Goal: Task Accomplishment & Management: Use online tool/utility

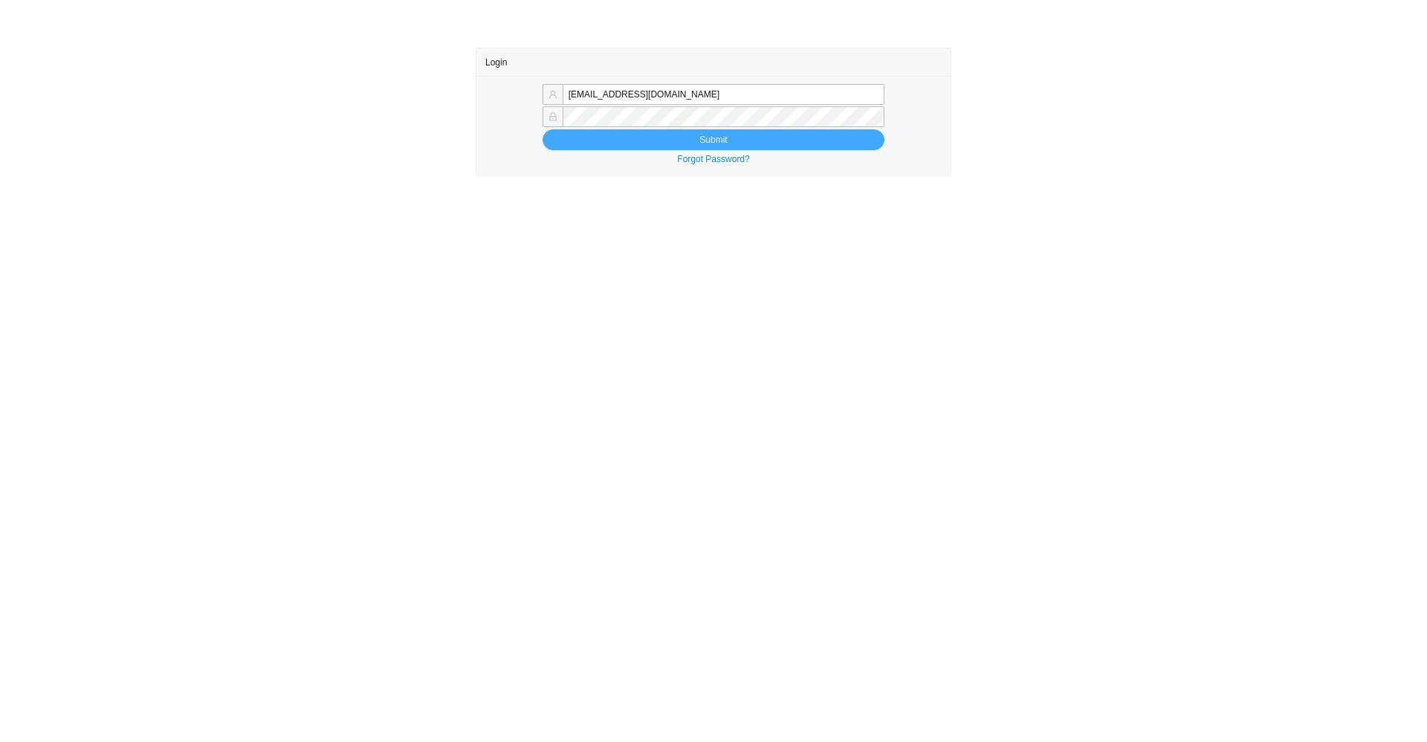
type input "tziporahj@homeandstone.com"
click at [619, 145] on button "Submit" at bounding box center [714, 139] width 342 height 21
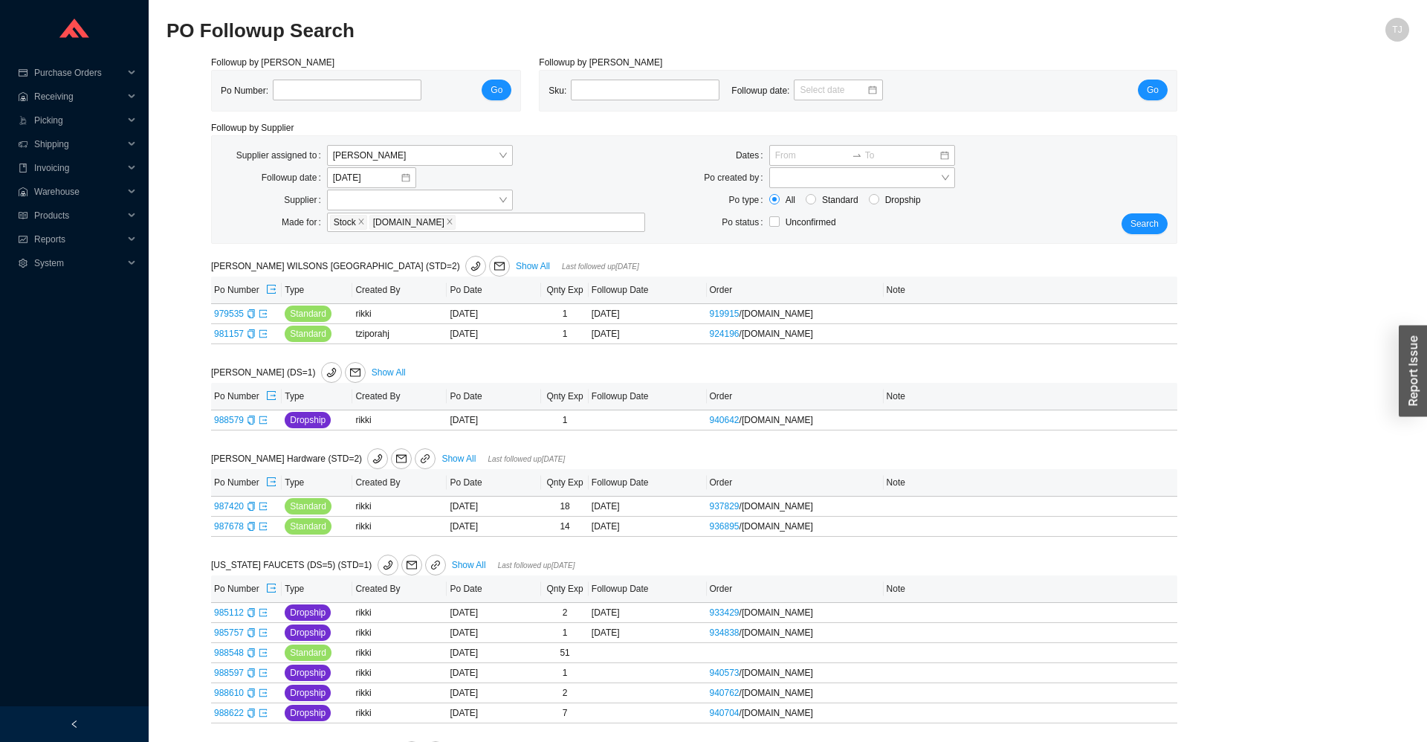
click at [1146, 210] on div "Search" at bounding box center [1136, 189] width 80 height 89
click at [1148, 233] on button "Search" at bounding box center [1144, 223] width 46 height 21
click at [1146, 221] on span "Search" at bounding box center [1144, 223] width 28 height 15
click at [1156, 221] on span "Search" at bounding box center [1144, 223] width 28 height 15
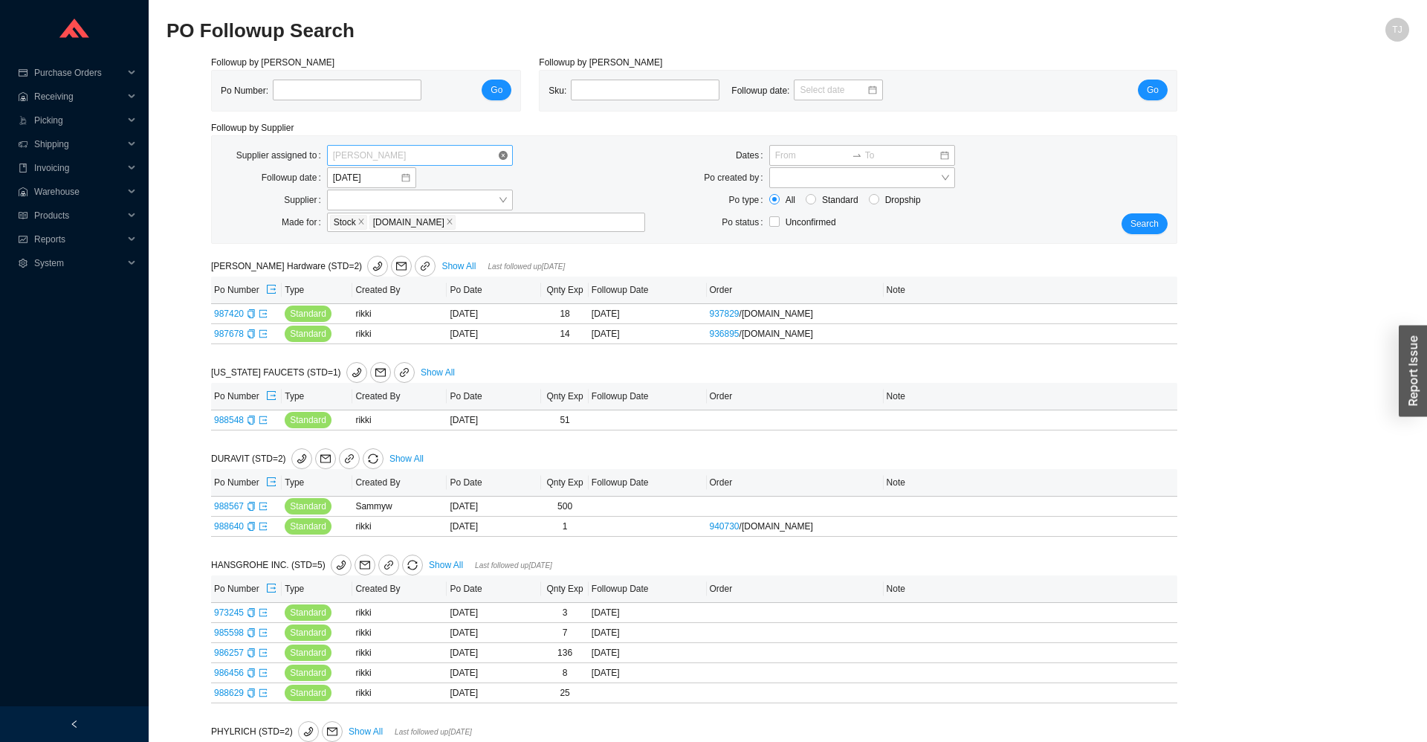
click at [359, 158] on span "[PERSON_NAME]" at bounding box center [420, 155] width 174 height 19
click at [363, 181] on div "Unassigned" at bounding box center [420, 181] width 174 height 13
click at [1165, 226] on button "Search" at bounding box center [1144, 223] width 46 height 21
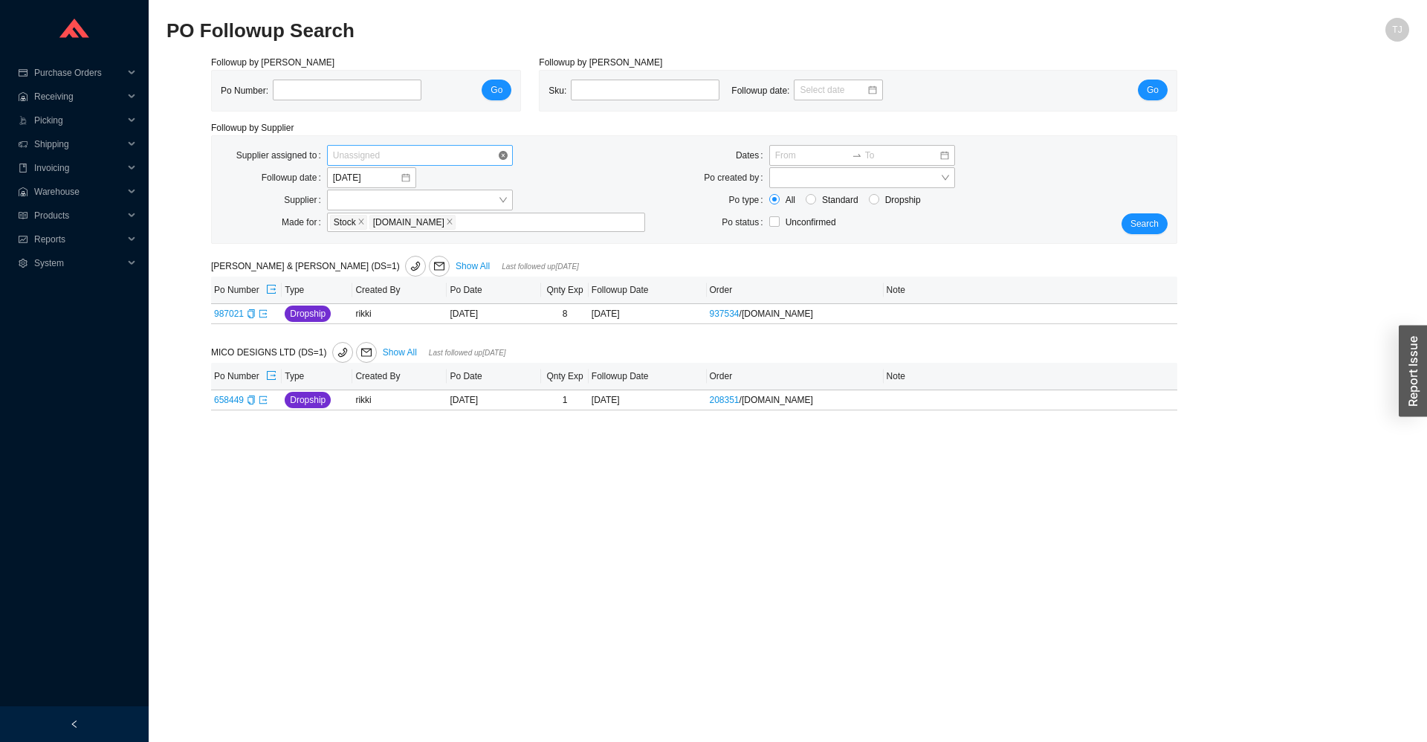
click at [380, 151] on span "Unassigned" at bounding box center [420, 155] width 174 height 19
click at [383, 205] on div "Chaya Amsel" at bounding box center [420, 202] width 174 height 13
click at [1140, 220] on span "Search" at bounding box center [1144, 223] width 28 height 15
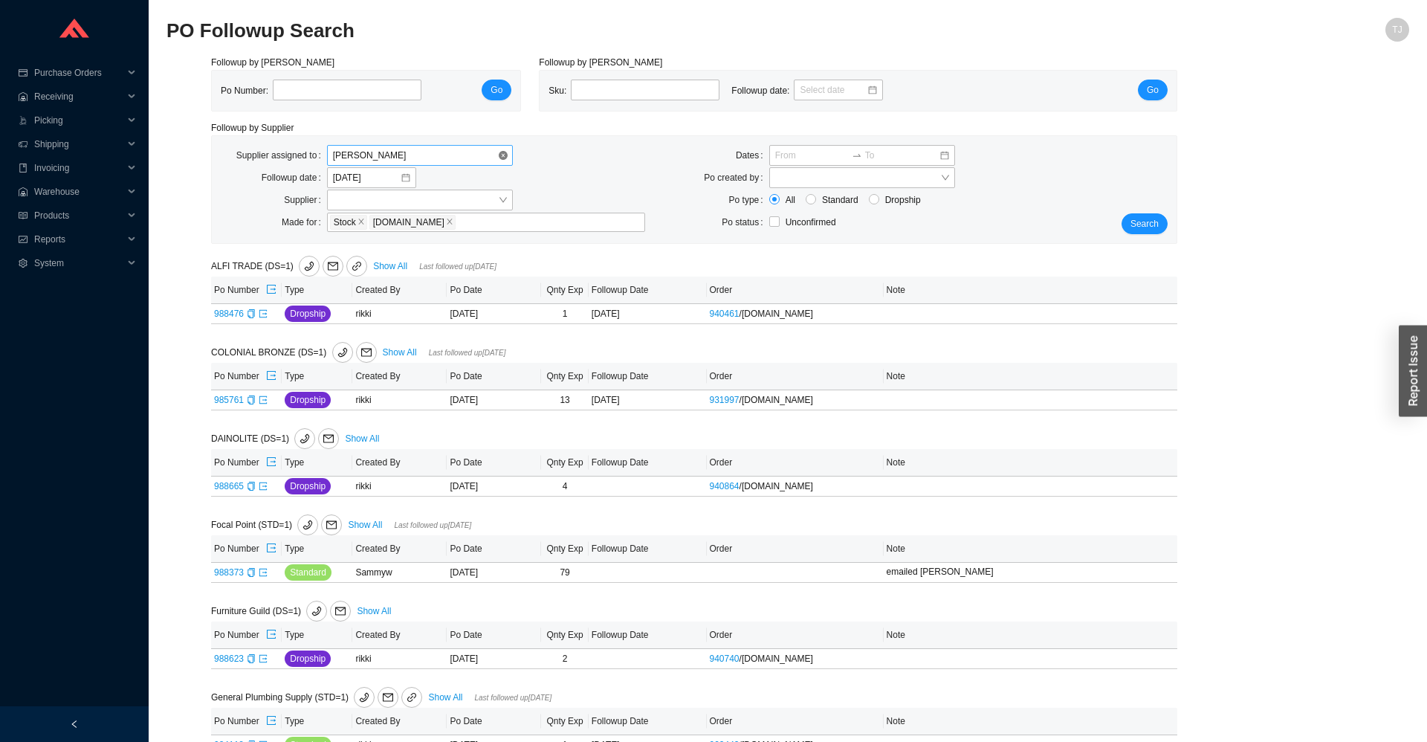
click at [441, 154] on span "Chaya Amsel" at bounding box center [420, 155] width 174 height 19
click at [412, 179] on div "Unassigned" at bounding box center [420, 181] width 174 height 13
click at [1171, 226] on div "Search" at bounding box center [1136, 189] width 80 height 89
click at [1160, 226] on button "Search" at bounding box center [1144, 223] width 46 height 21
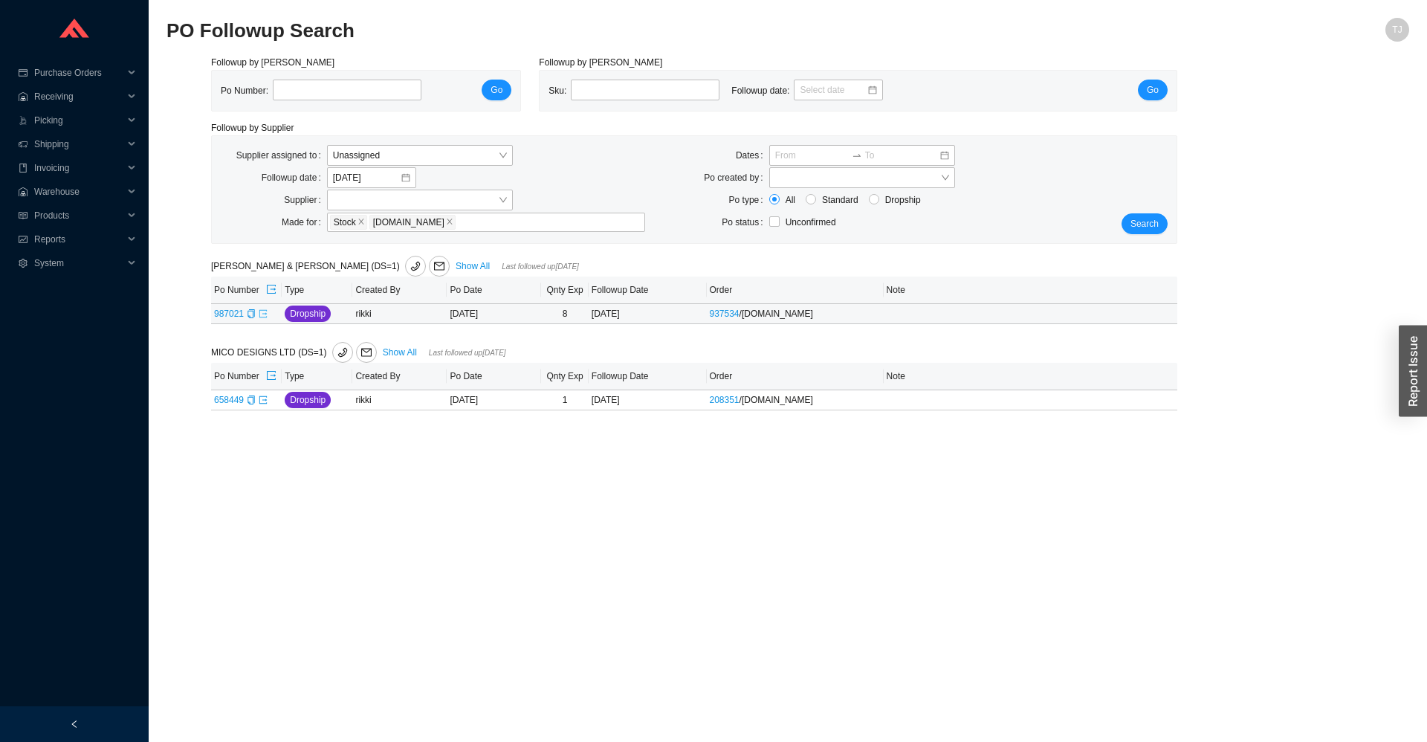
click at [262, 316] on icon "export" at bounding box center [263, 313] width 9 height 9
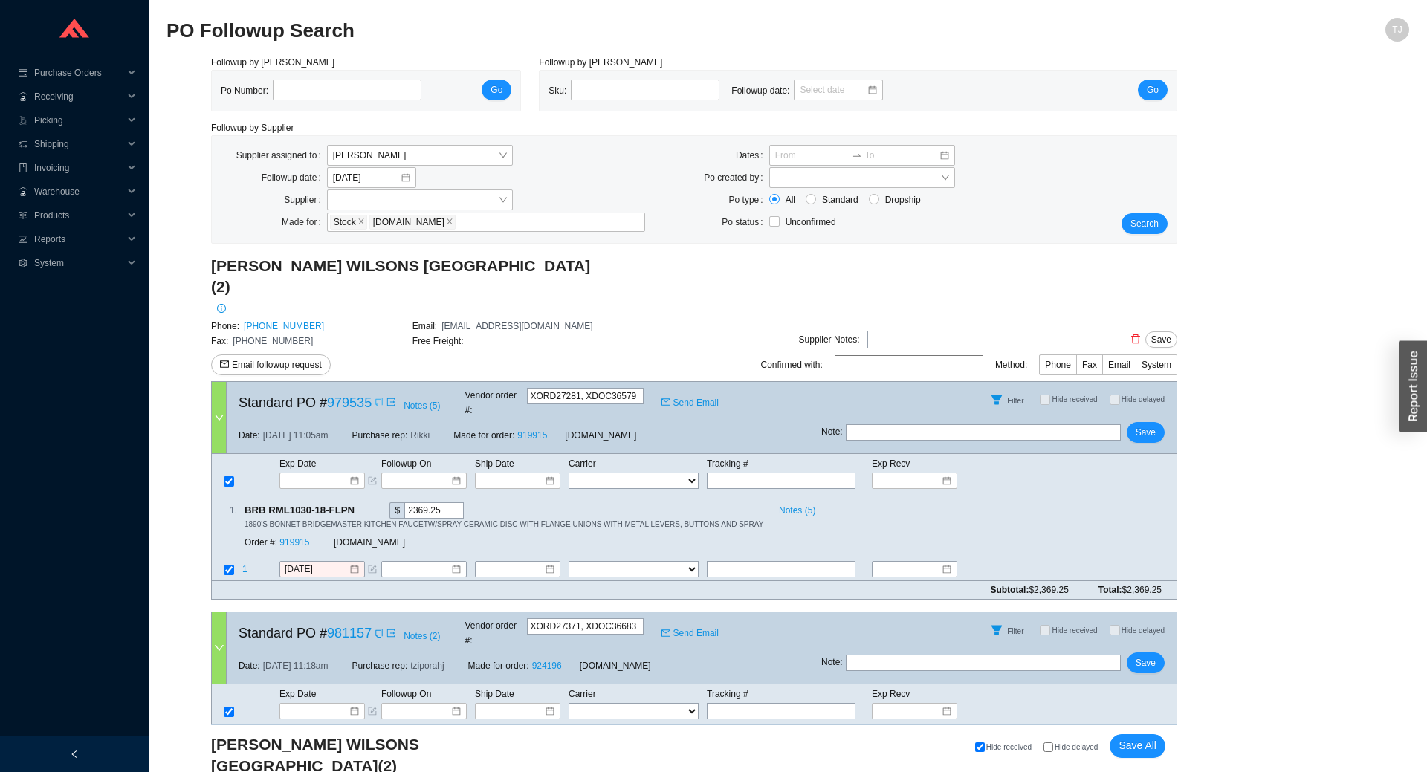
click at [375, 398] on icon "copy" at bounding box center [379, 402] width 9 height 9
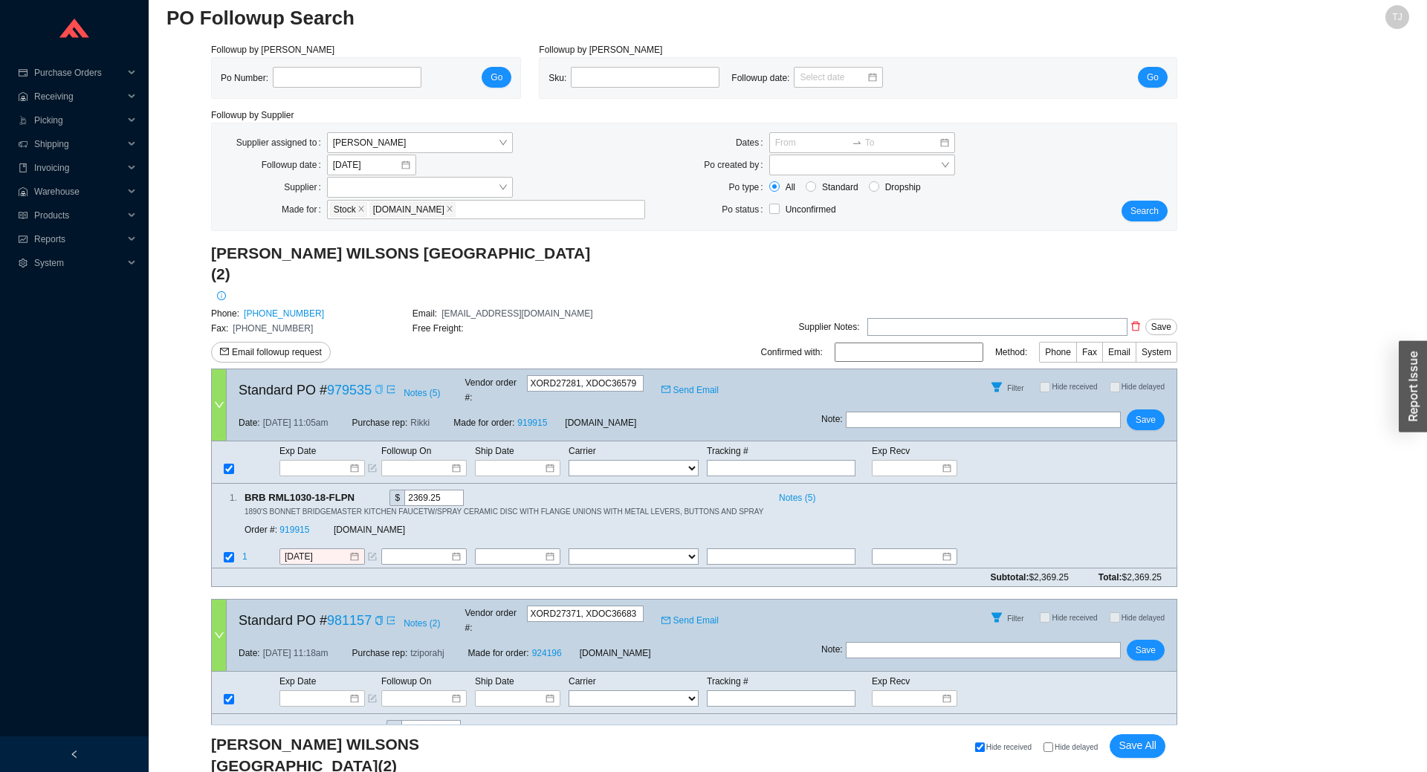
scroll to position [47, 0]
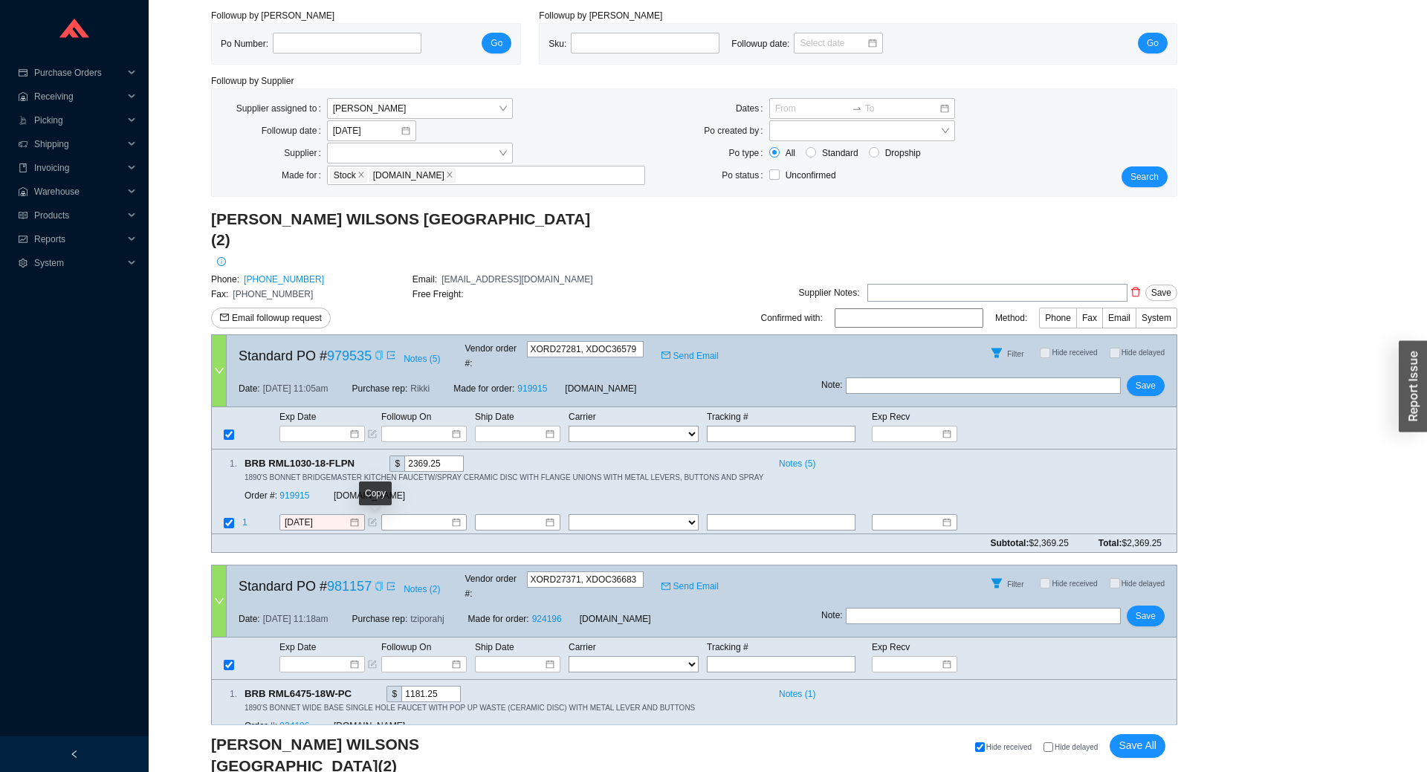
click at [375, 582] on icon "copy" at bounding box center [379, 586] width 9 height 9
click at [376, 349] on div "Copy" at bounding box center [379, 356] width 9 height 15
click at [1047, 686] on div "1 . BRB RML6475-18W-PC $ 1181.25 Notes ( 1 ) 1890'S BONNET WIDE BASE SINGLE HOL…" at bounding box center [688, 713] width 953 height 54
click at [359, 458] on icon "copy" at bounding box center [361, 463] width 7 height 10
click at [296, 490] on link "919915" at bounding box center [294, 495] width 30 height 10
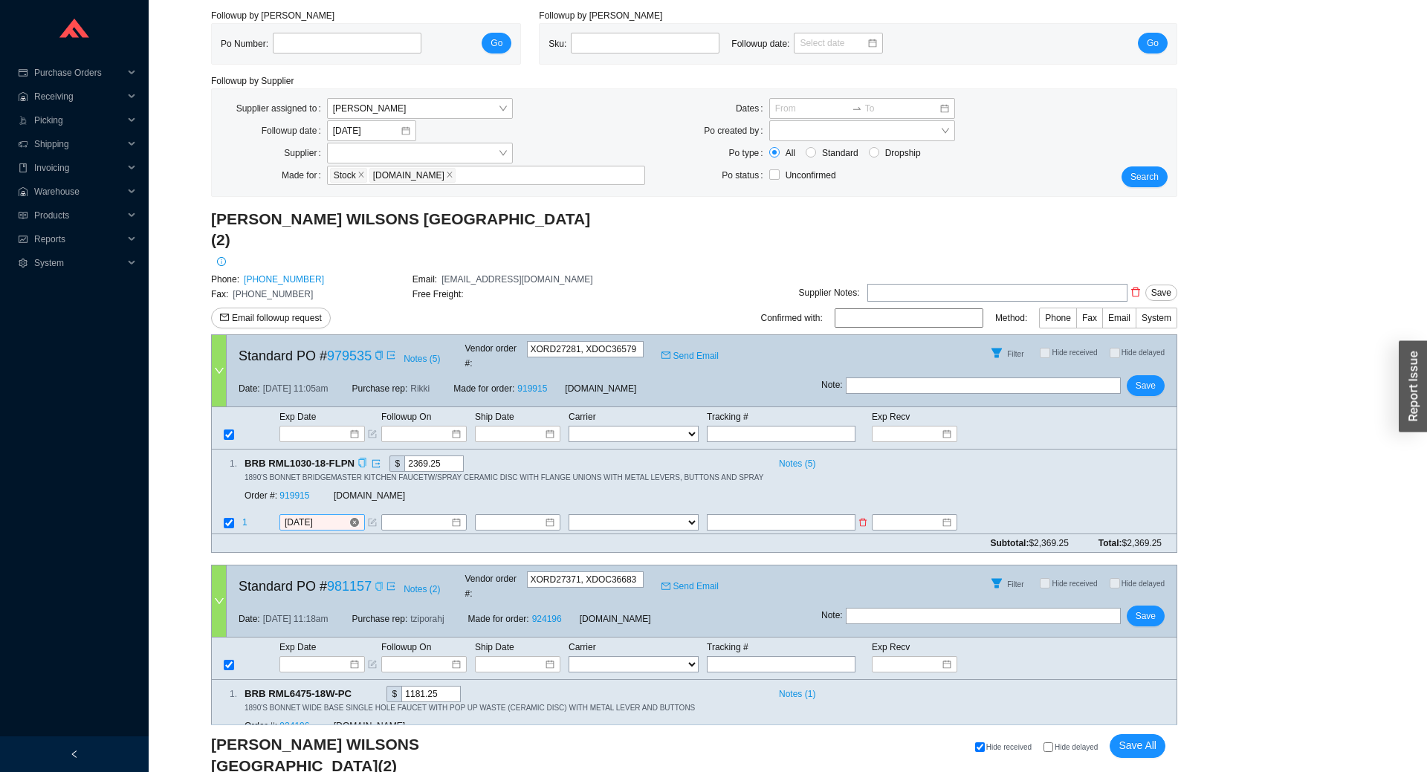
click at [305, 515] on input "9/18/2025" at bounding box center [317, 522] width 64 height 15
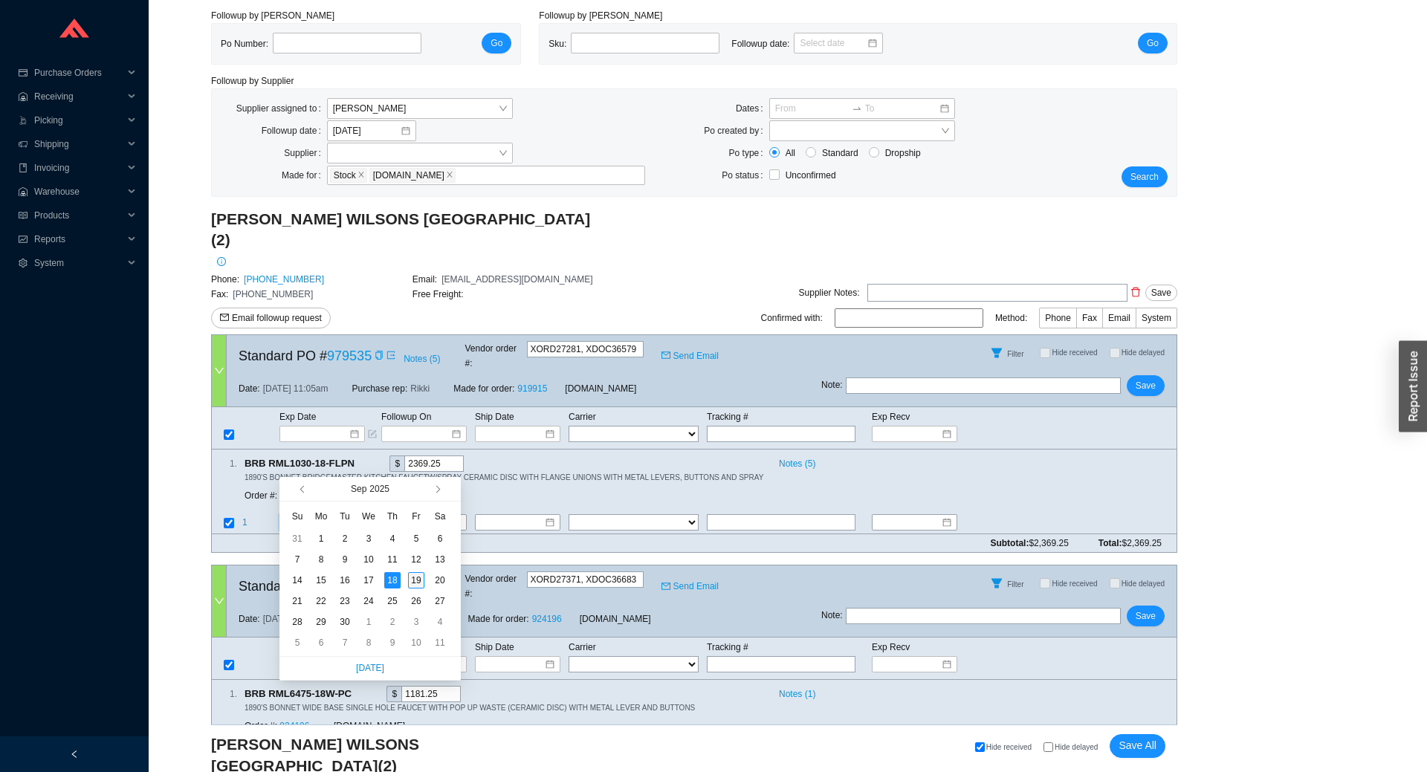
type input "[DATE]"
click at [414, 585] on div "19" at bounding box center [416, 580] width 16 height 16
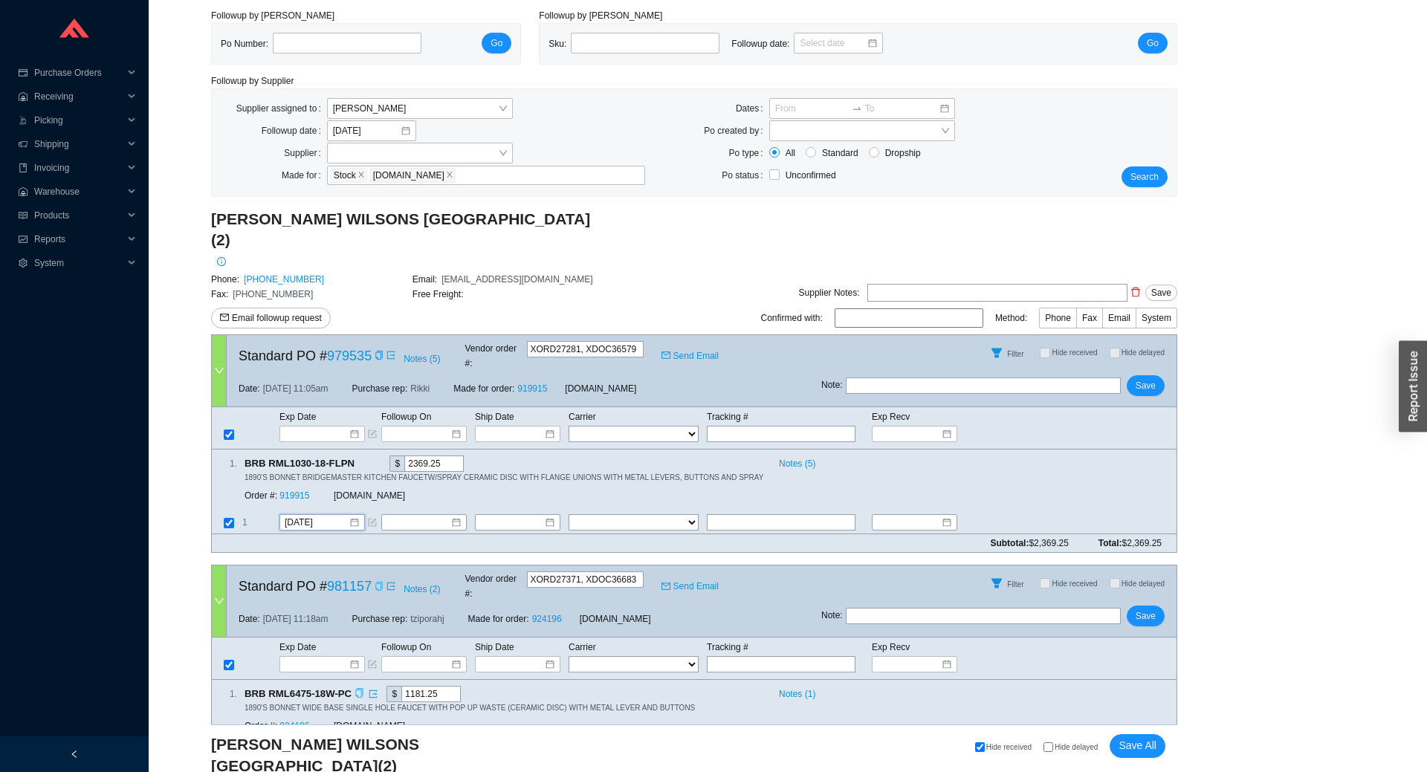
click at [356, 689] on icon "copy" at bounding box center [359, 694] width 7 height 10
click at [307, 722] on link "924196" at bounding box center [294, 727] width 30 height 10
click at [314, 746] on input "[DATE]" at bounding box center [317, 753] width 64 height 15
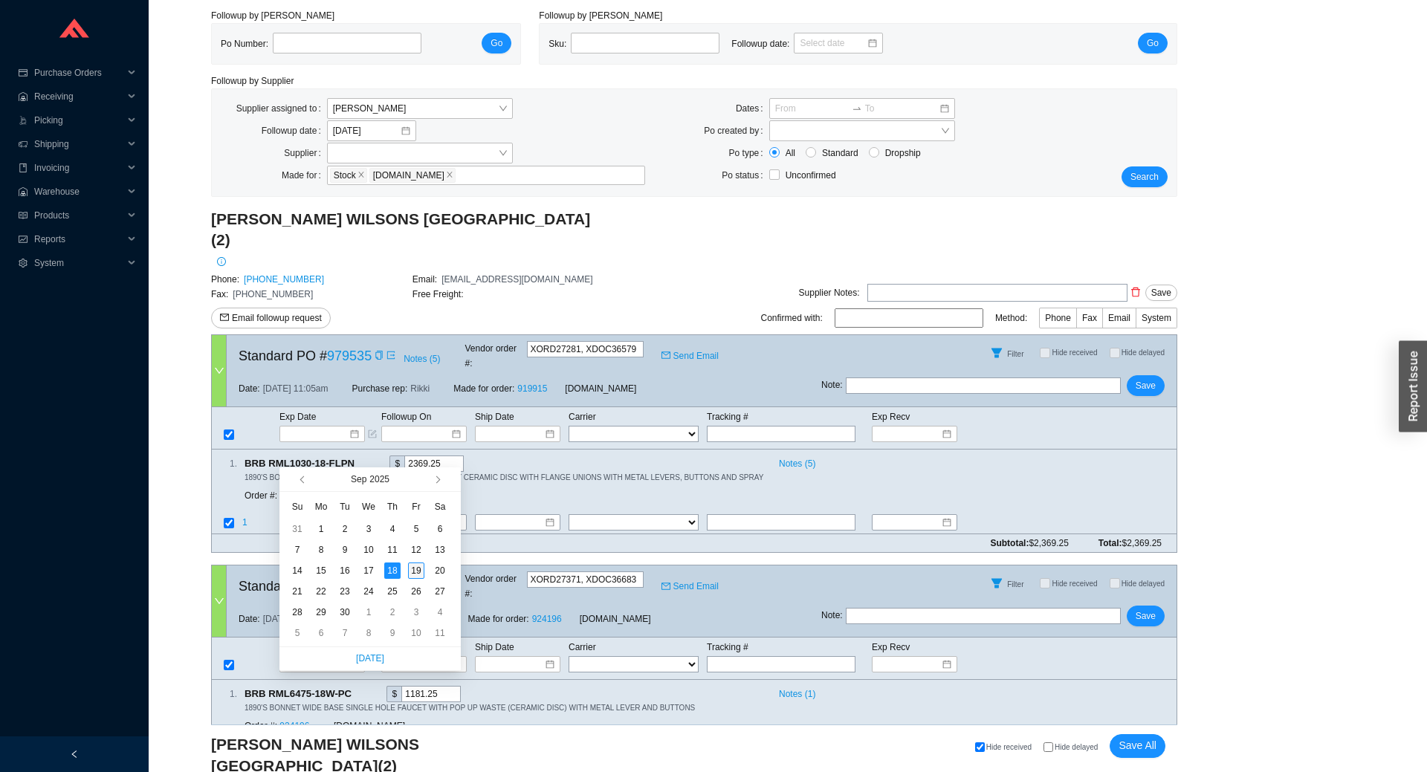
type input "[DATE]"
click at [421, 574] on div "19" at bounding box center [416, 571] width 16 height 16
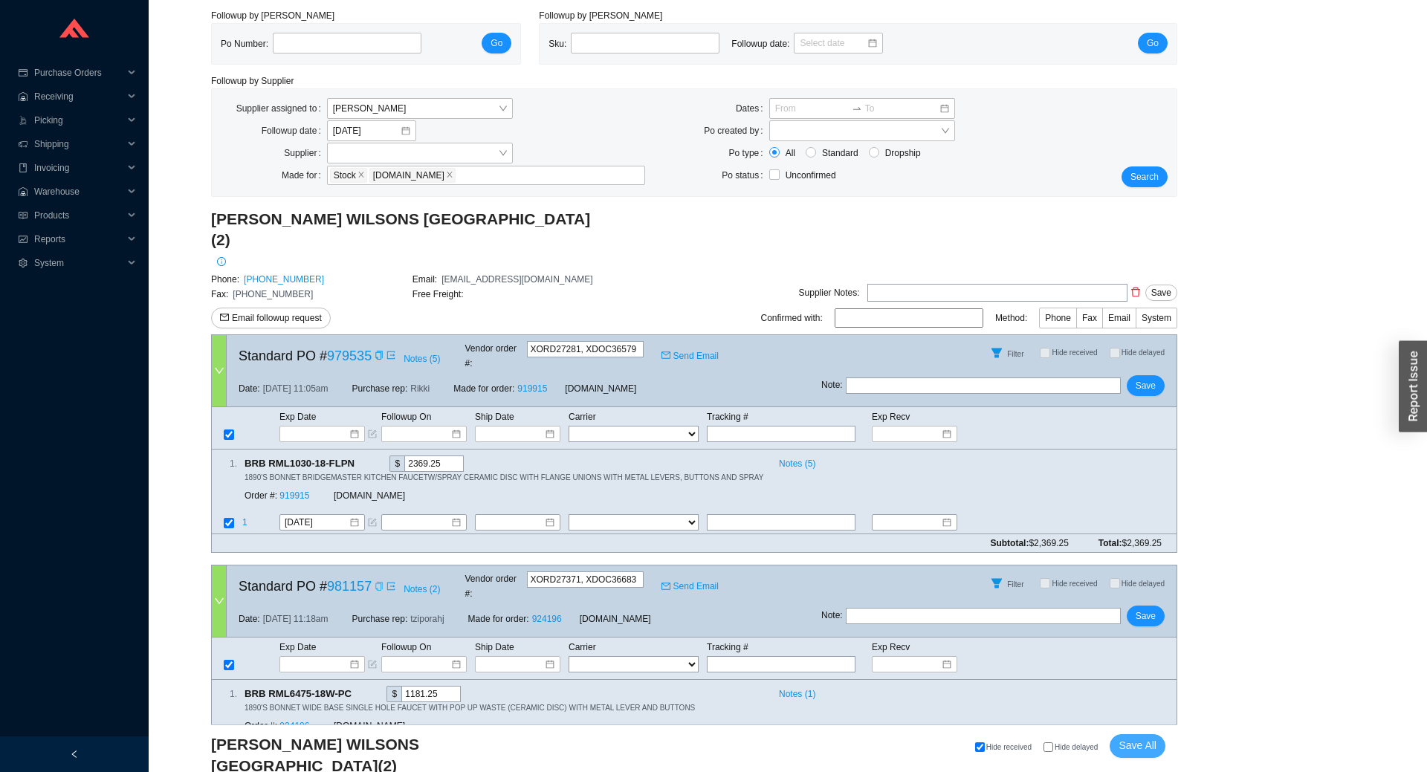
click at [1116, 746] on button "Save All" at bounding box center [1138, 746] width 56 height 24
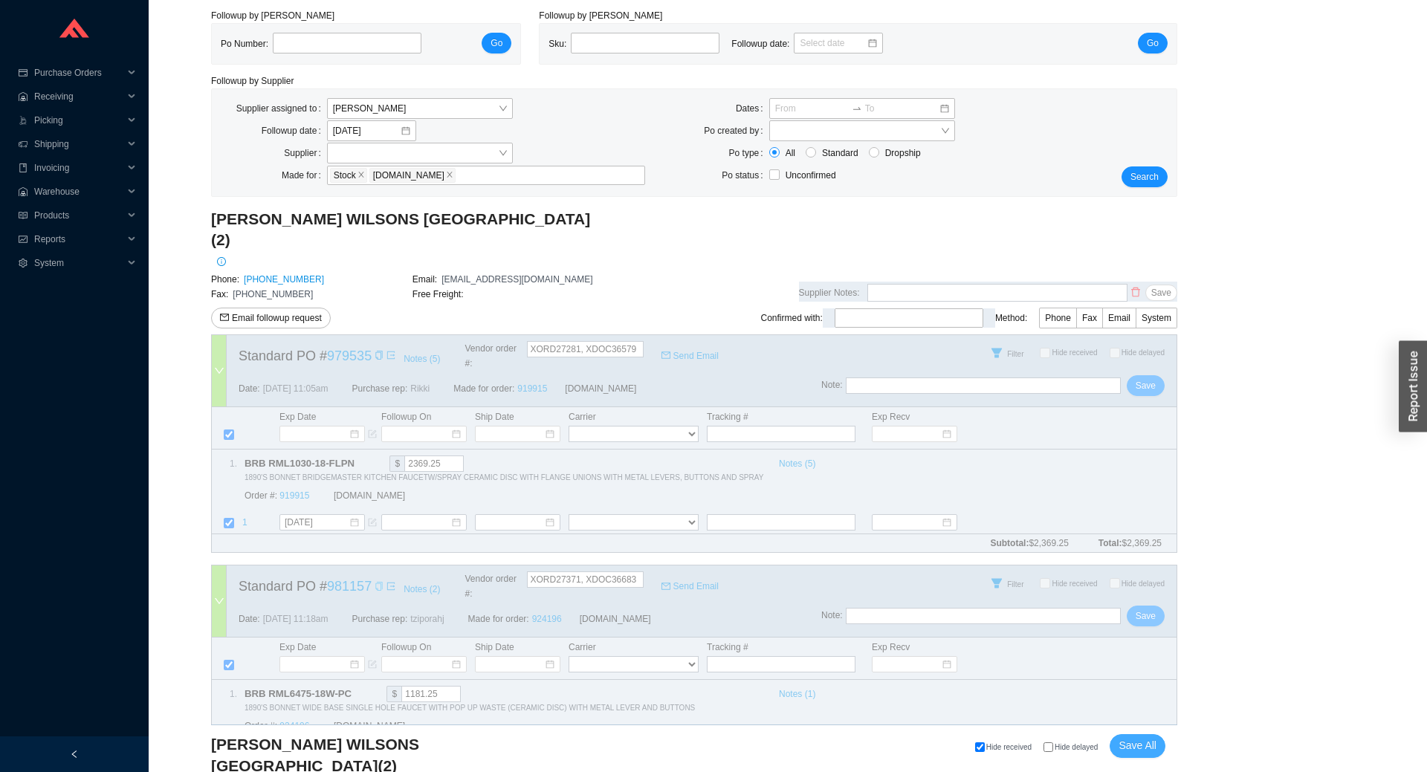
scroll to position [0, 0]
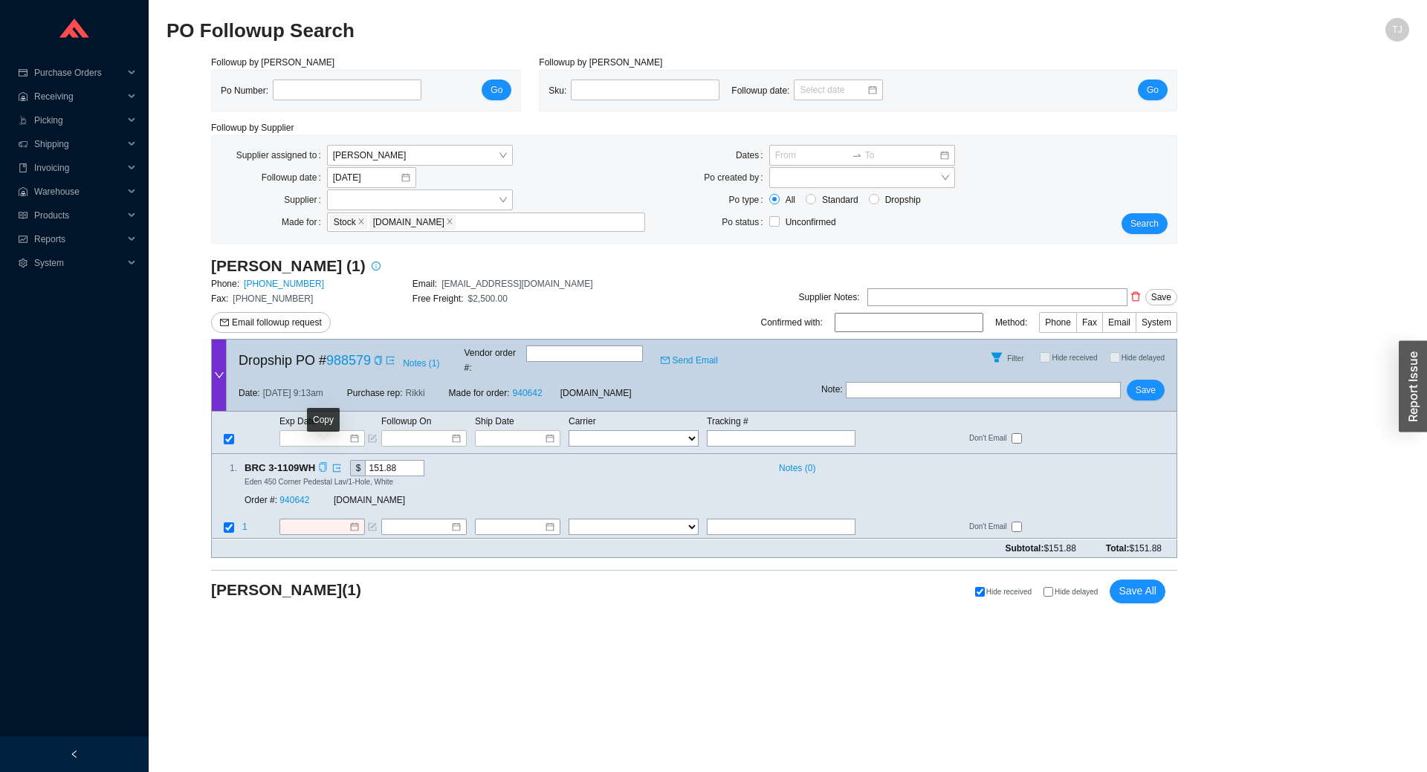
click at [323, 463] on icon "copy" at bounding box center [323, 468] width 10 height 10
click at [297, 498] on div "Order #: 940642 QualityBath.com" at bounding box center [449, 501] width 409 height 27
click at [297, 496] on link "940642" at bounding box center [294, 501] width 30 height 10
click at [320, 520] on input at bounding box center [317, 527] width 64 height 15
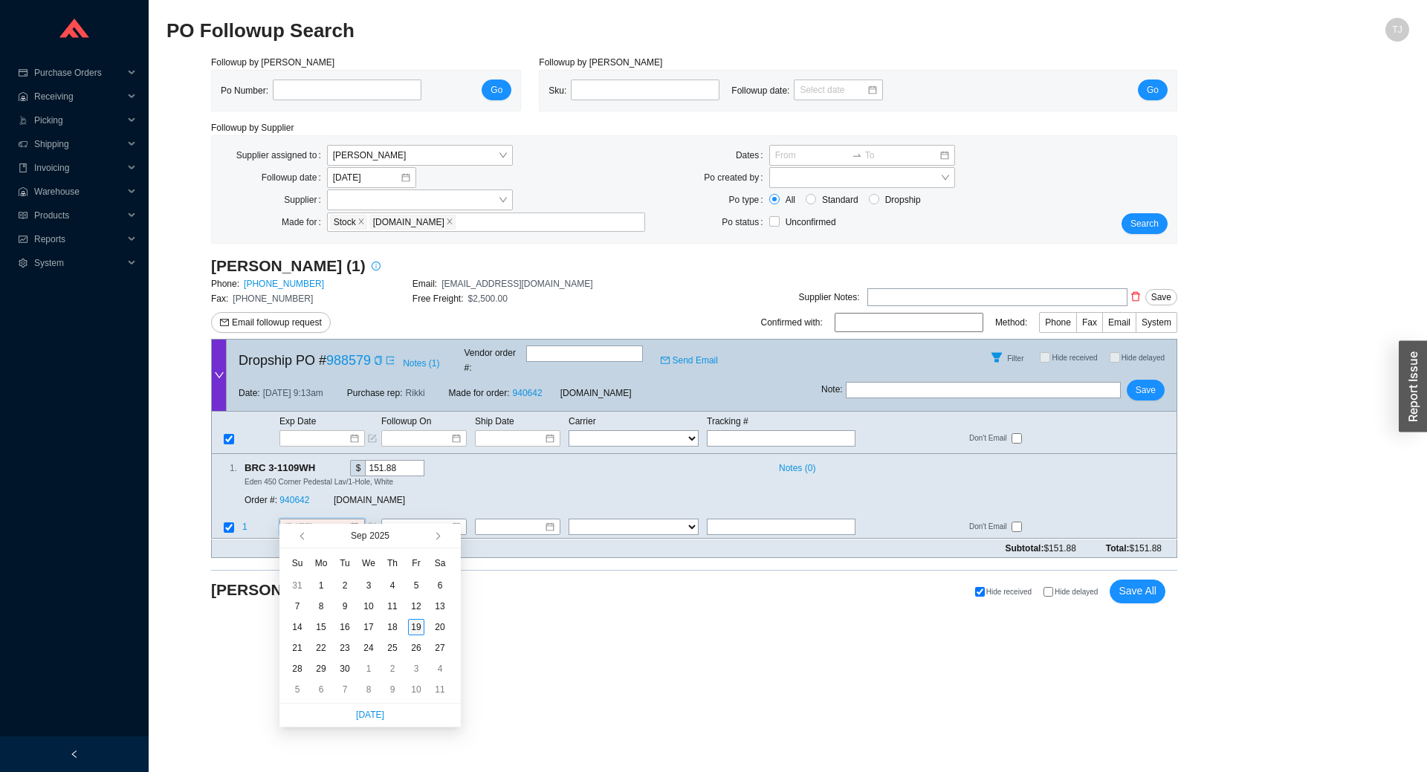
type input "[DATE]"
click at [416, 632] on div "19" at bounding box center [416, 627] width 16 height 16
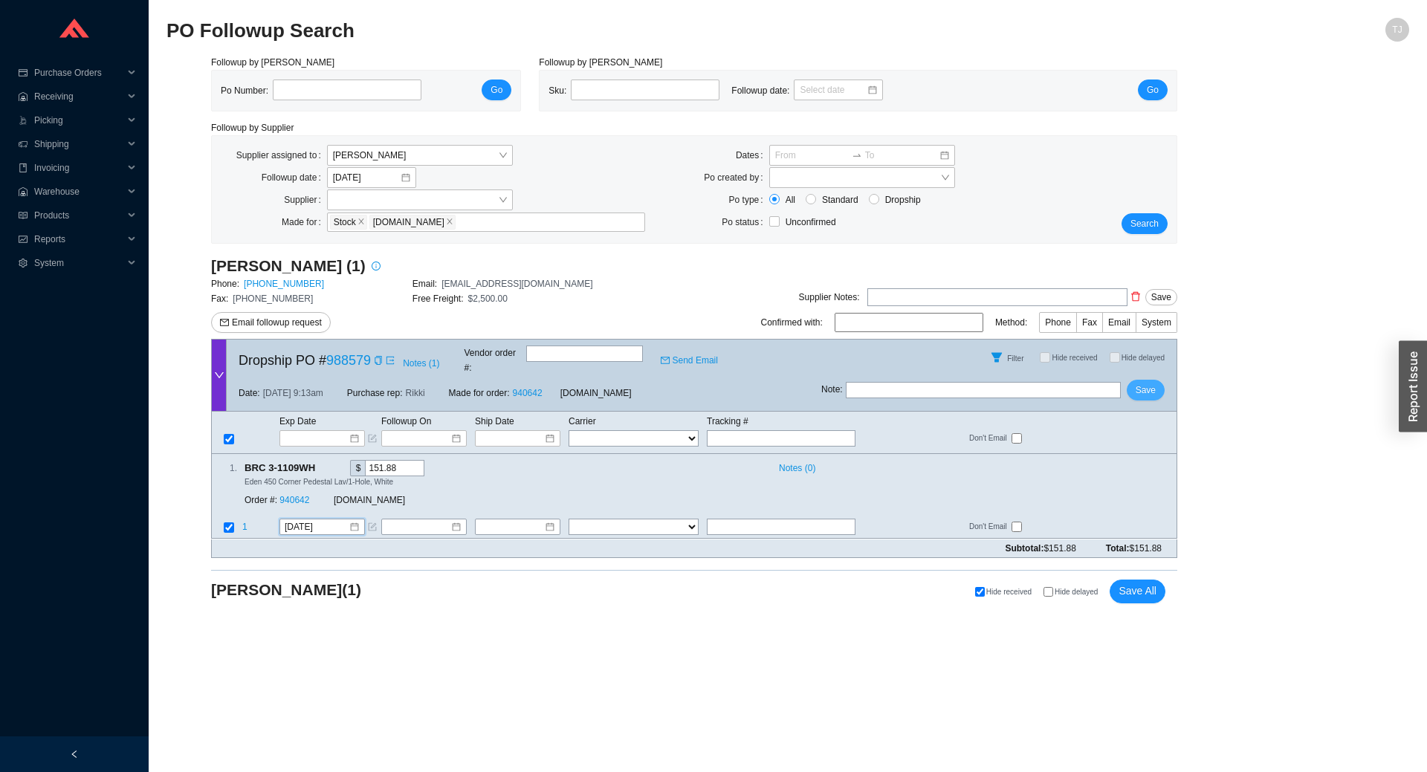
click at [1143, 383] on span "Save" at bounding box center [1146, 390] width 20 height 15
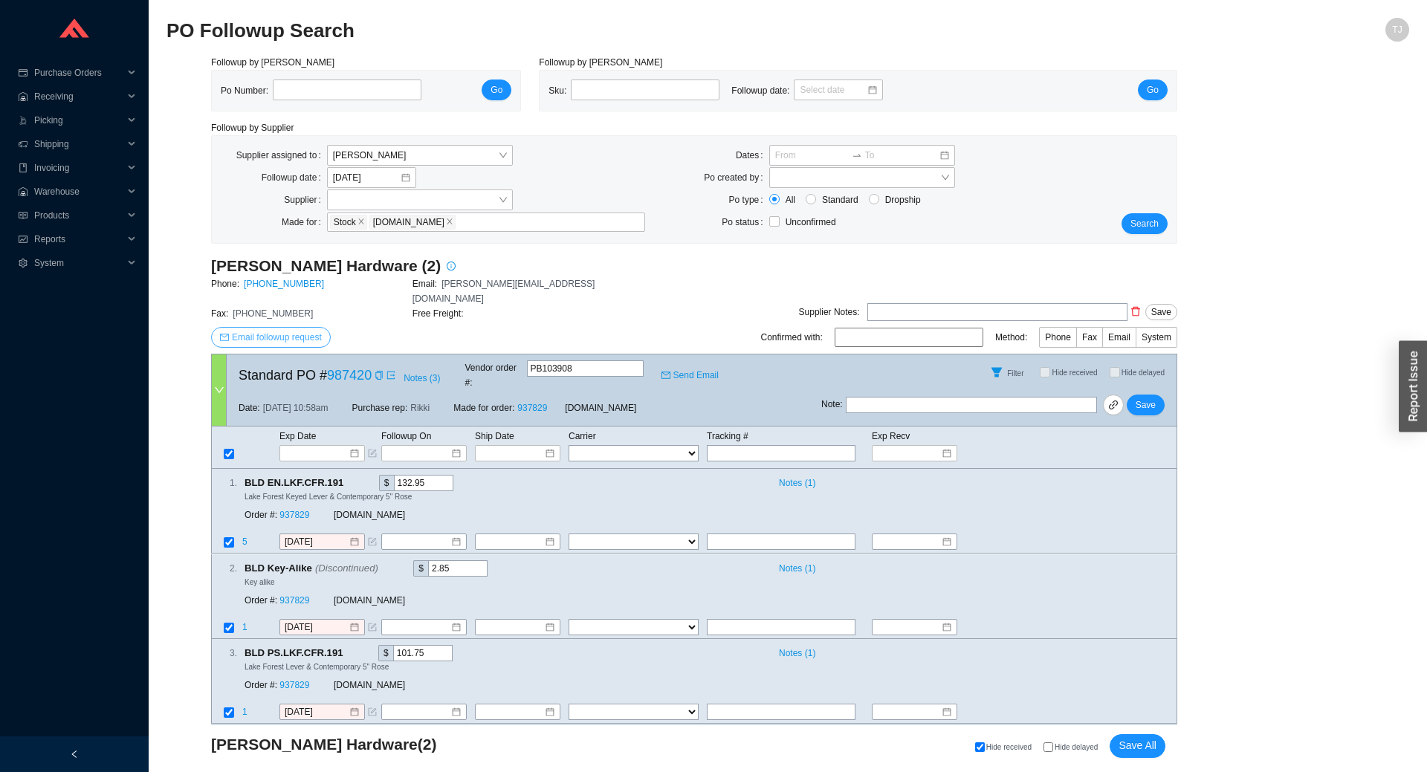
click at [286, 330] on span "Email followup request" at bounding box center [277, 337] width 90 height 15
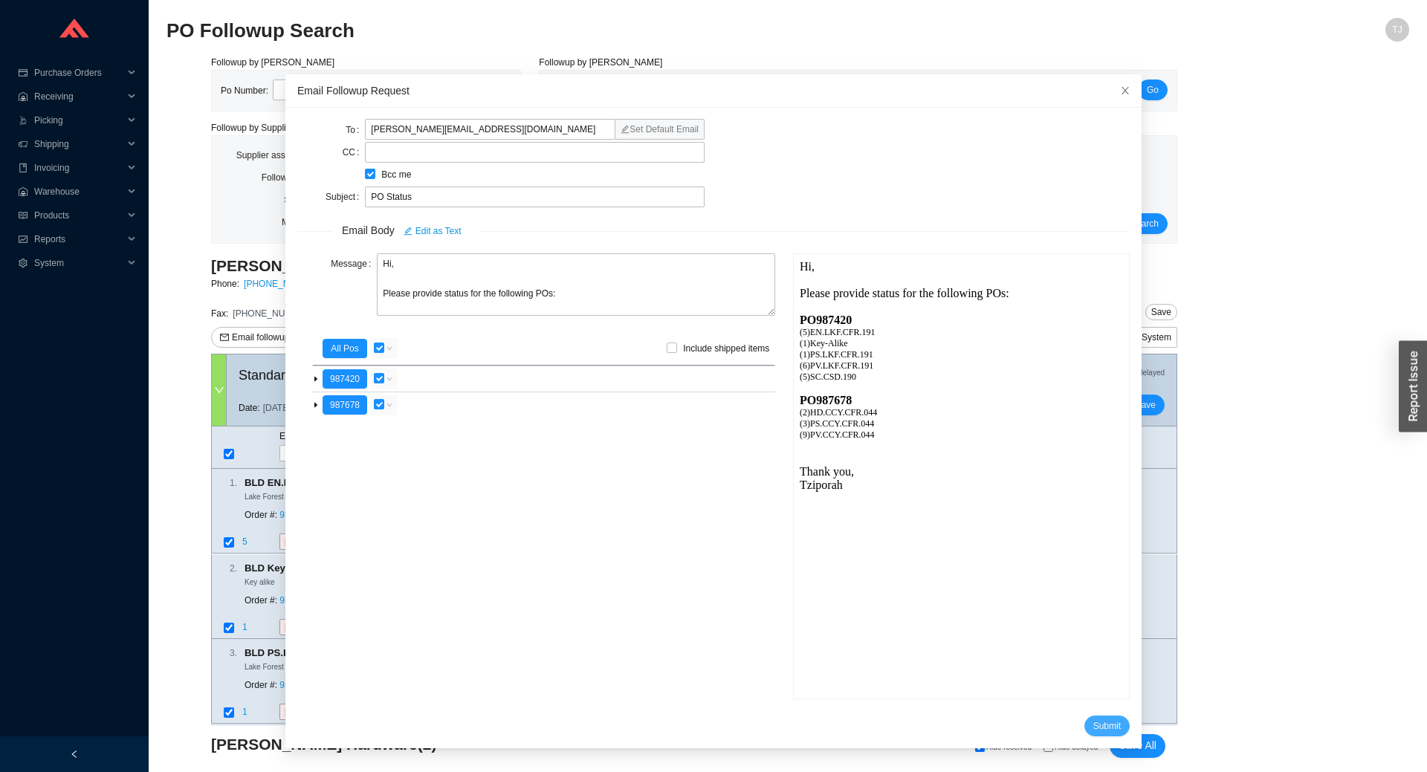
click at [1102, 723] on span "Submit" at bounding box center [1106, 726] width 27 height 15
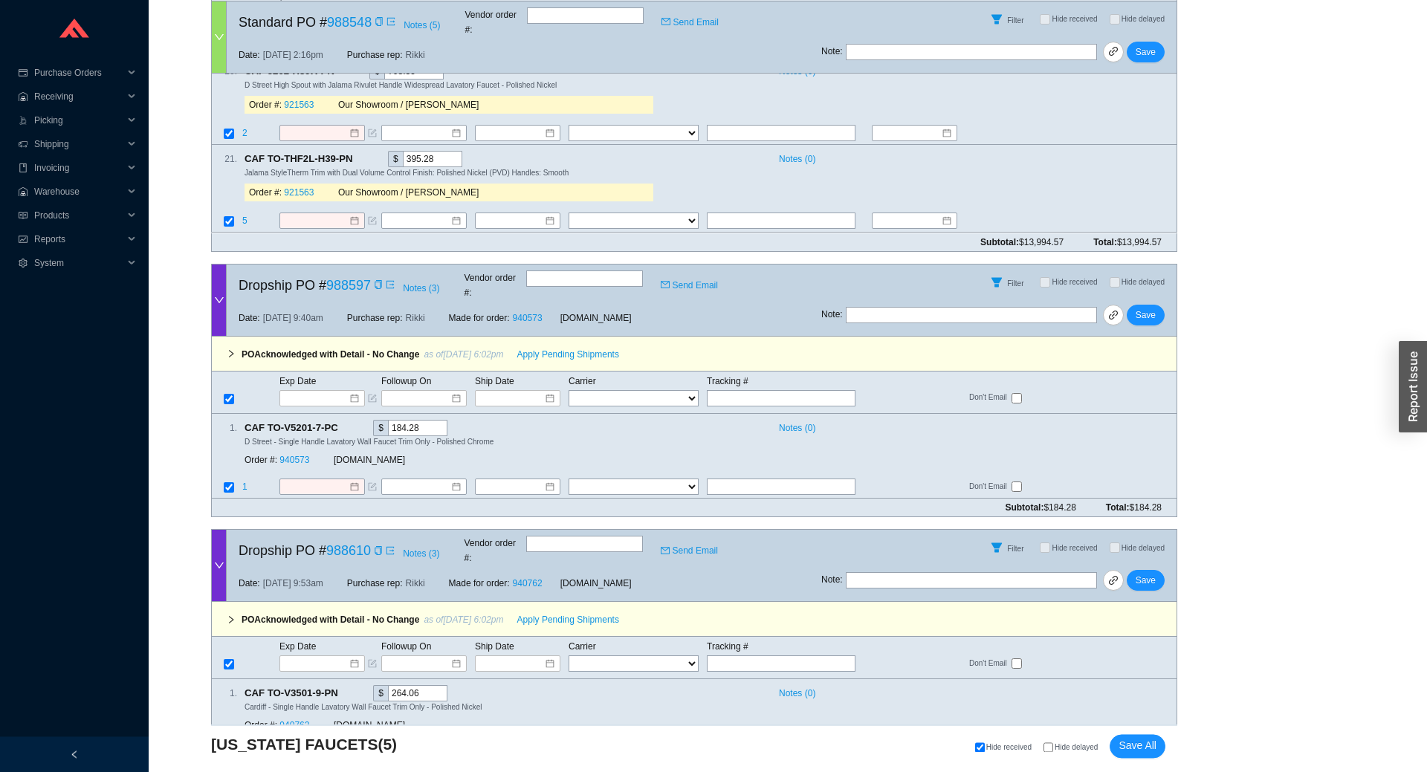
scroll to position [2643, 0]
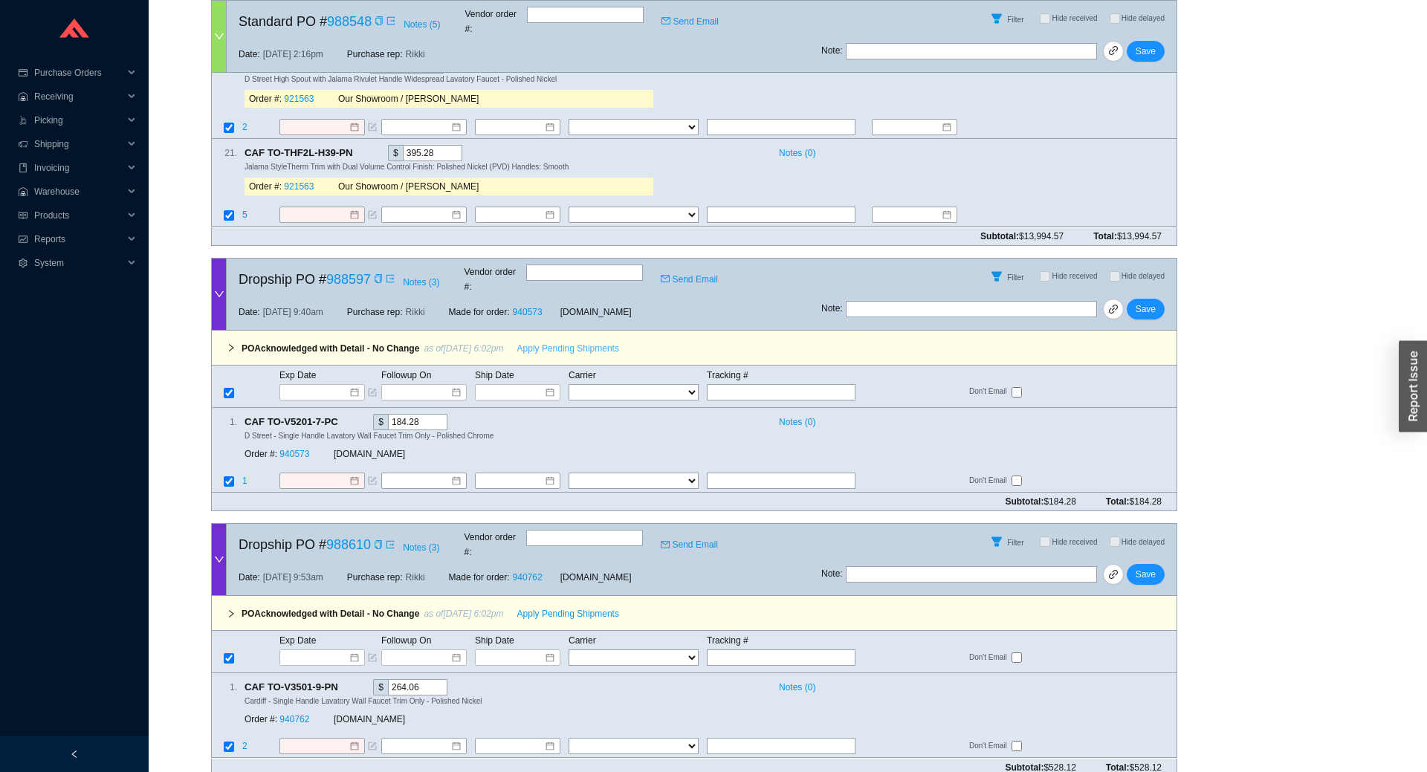
click at [528, 341] on span "Apply Pending Shipments" at bounding box center [568, 348] width 102 height 15
click at [540, 606] on span "Apply Pending Shipments" at bounding box center [568, 613] width 102 height 15
click at [299, 449] on link "940573" at bounding box center [294, 454] width 30 height 10
click at [298, 715] on link "940762" at bounding box center [294, 720] width 30 height 10
click at [1149, 567] on span "Save" at bounding box center [1146, 574] width 20 height 15
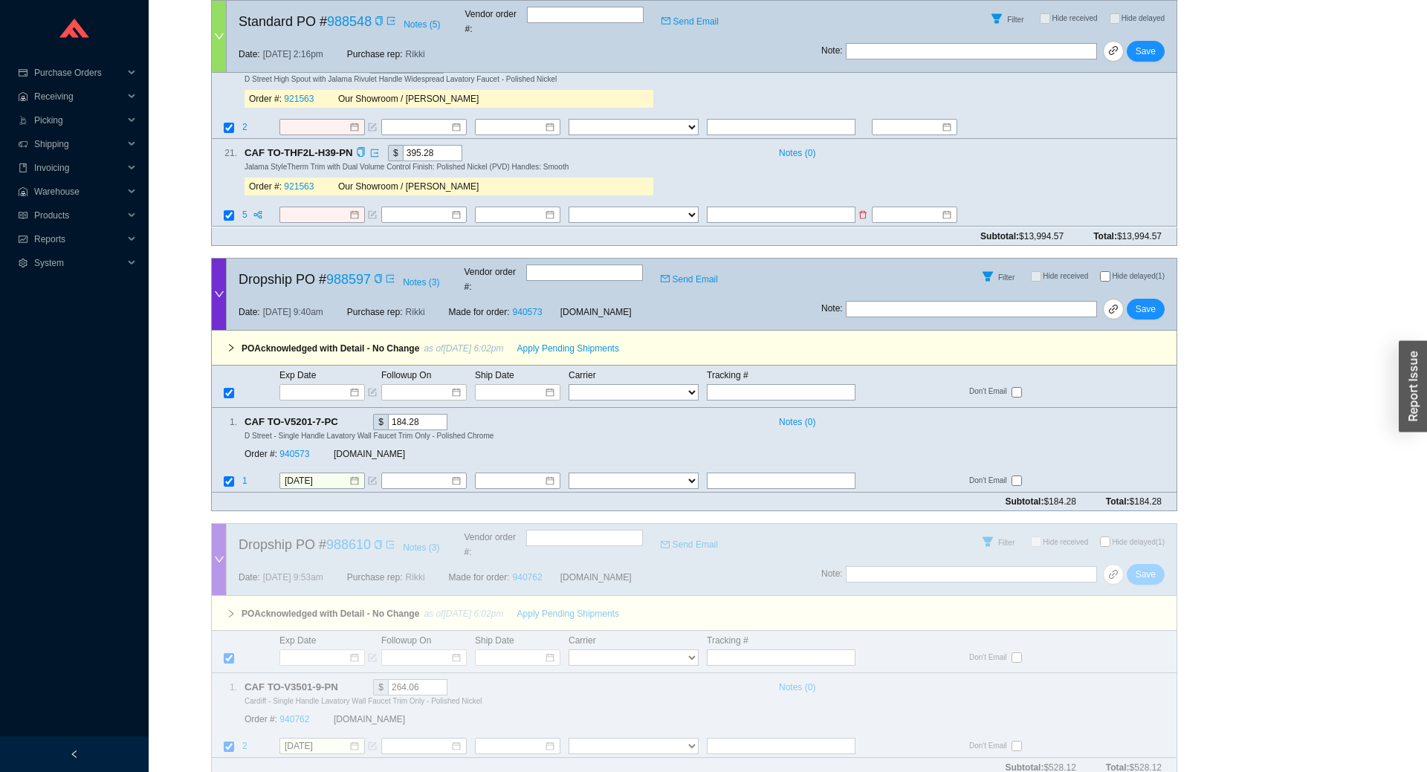
scroll to position [2392, 0]
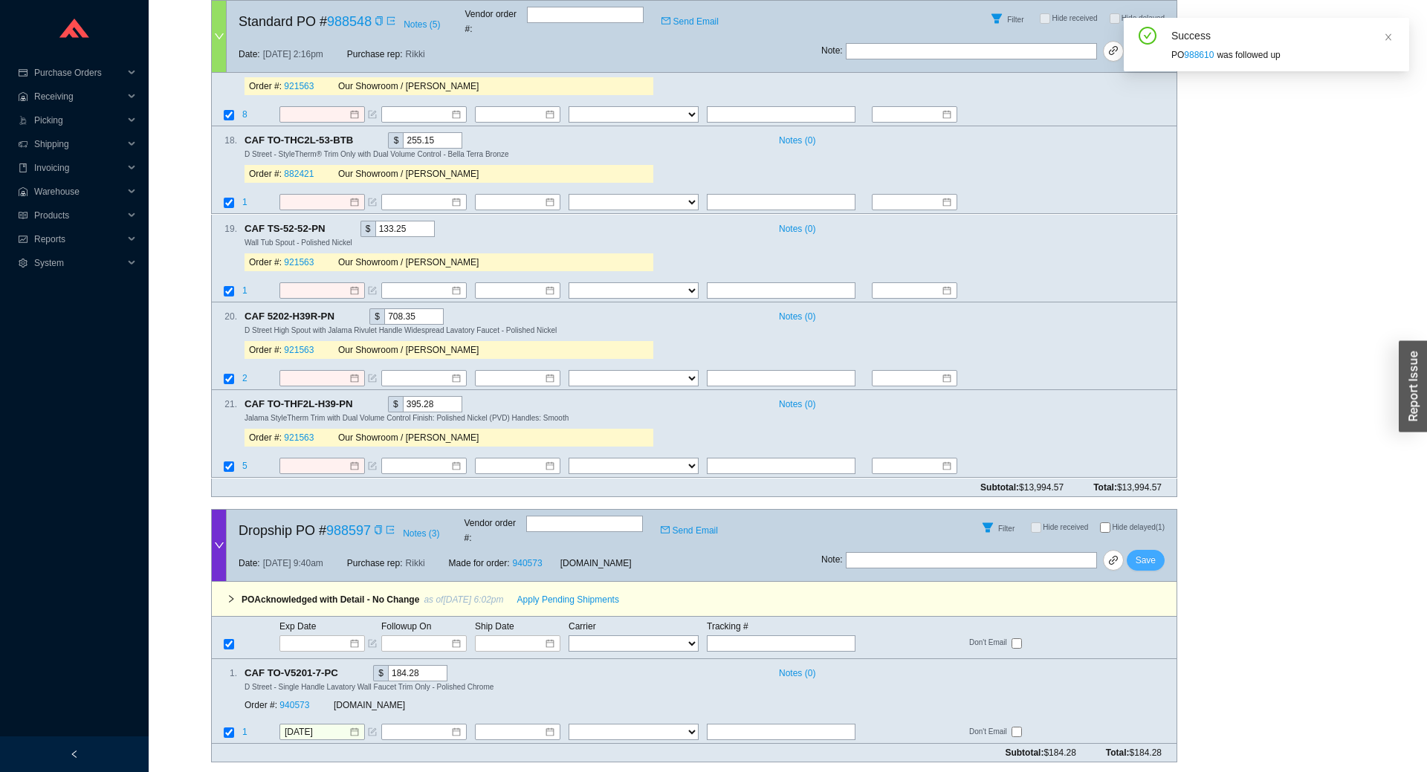
click at [1148, 553] on span "Save" at bounding box center [1146, 560] width 20 height 15
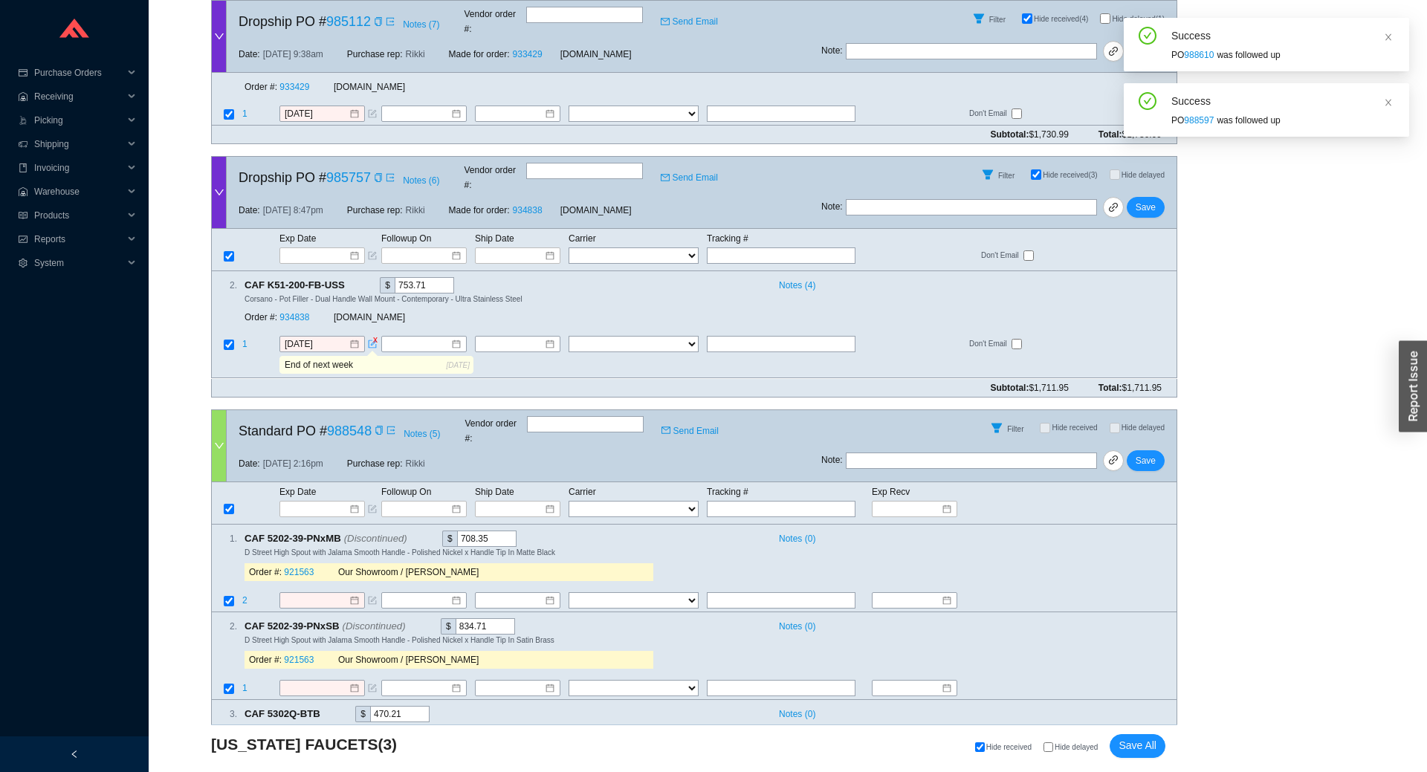
scroll to position [170, 0]
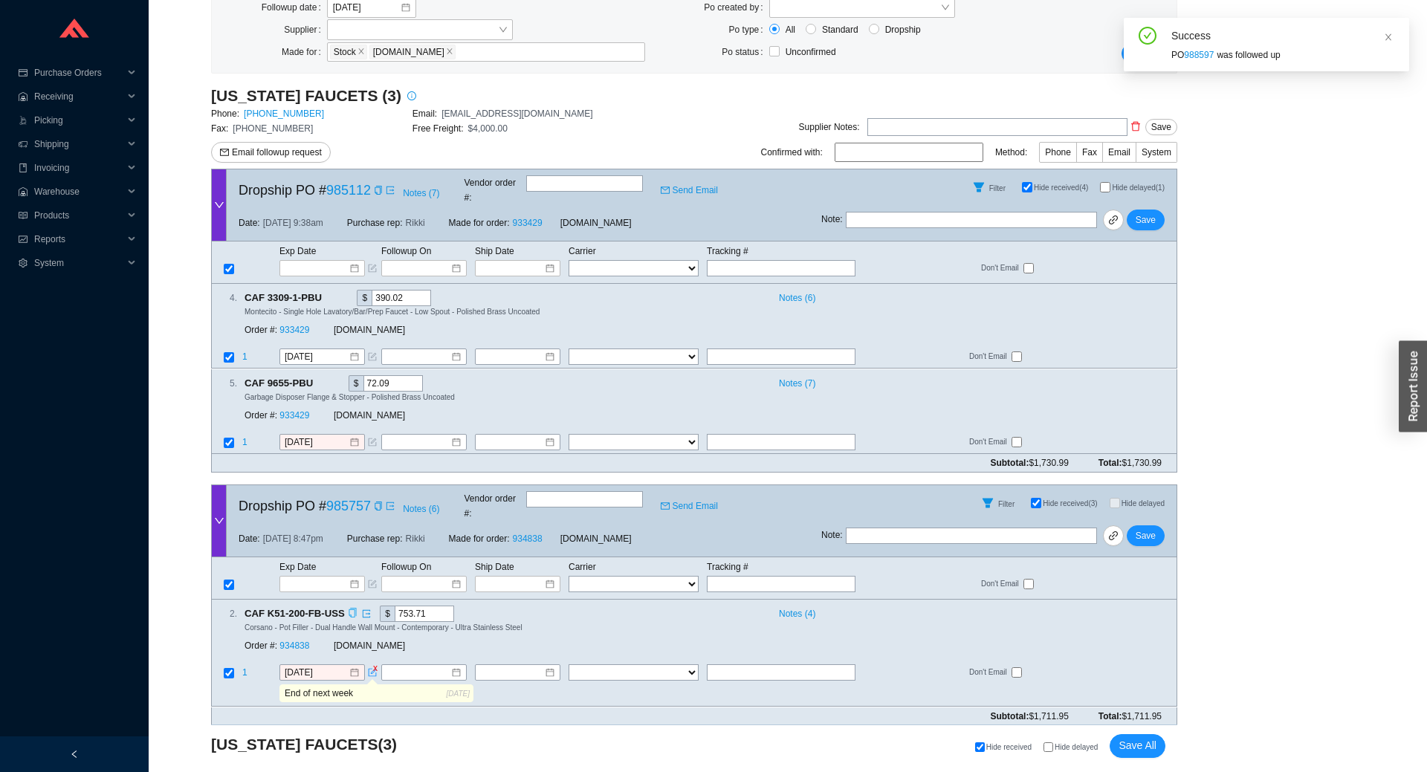
click at [349, 609] on icon "copy" at bounding box center [353, 614] width 10 height 10
click at [300, 641] on link "934838" at bounding box center [294, 646] width 30 height 10
click at [309, 635] on div "2 . CAF K51-200-FB-USS $ 753.71 Notes ( 4 ) Corsano - Pot Filler - Dual Handle …" at bounding box center [694, 653] width 966 height 107
click at [305, 666] on input "[DATE]" at bounding box center [317, 673] width 64 height 15
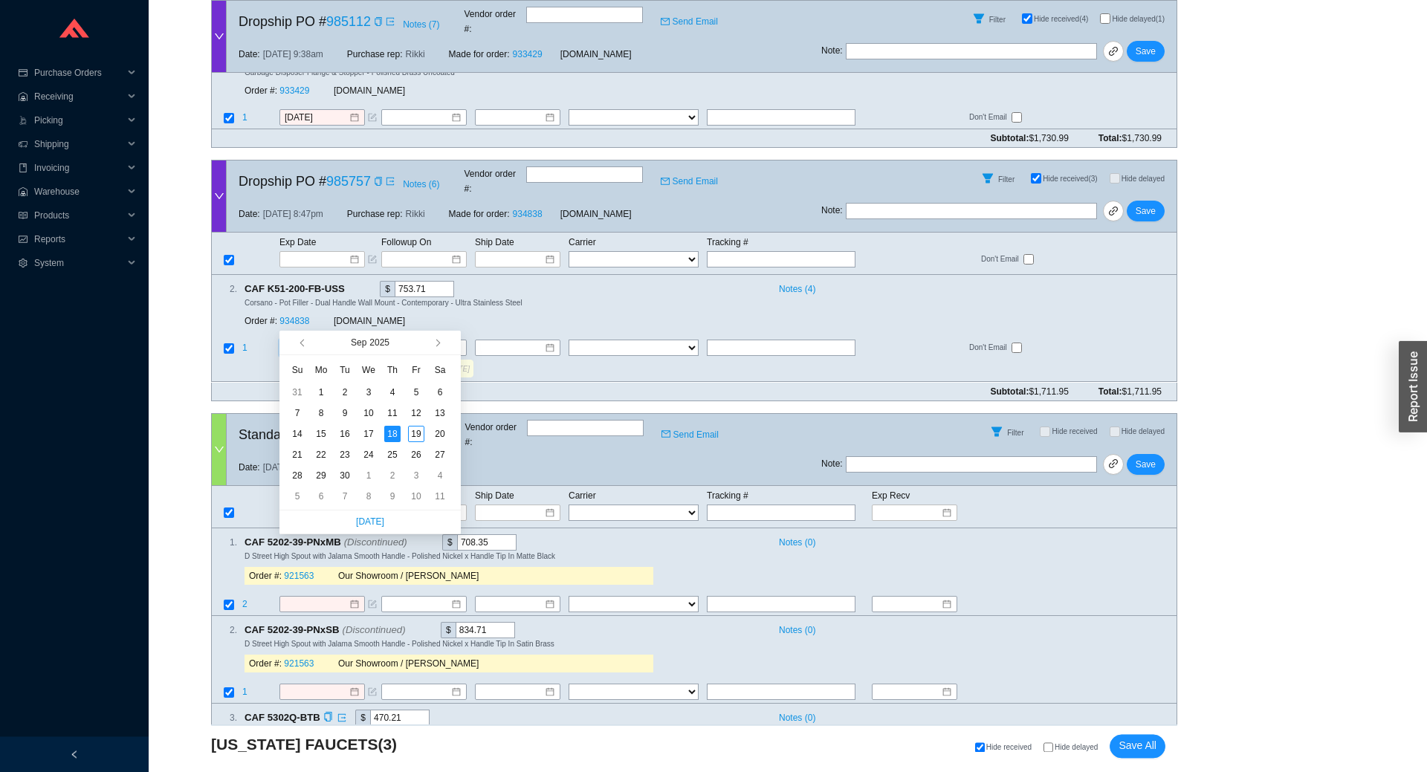
scroll to position [499, 0]
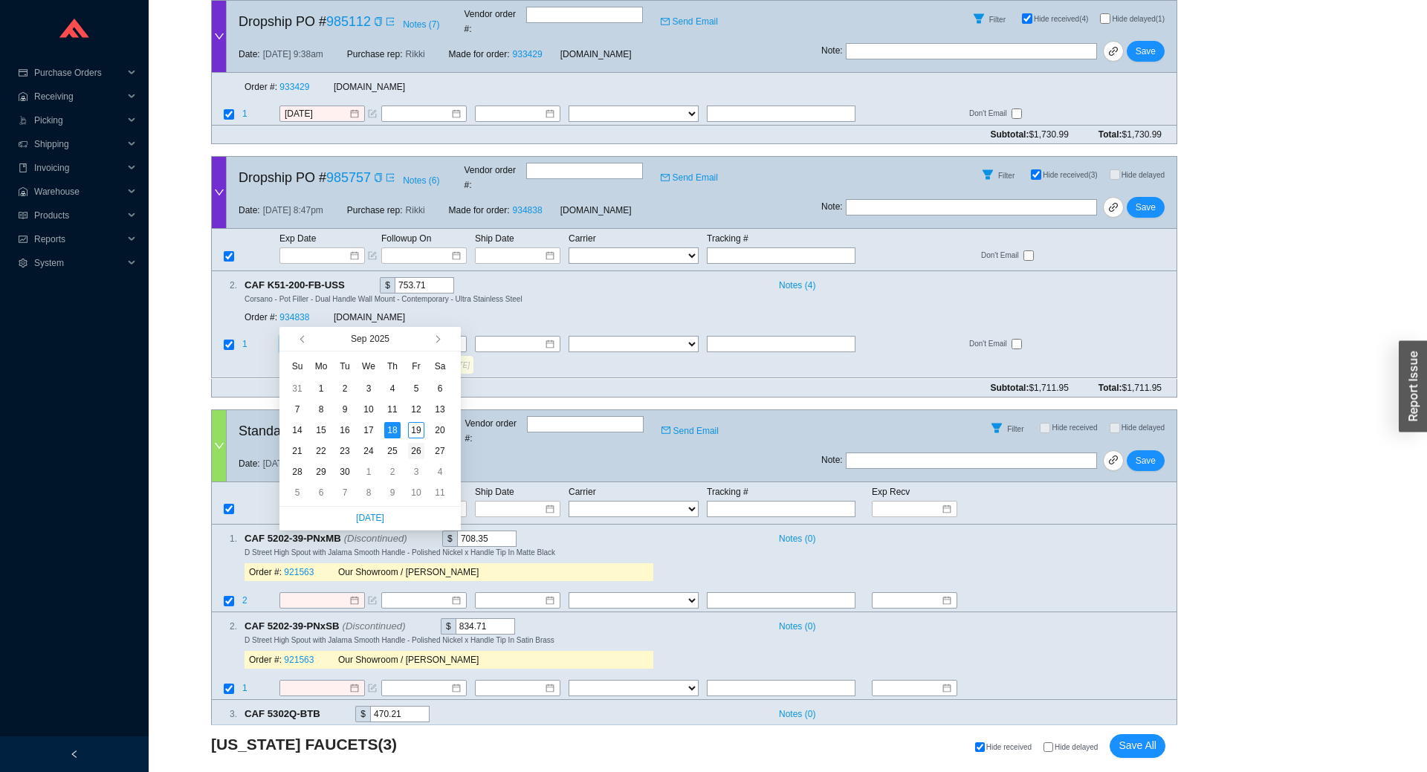
type input "[DATE]"
click at [412, 451] on div "26" at bounding box center [416, 451] width 16 height 16
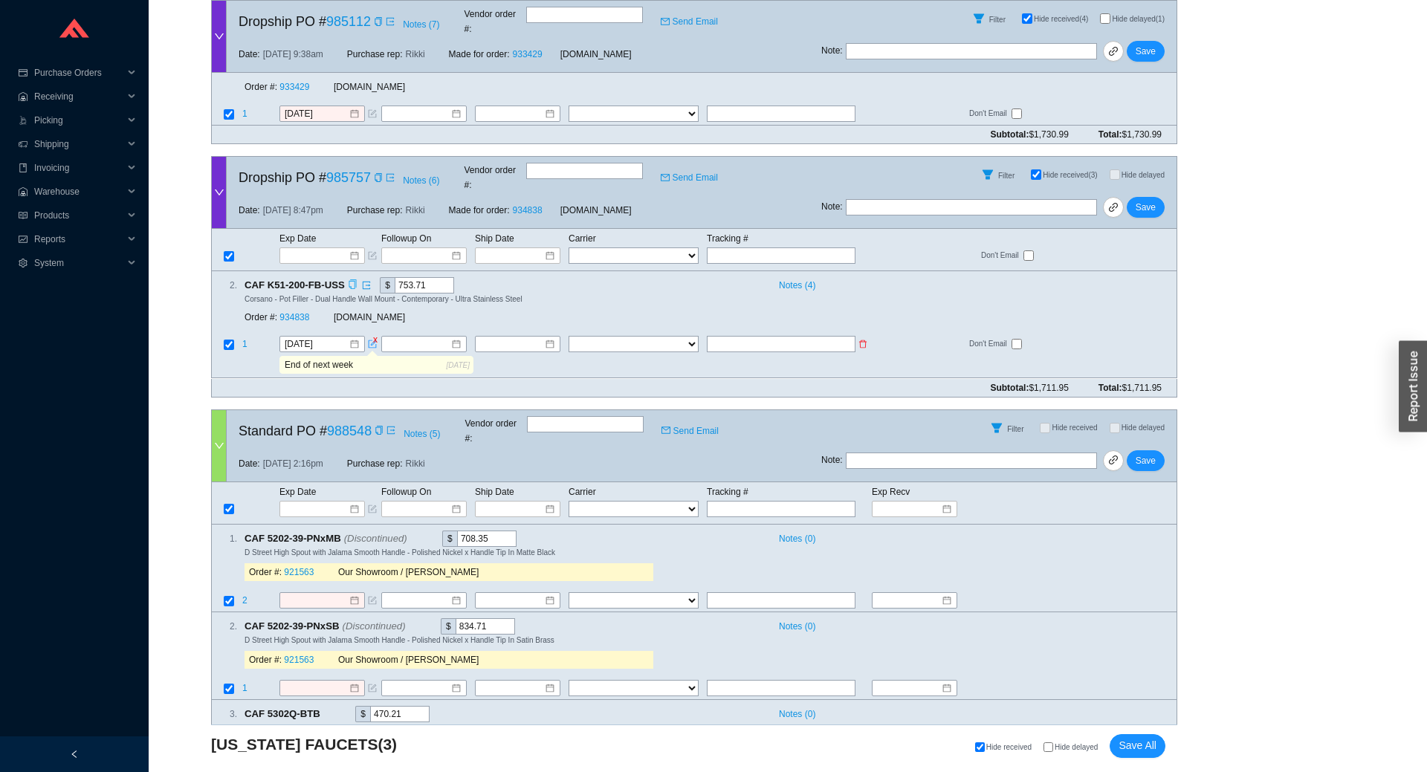
click at [370, 340] on icon "form" at bounding box center [373, 344] width 8 height 8
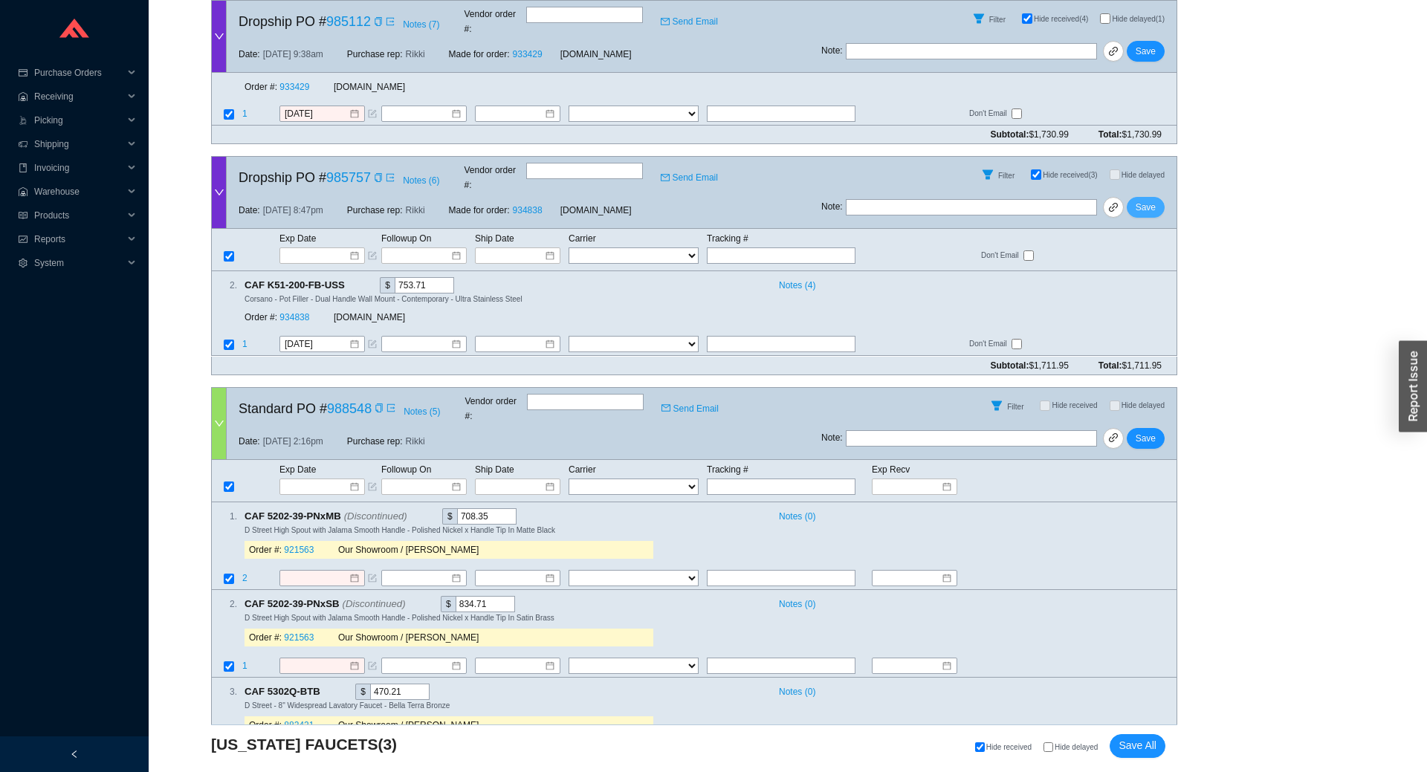
click at [1160, 197] on button "Save" at bounding box center [1146, 207] width 38 height 21
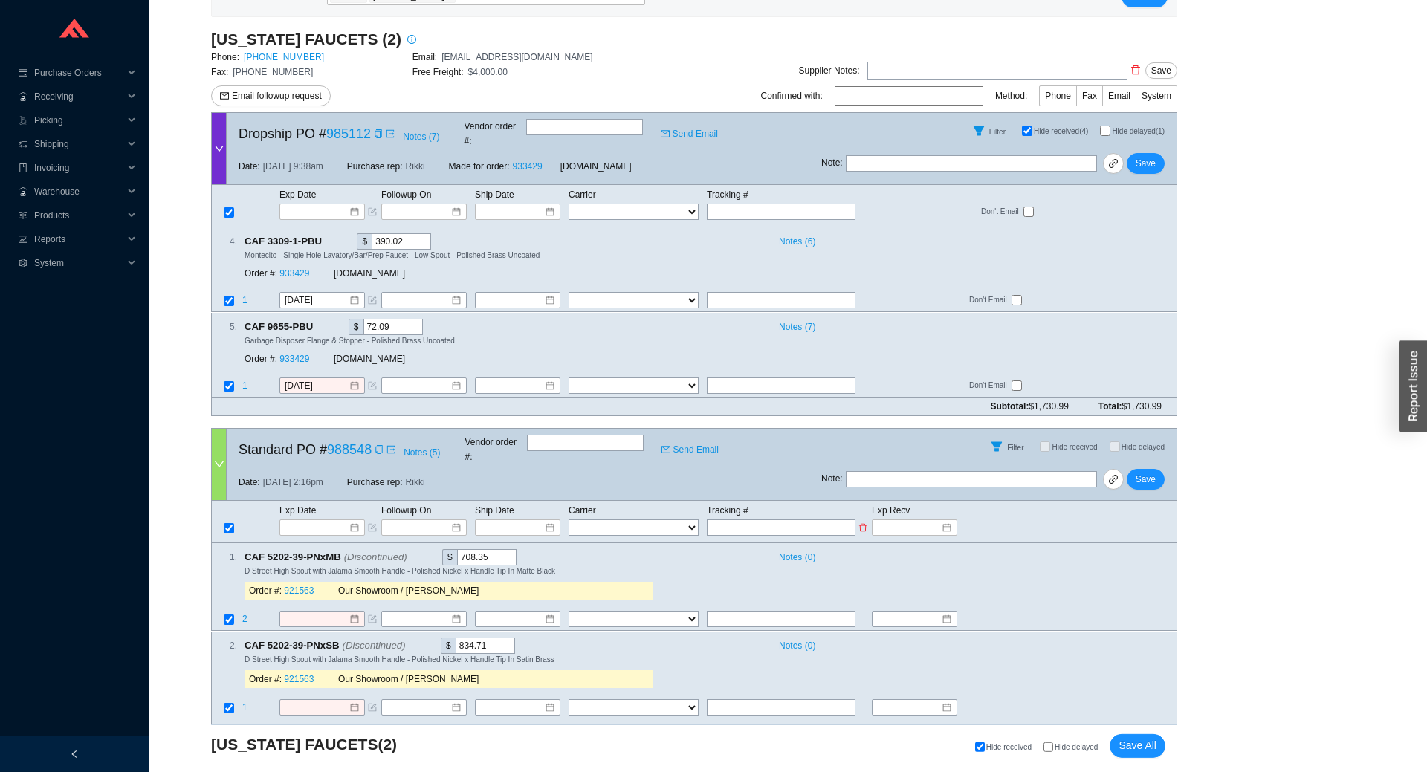
scroll to position [328, 0]
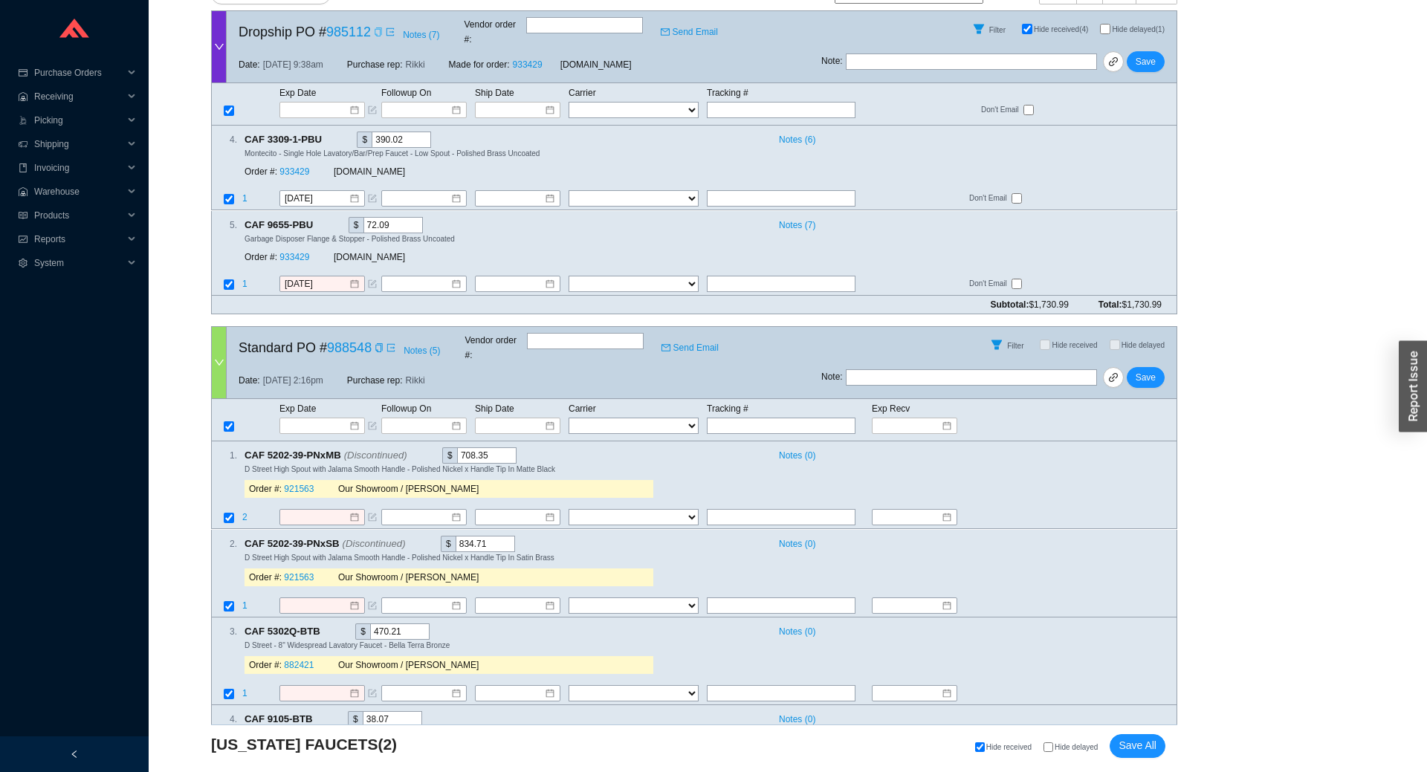
click at [375, 28] on icon "copy" at bounding box center [378, 31] width 9 height 9
click at [319, 219] on icon "copy" at bounding box center [321, 224] width 10 height 10
click at [375, 27] on icon "copy" at bounding box center [378, 31] width 7 height 9
click at [320, 219] on icon "copy" at bounding box center [321, 224] width 10 height 10
click at [299, 252] on link "933429" at bounding box center [294, 257] width 30 height 10
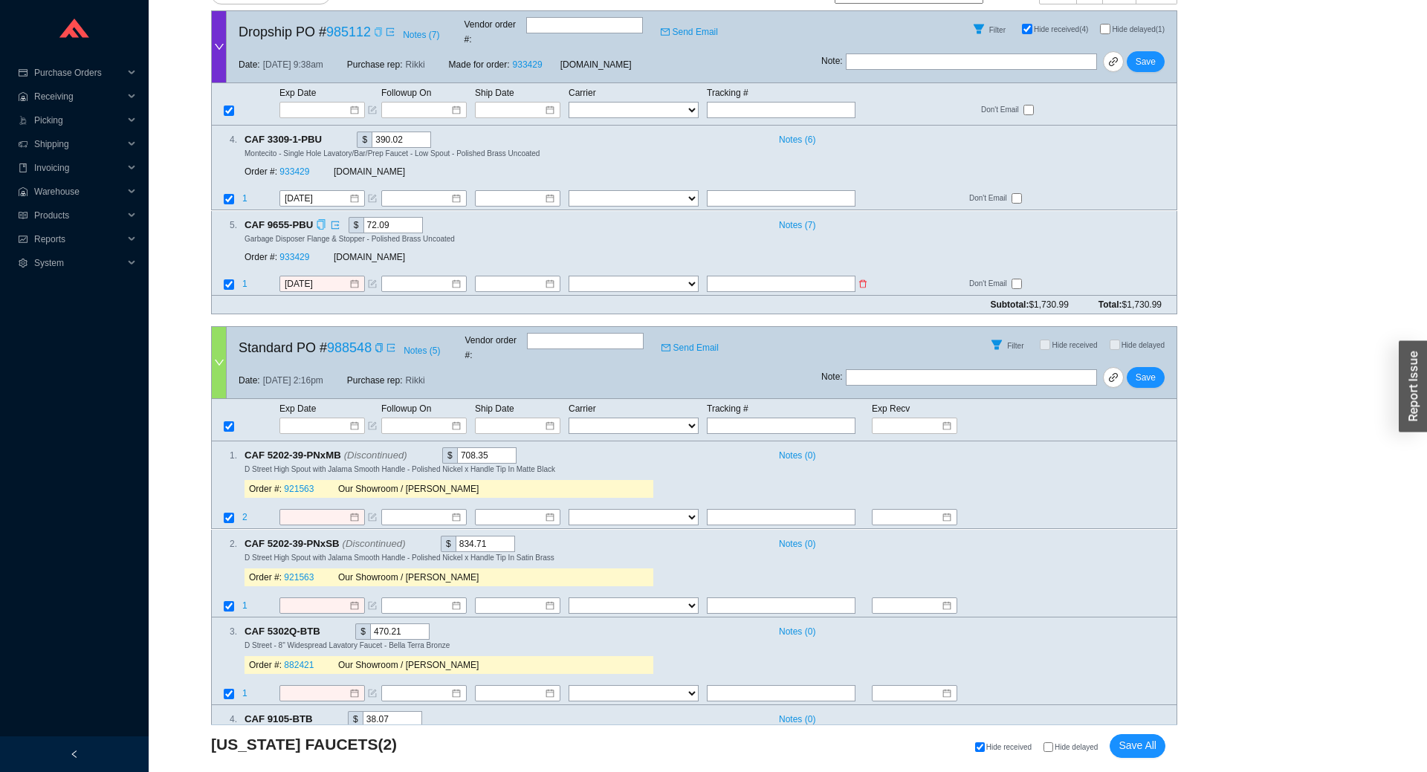
click at [308, 275] on td "[DATE]" at bounding box center [330, 285] width 102 height 20
click at [317, 276] on input "[DATE]" at bounding box center [317, 283] width 64 height 15
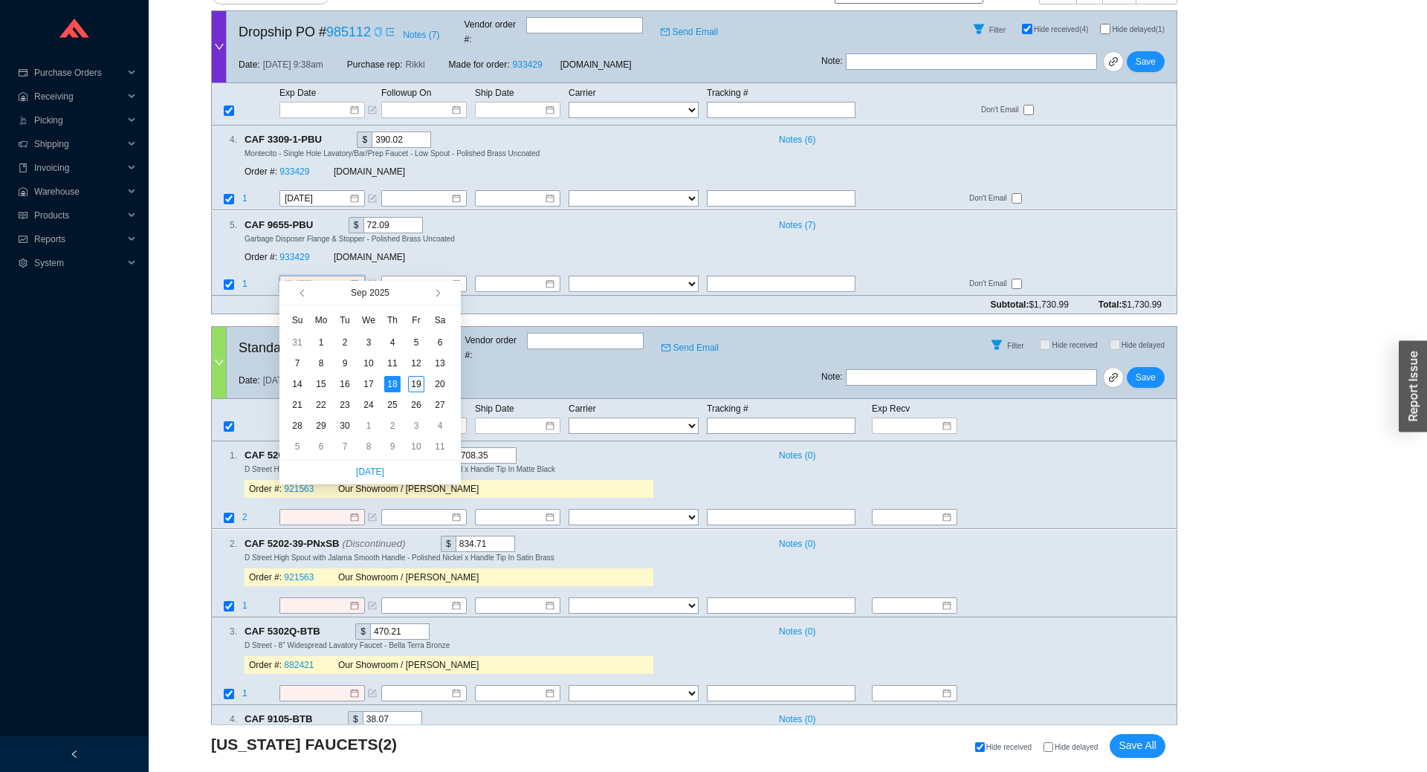
type input "[DATE]"
click at [415, 389] on div "19" at bounding box center [416, 384] width 16 height 16
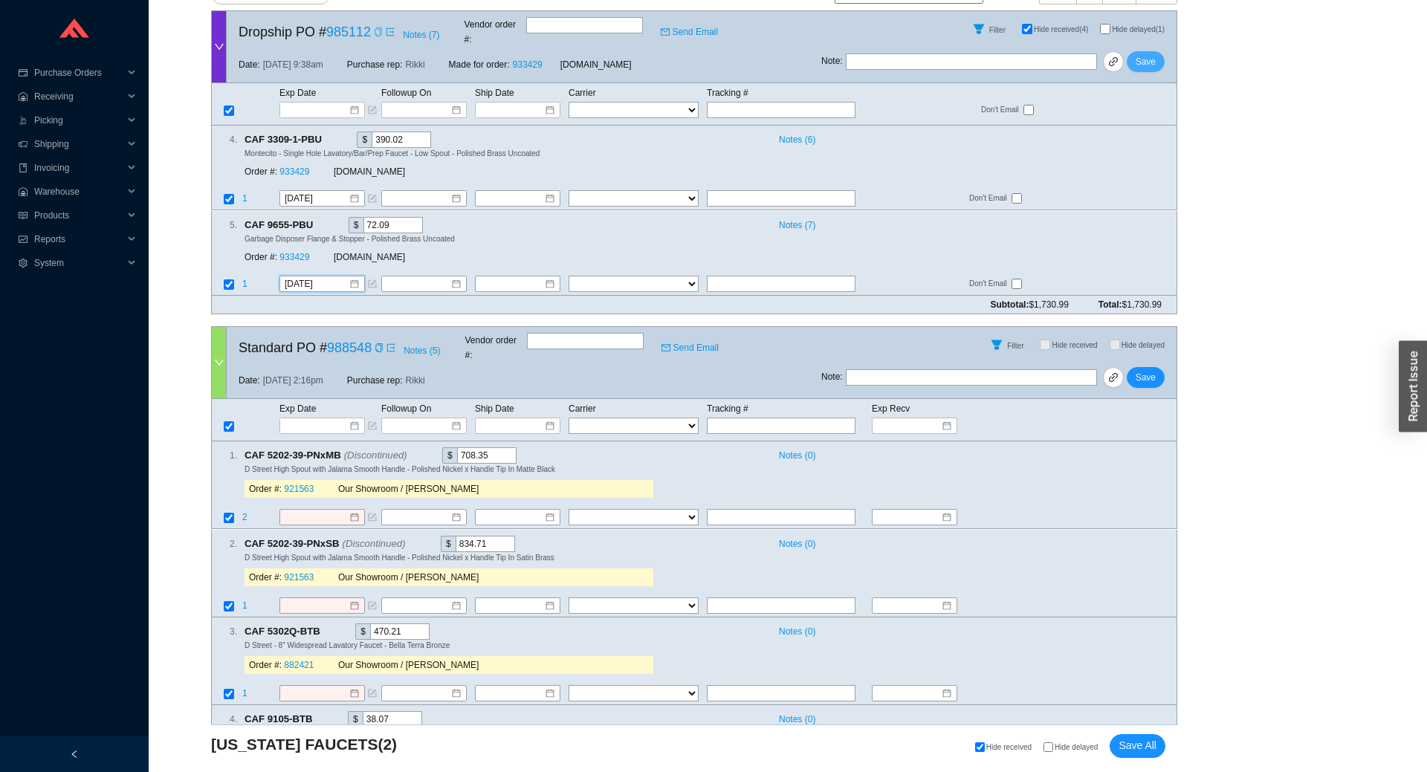
click at [1162, 54] on button "Save" at bounding box center [1146, 61] width 38 height 21
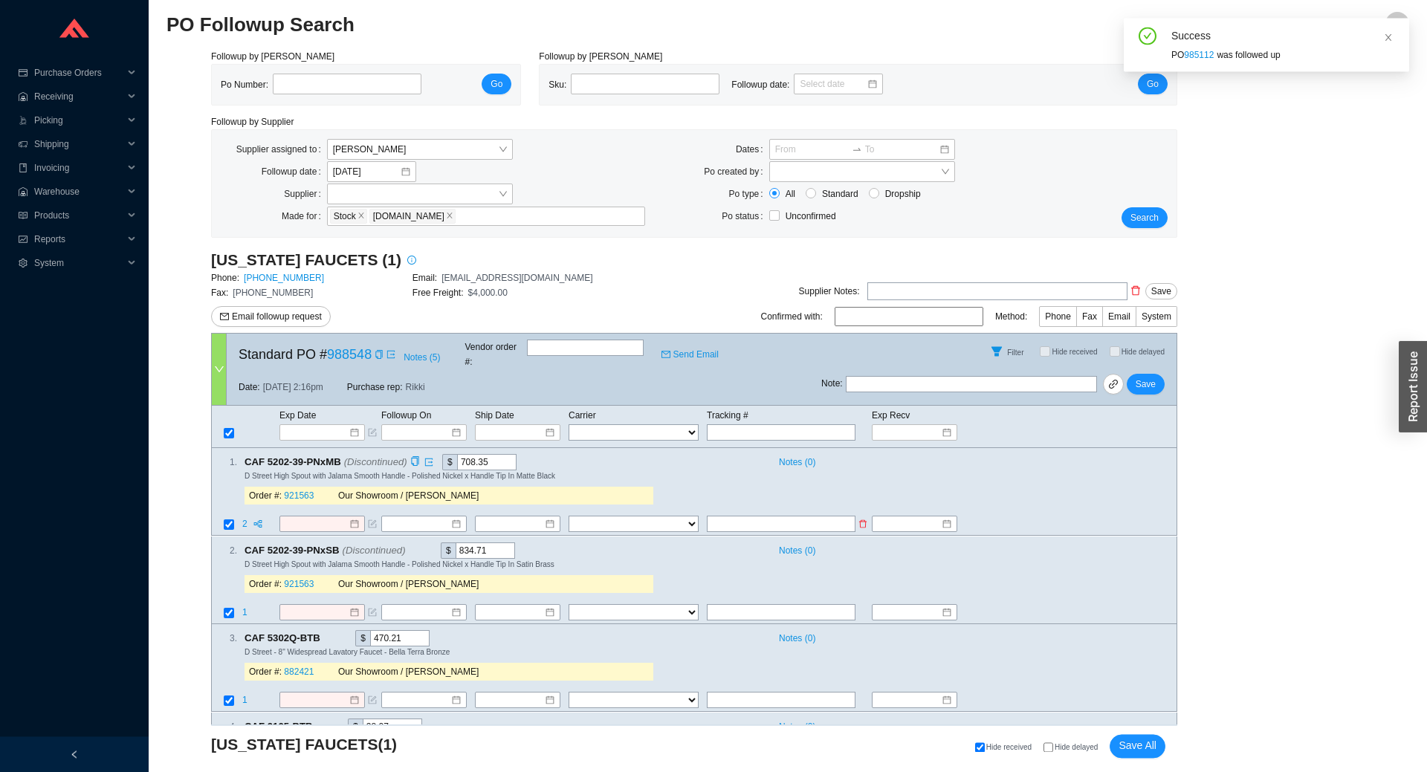
scroll to position [0, 0]
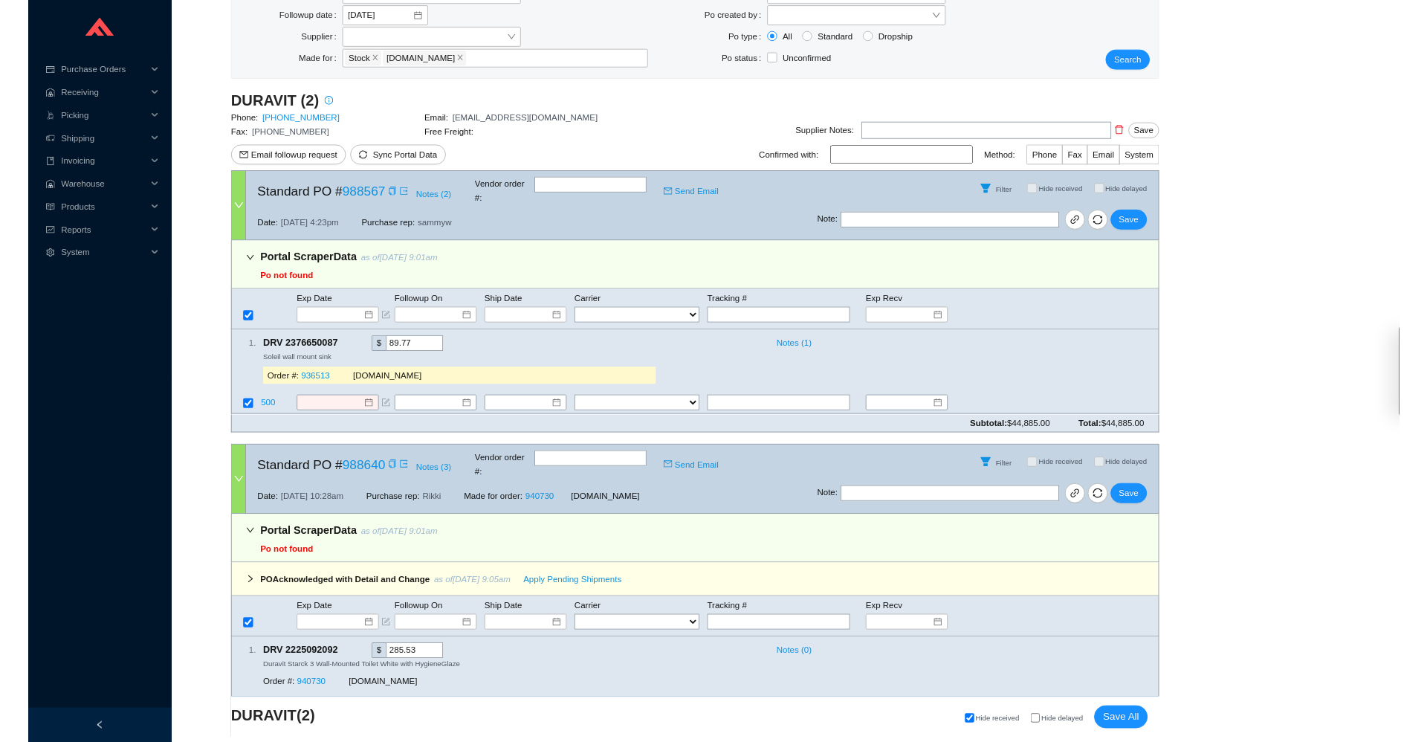
scroll to position [186, 0]
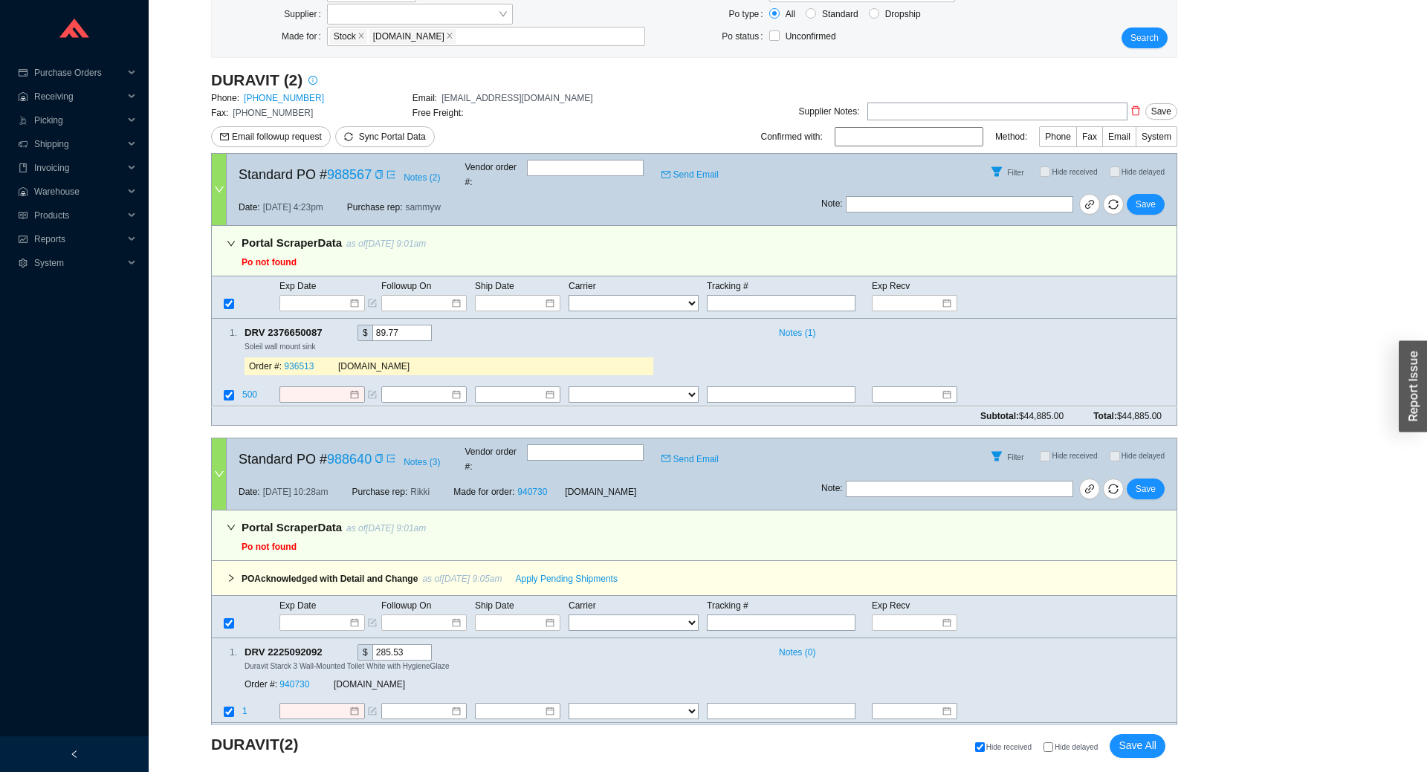
click at [1320, 471] on div "Followup by PO Po Number: Go Followup by Sku Sku: Followup date: Go Followup by…" at bounding box center [787, 335] width 1243 height 932
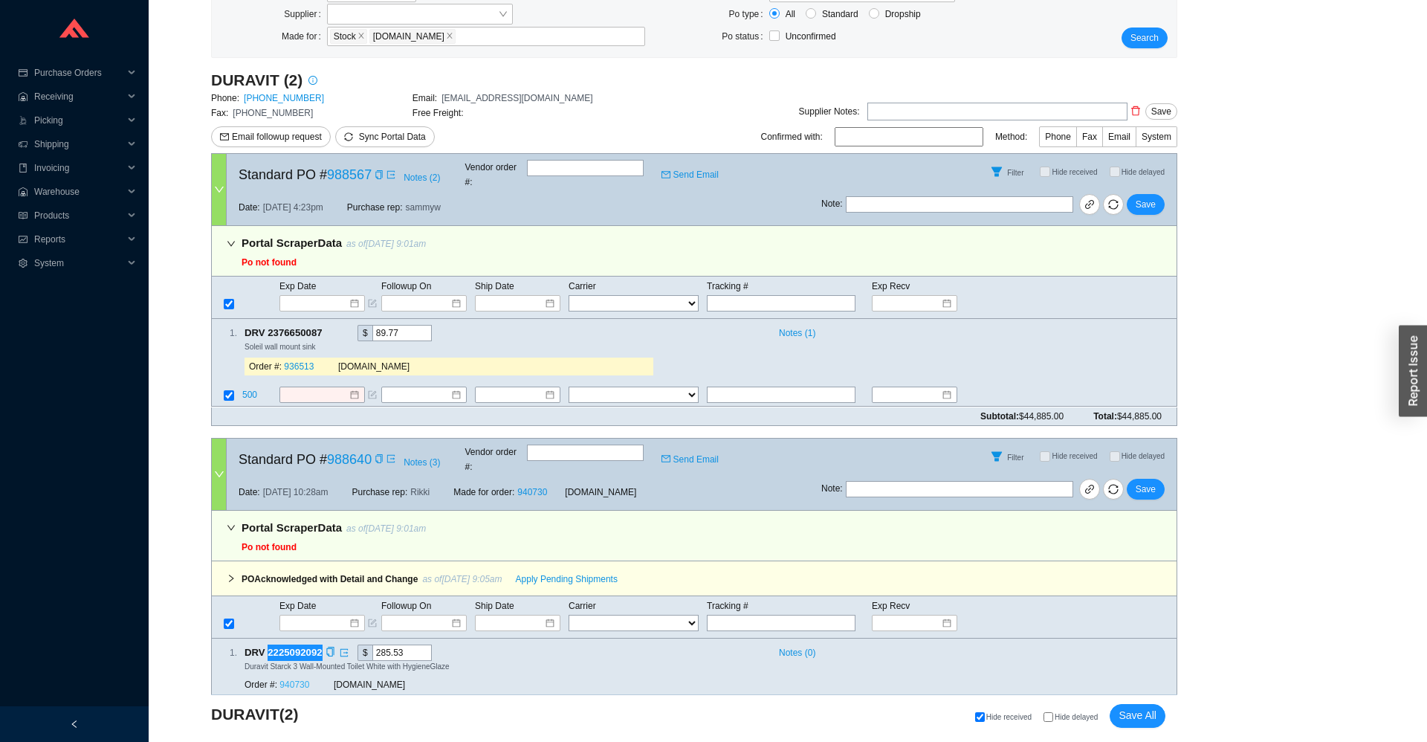
click at [285, 679] on link "940730" at bounding box center [294, 684] width 30 height 10
click at [322, 704] on input at bounding box center [317, 711] width 64 height 15
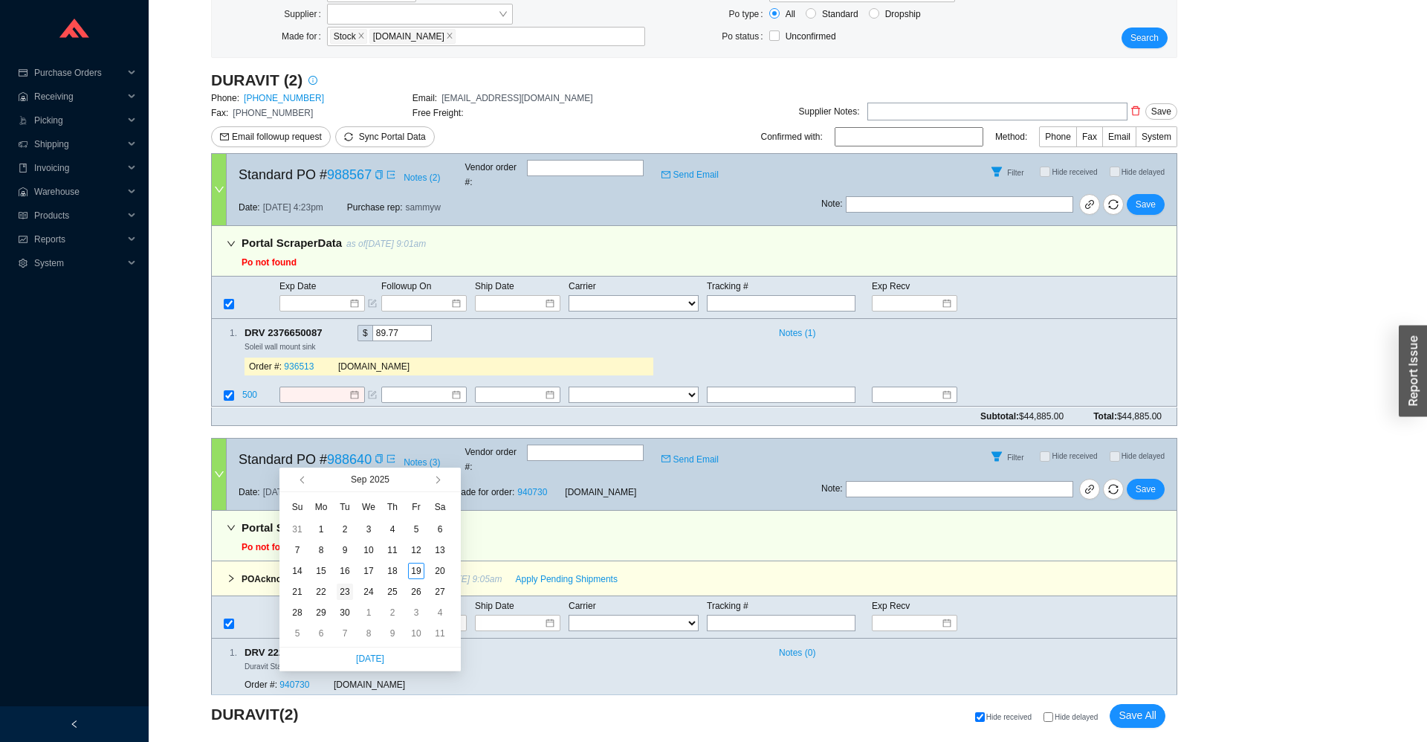
type input "9/23/2025"
click at [340, 597] on div "23" at bounding box center [345, 591] width 16 height 16
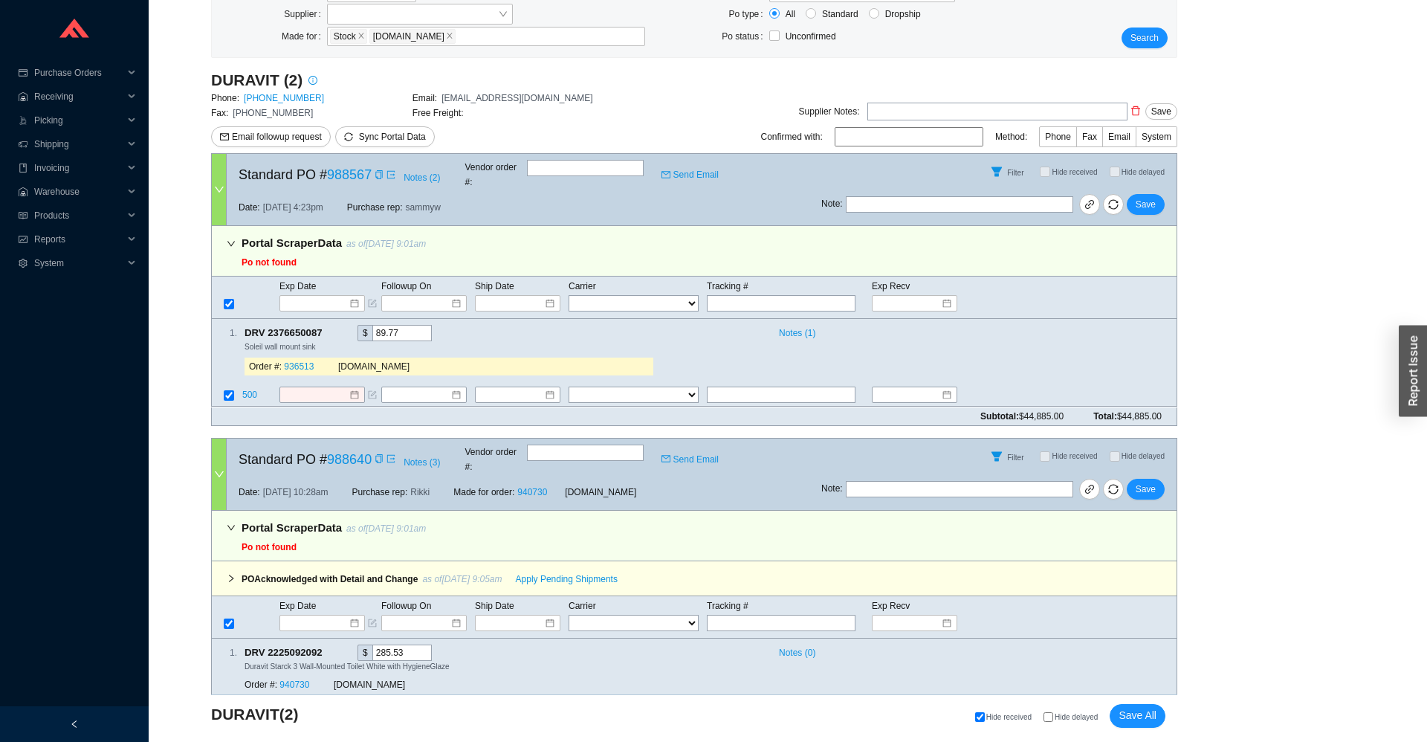
click at [541, 448] on input "text" at bounding box center [585, 452] width 117 height 16
click at [541, 447] on input "text" at bounding box center [585, 452] width 117 height 16
paste input "A82303648"
type input "A82303648"
click at [1147, 482] on span "Save" at bounding box center [1146, 489] width 20 height 15
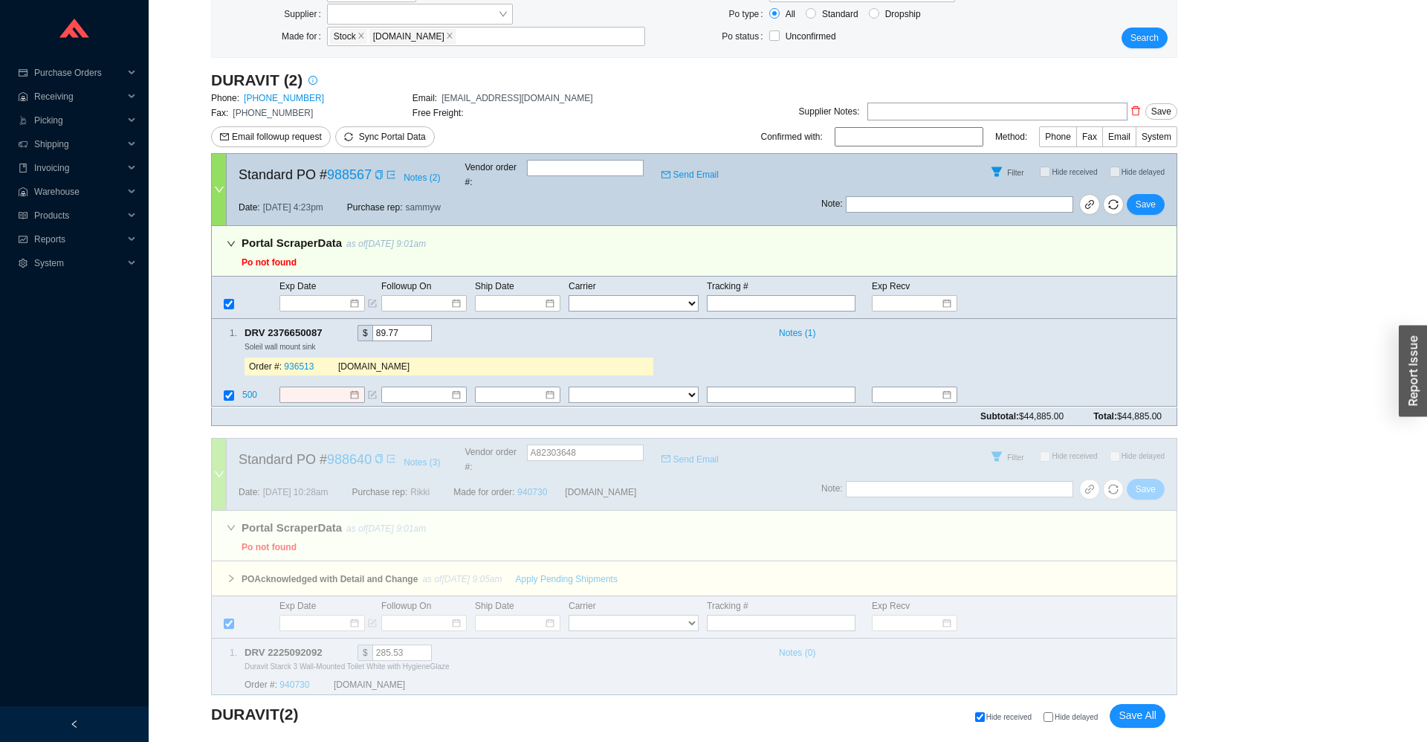
scroll to position [0, 0]
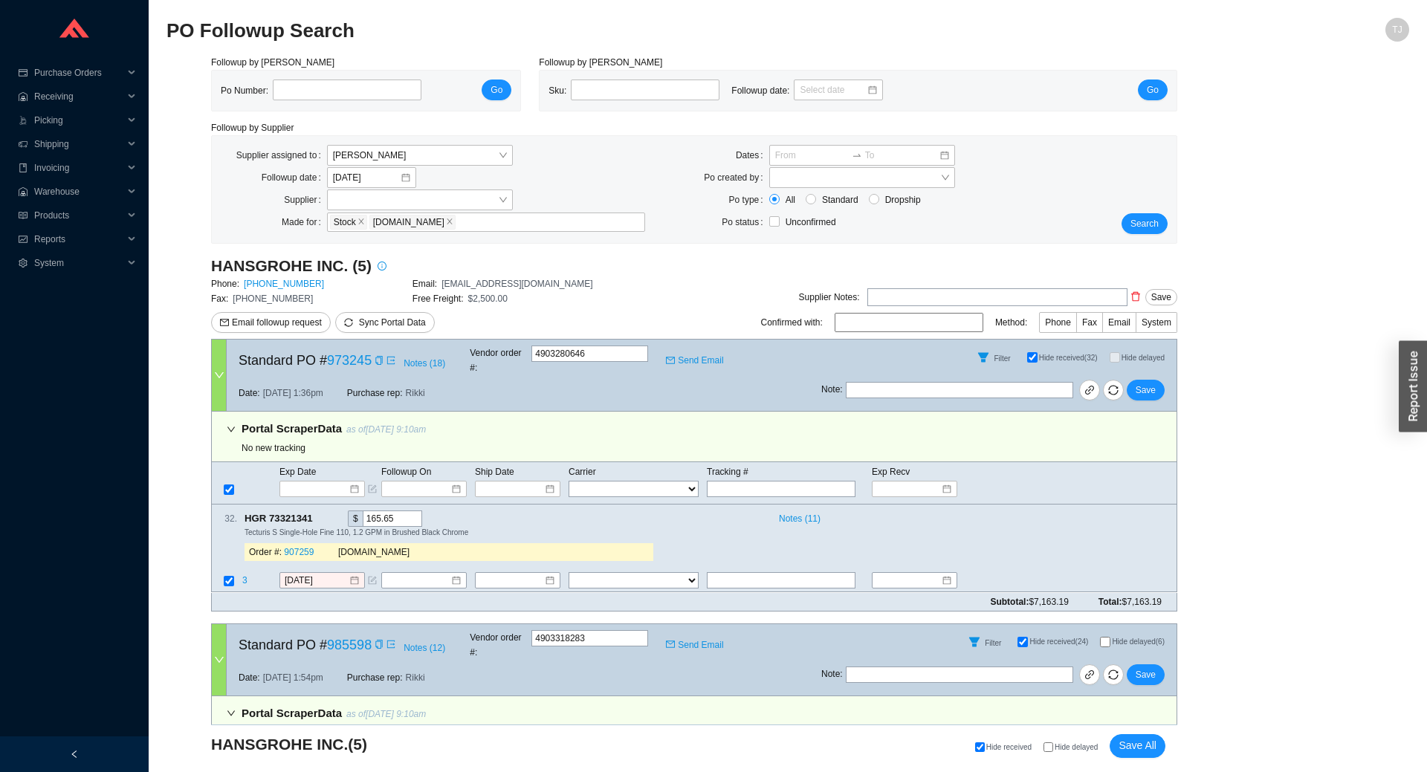
select select "1"
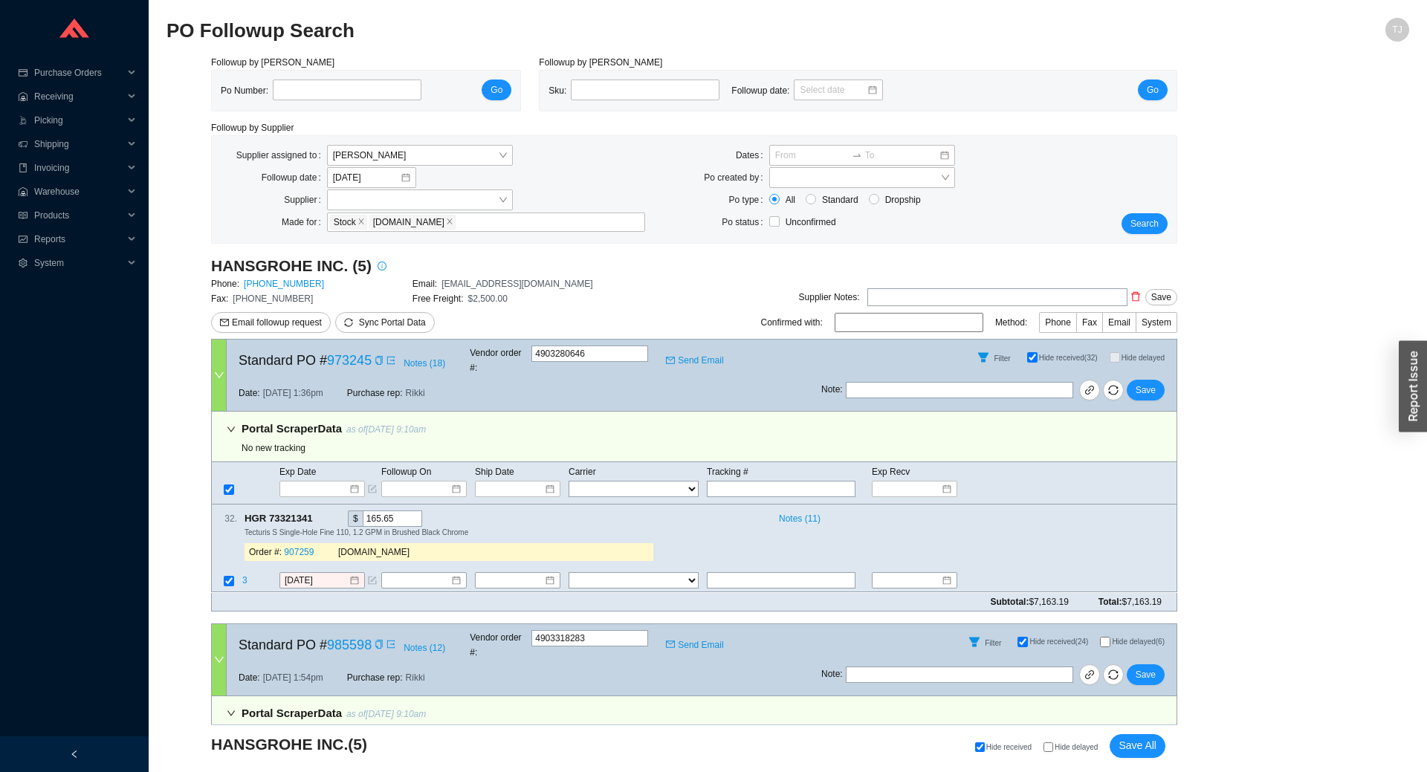
select select "1"
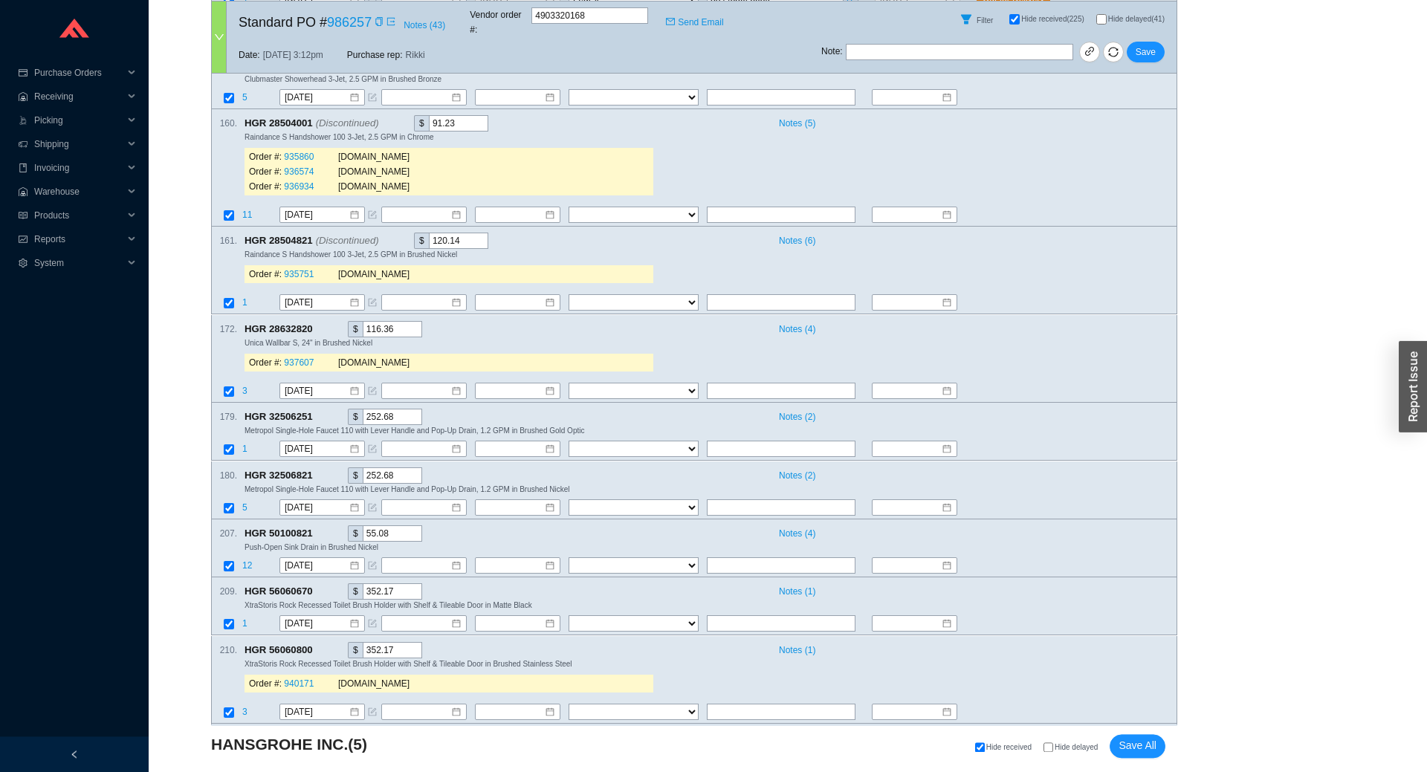
scroll to position [3285, 0]
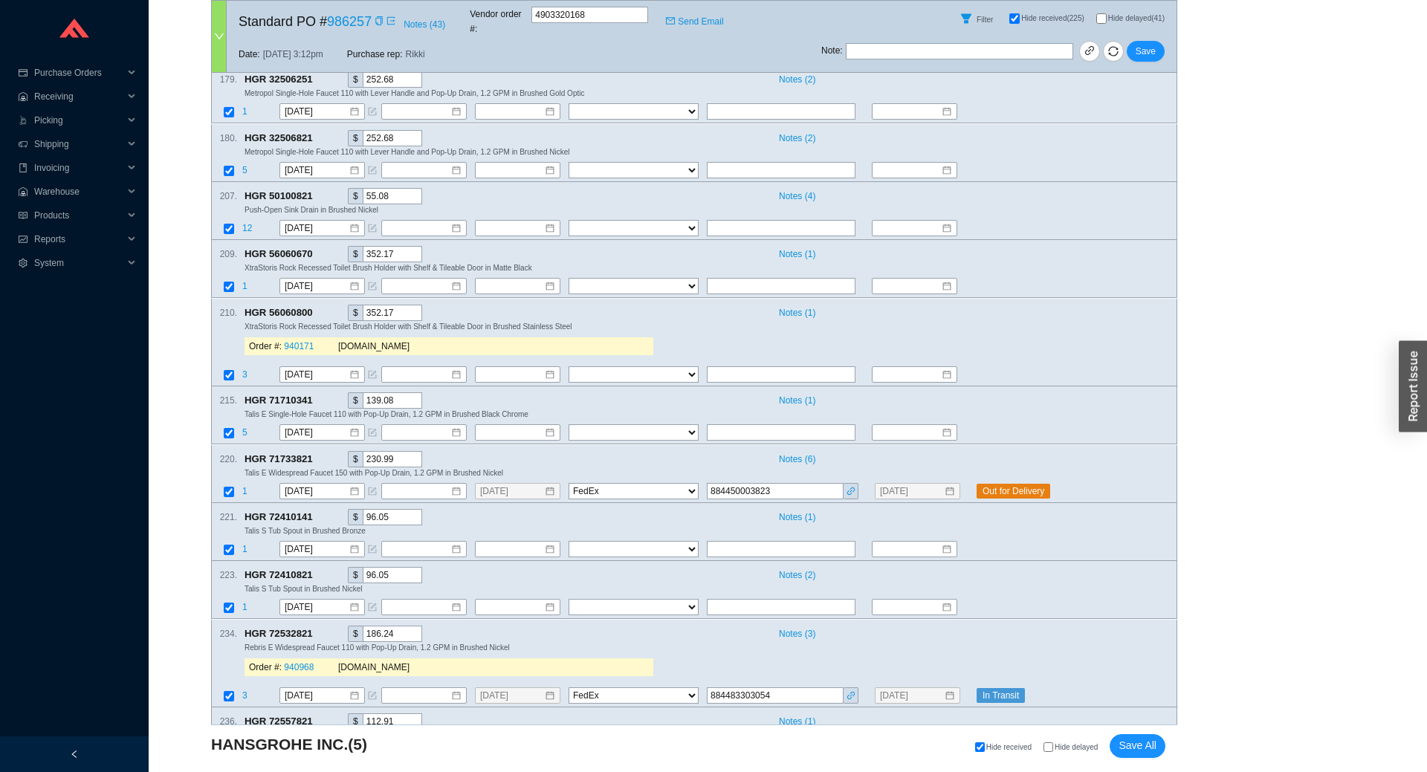
click at [1058, 750] on span "Hide delayed" at bounding box center [1076, 747] width 43 height 8
click at [1053, 750] on input "Hide delayed" at bounding box center [1048, 747] width 10 height 10
checkbox input "true"
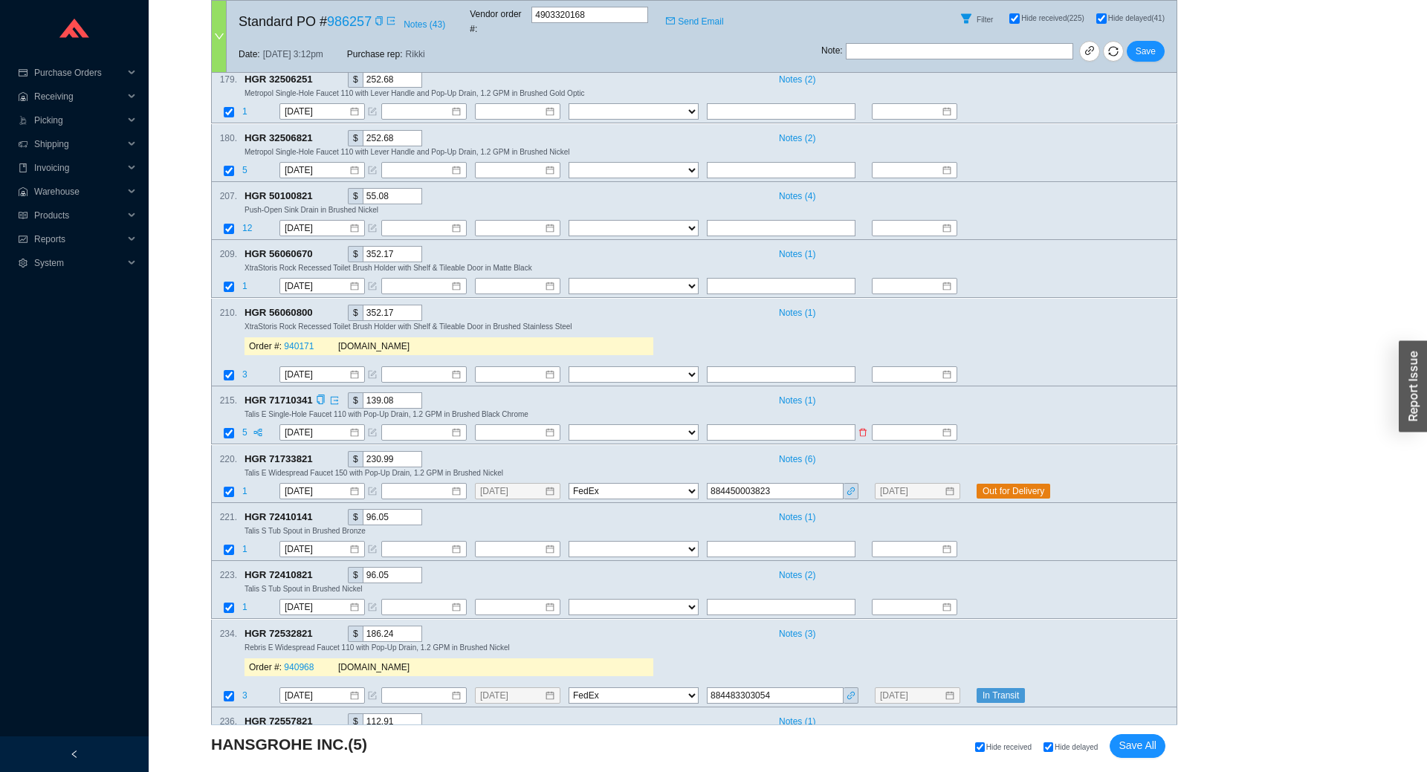
checkbox input "true"
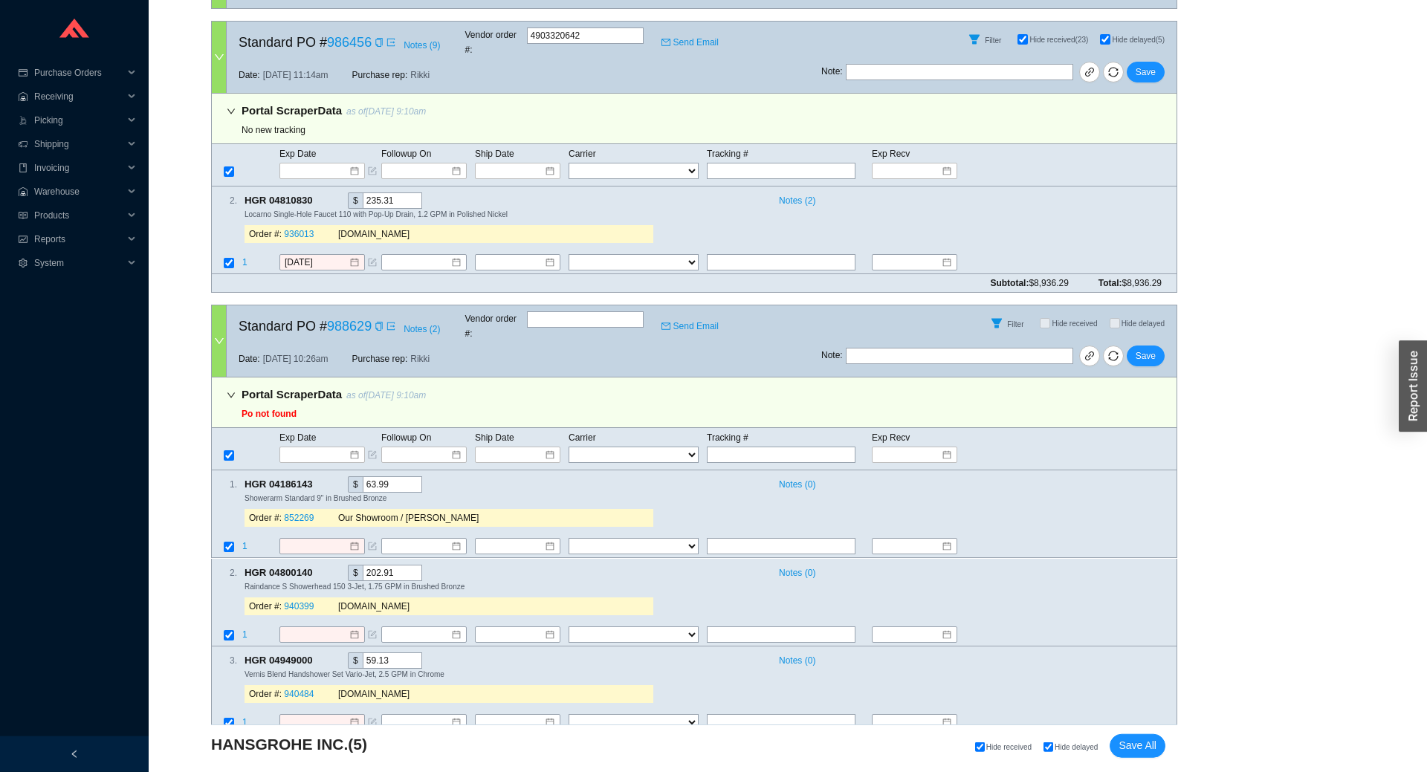
scroll to position [1121, 0]
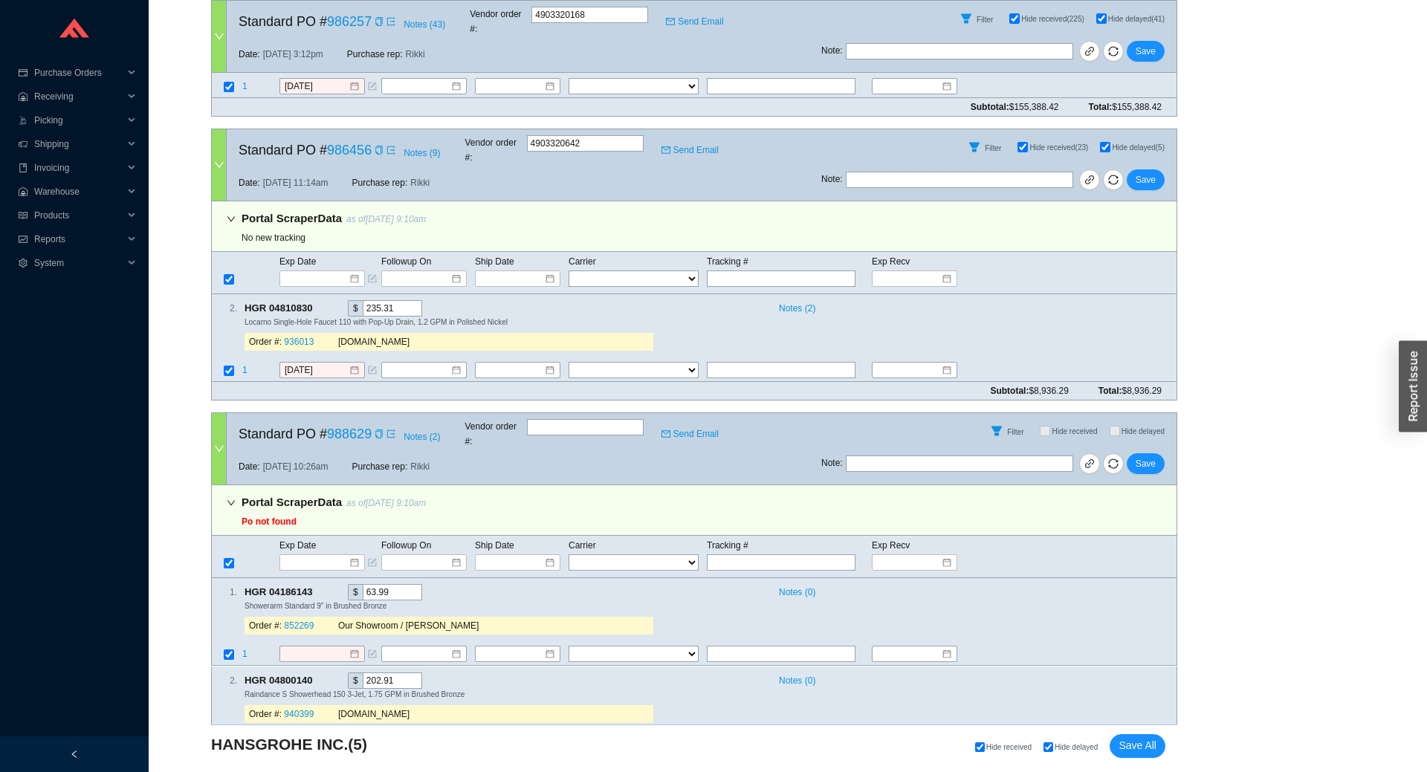
click at [222, 413] on div at bounding box center [219, 448] width 15 height 71
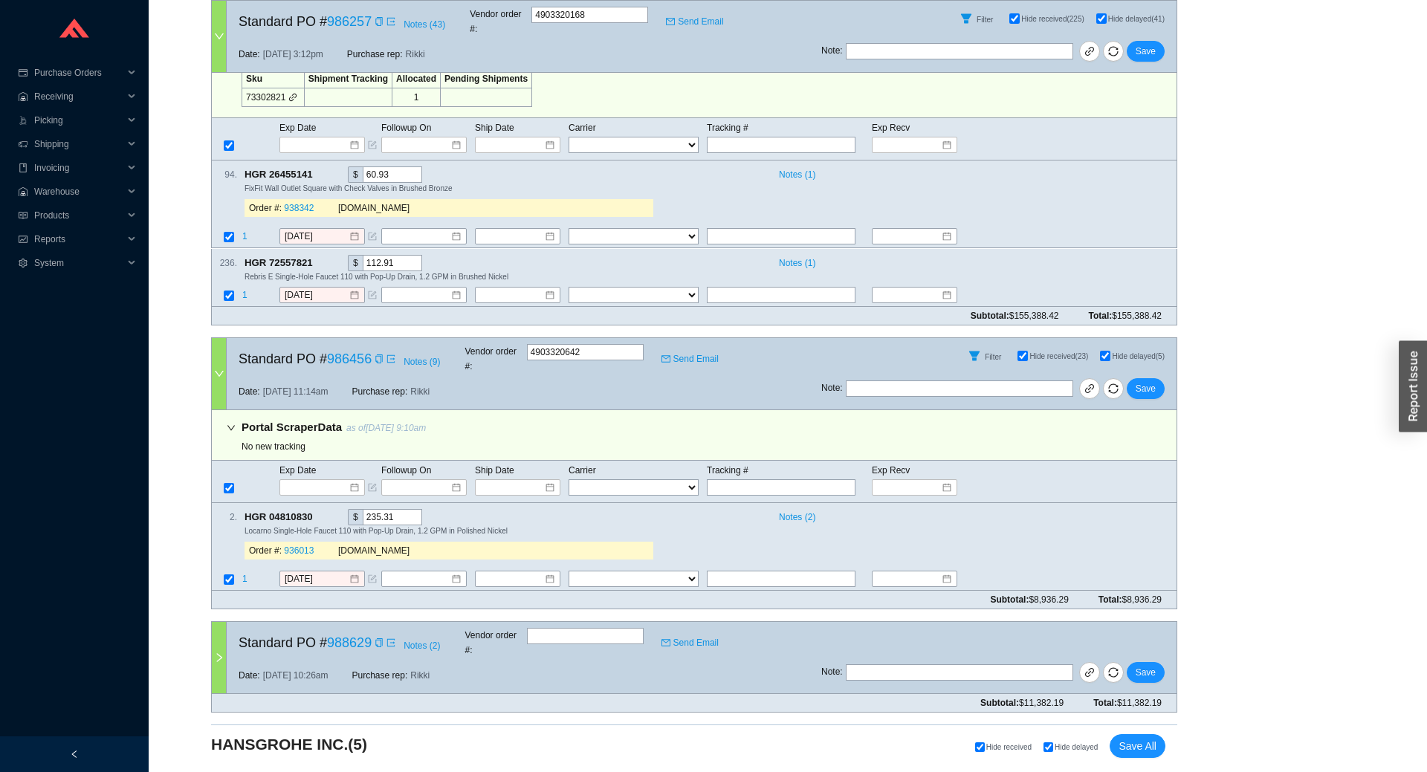
scroll to position [841, 0]
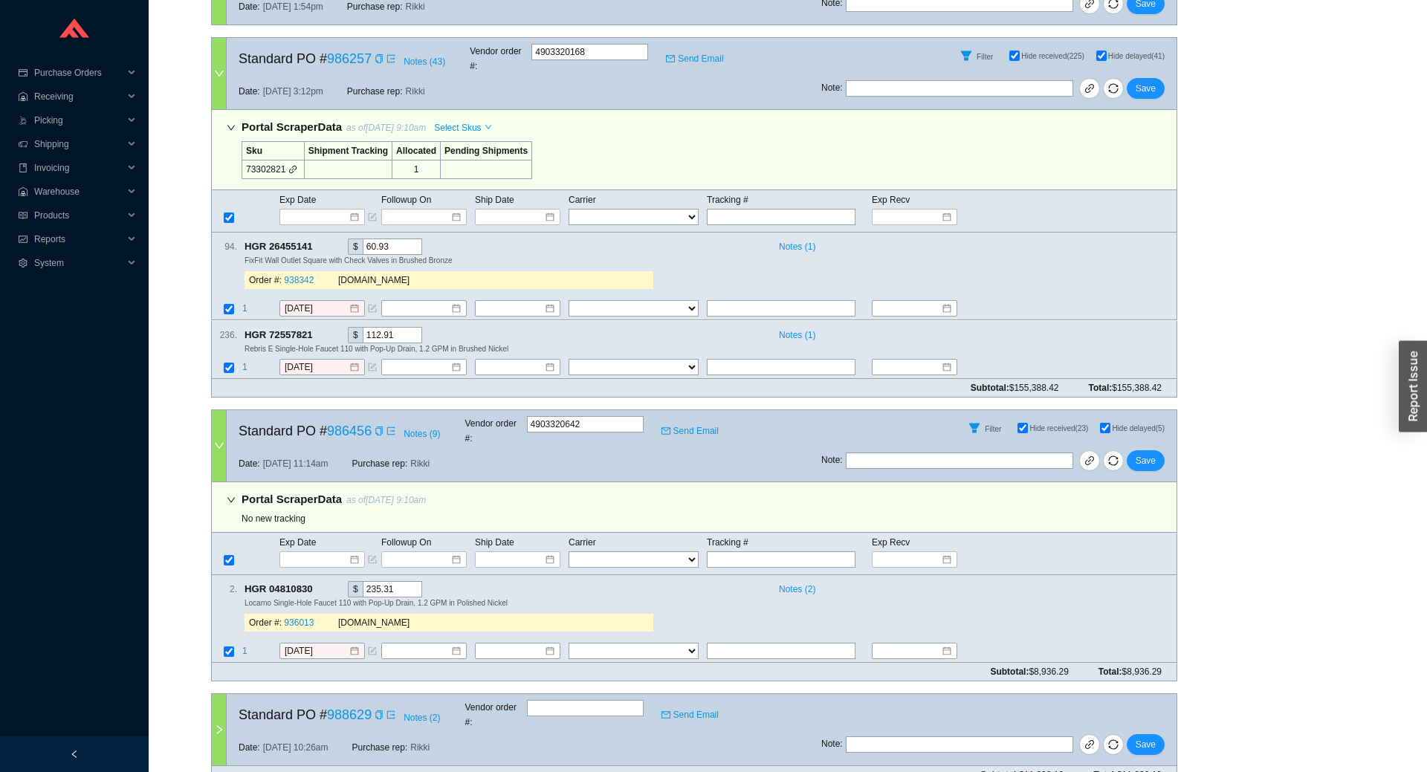
click at [289, 165] on icon "link" at bounding box center [292, 169] width 9 height 9
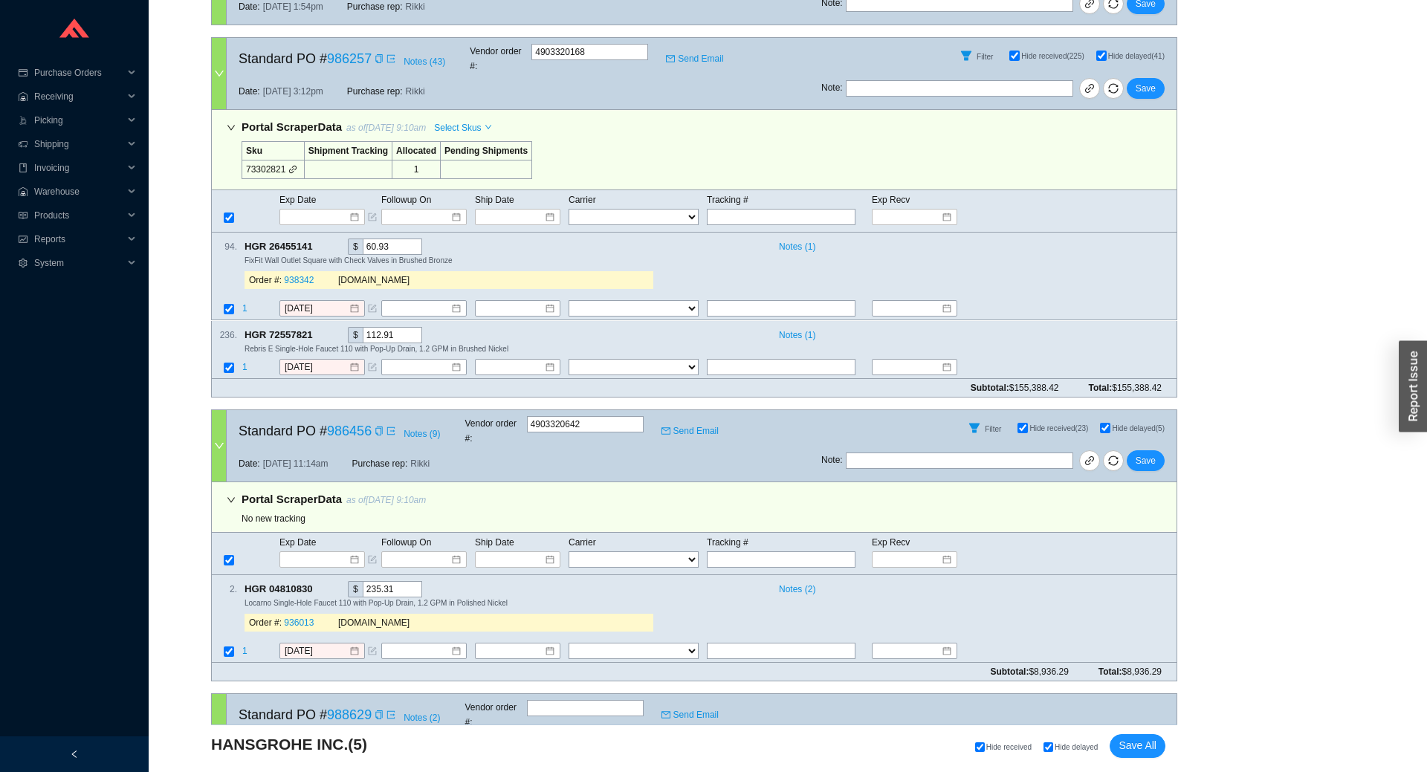
scroll to position [0, 0]
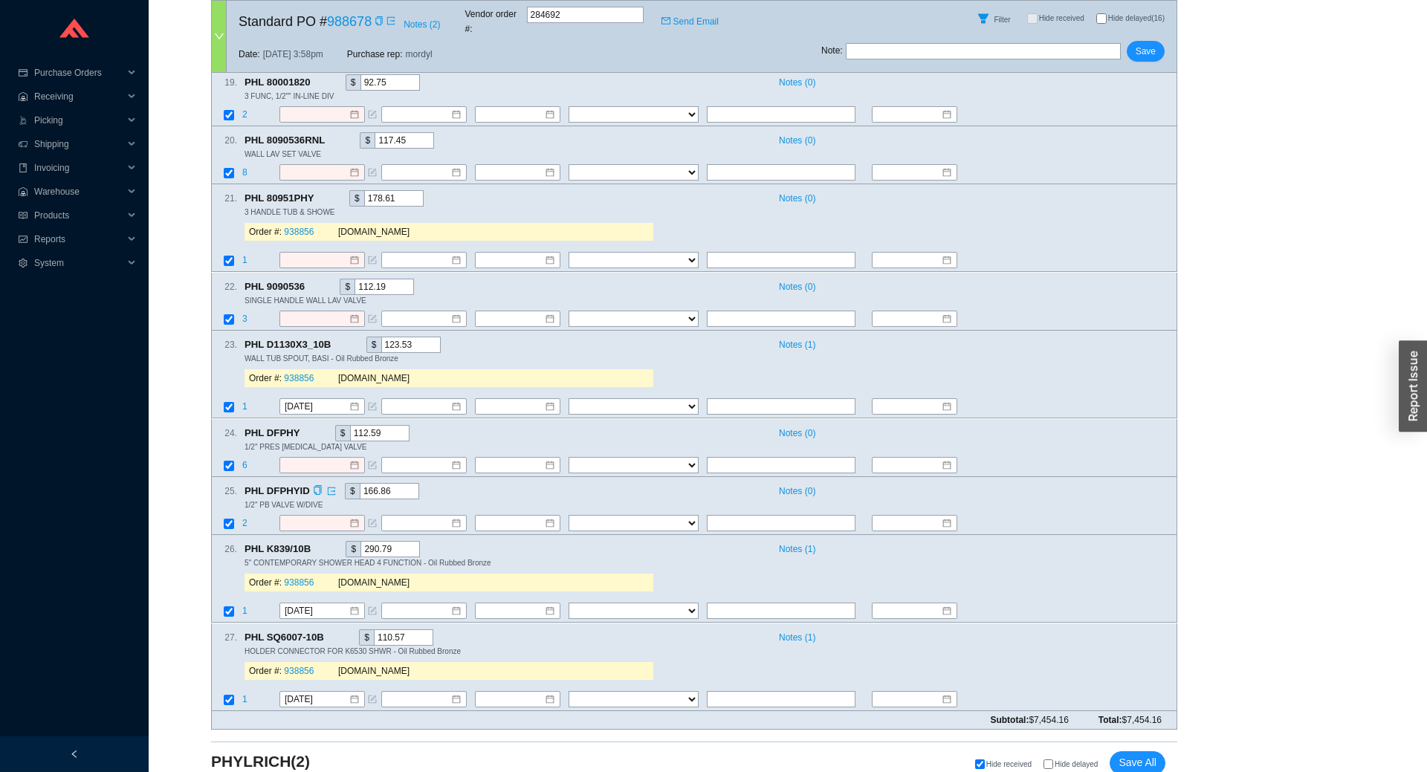
scroll to position [2776, 0]
click at [1073, 760] on span "Hide delayed" at bounding box center [1076, 764] width 43 height 8
click at [1053, 759] on input "Hide delayed" at bounding box center [1048, 764] width 10 height 10
checkbox input "true"
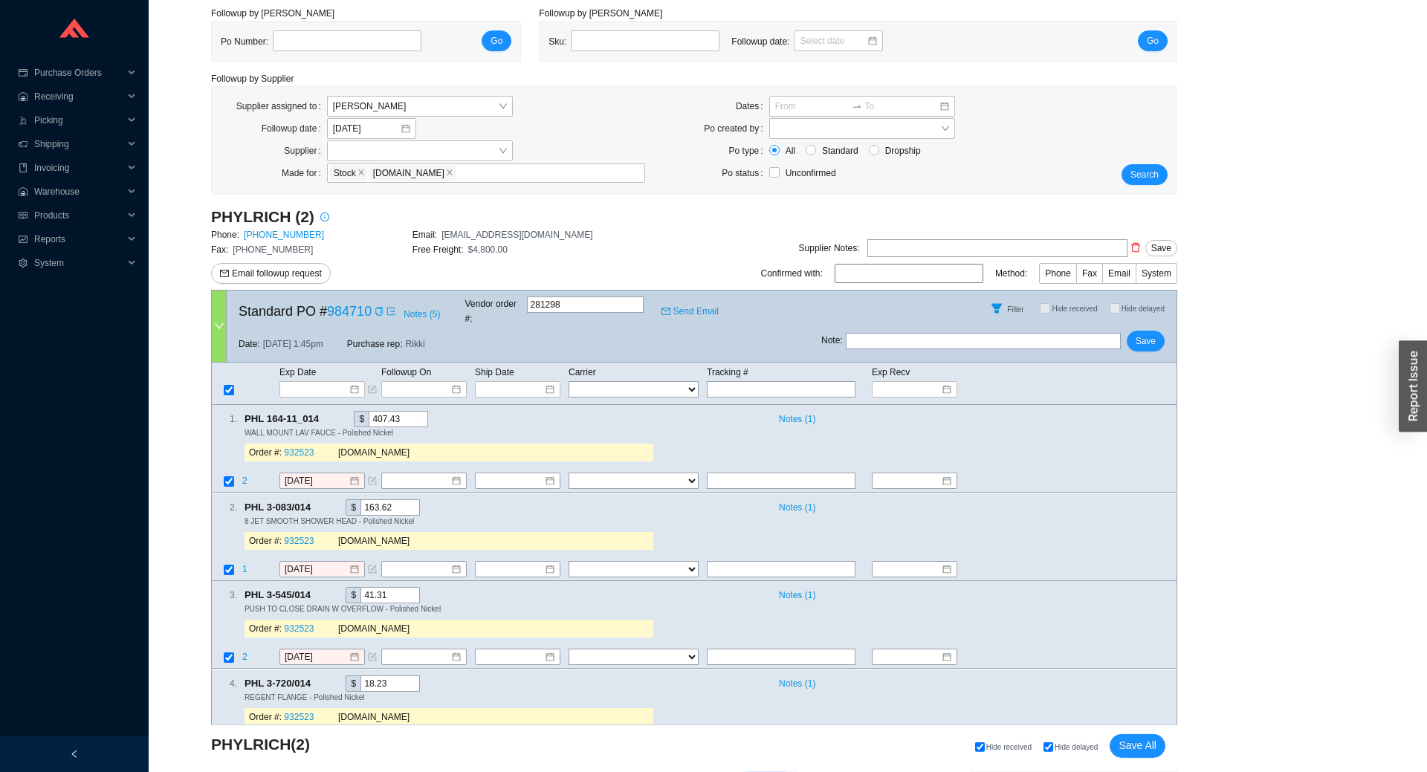
scroll to position [48, 0]
click at [271, 272] on span "Email followup request" at bounding box center [277, 275] width 90 height 15
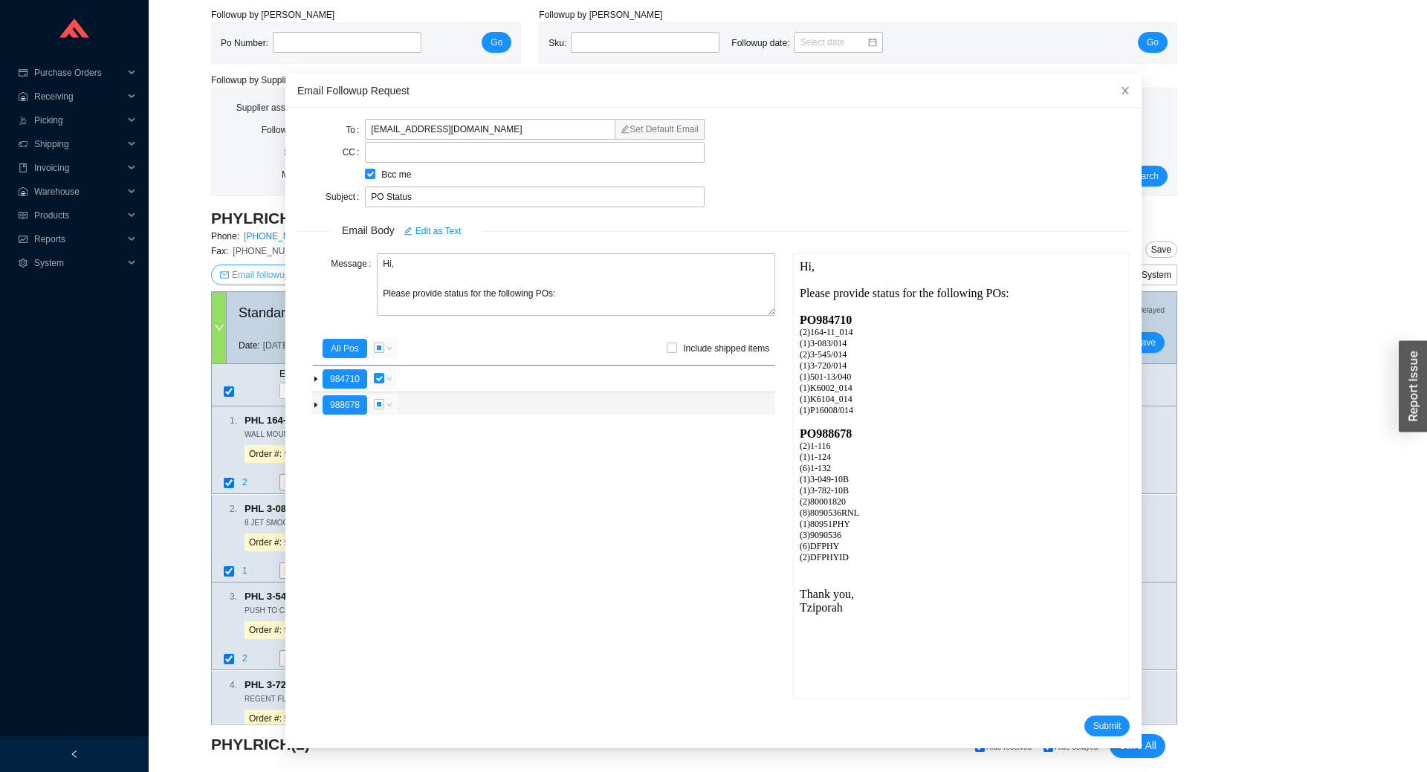
scroll to position [0, 0]
click at [337, 405] on button "988678" at bounding box center [345, 404] width 45 height 19
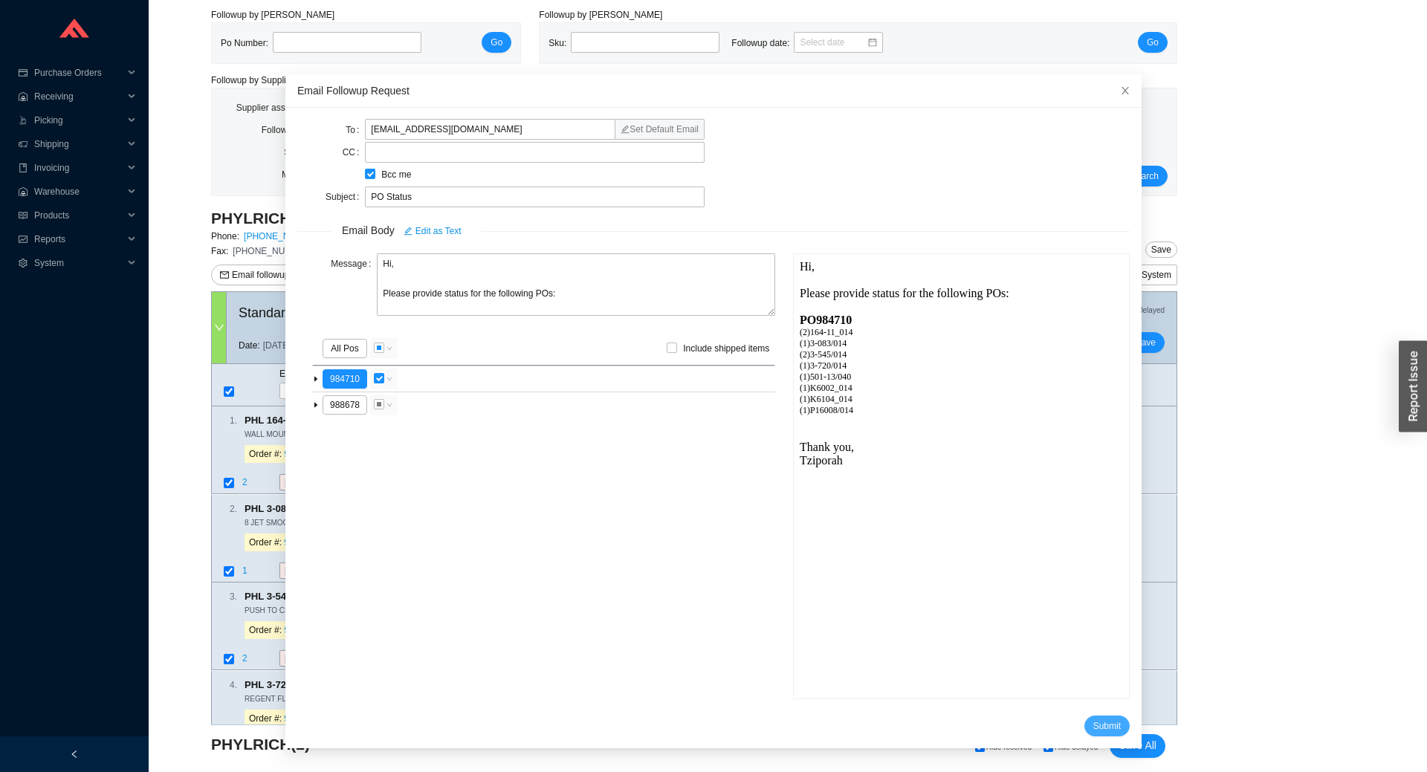
click at [1108, 727] on span "Submit" at bounding box center [1106, 726] width 27 height 15
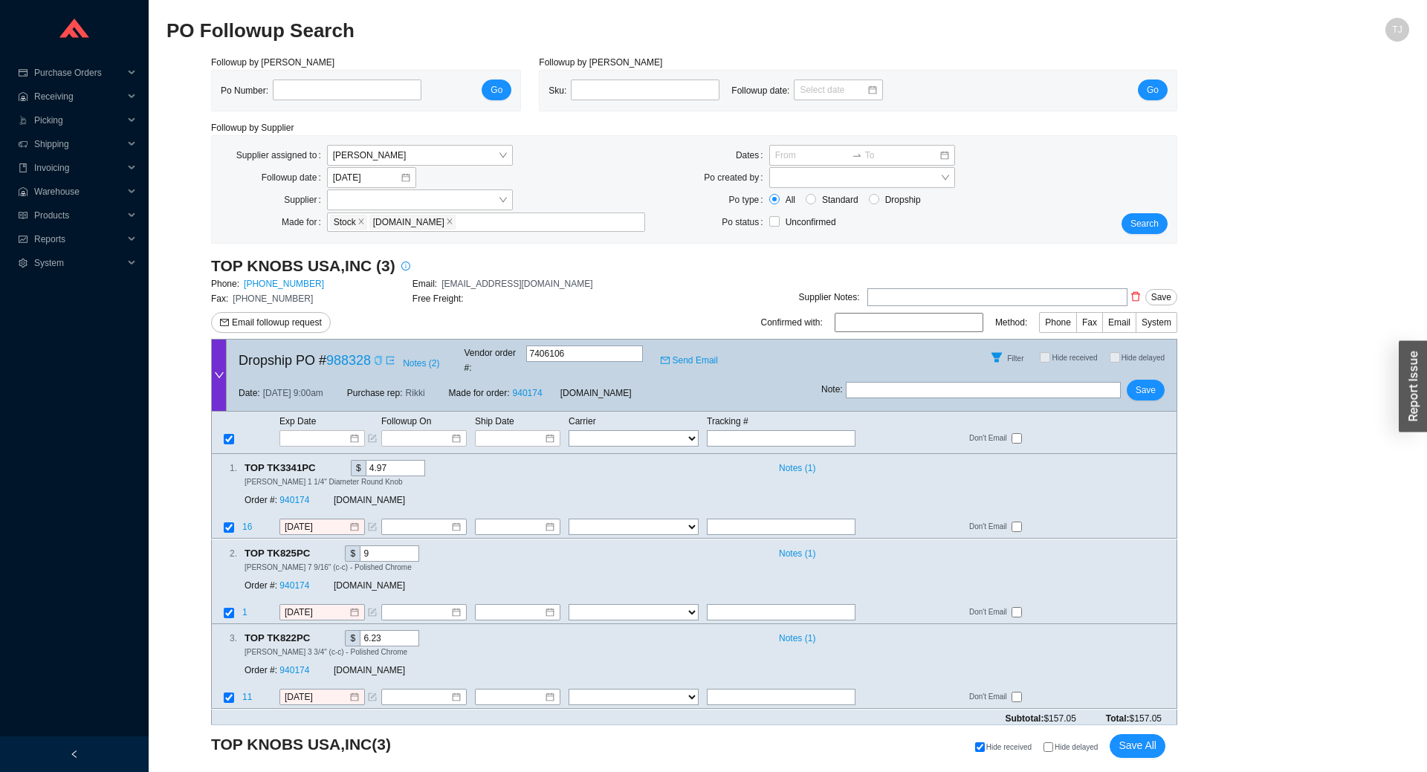
click at [375, 356] on icon "copy" at bounding box center [378, 360] width 7 height 9
click at [739, 432] on input "text" at bounding box center [781, 438] width 149 height 16
click at [728, 432] on input "text" at bounding box center [781, 438] width 149 height 16
paste input "478228951344"
type input "478228951344"
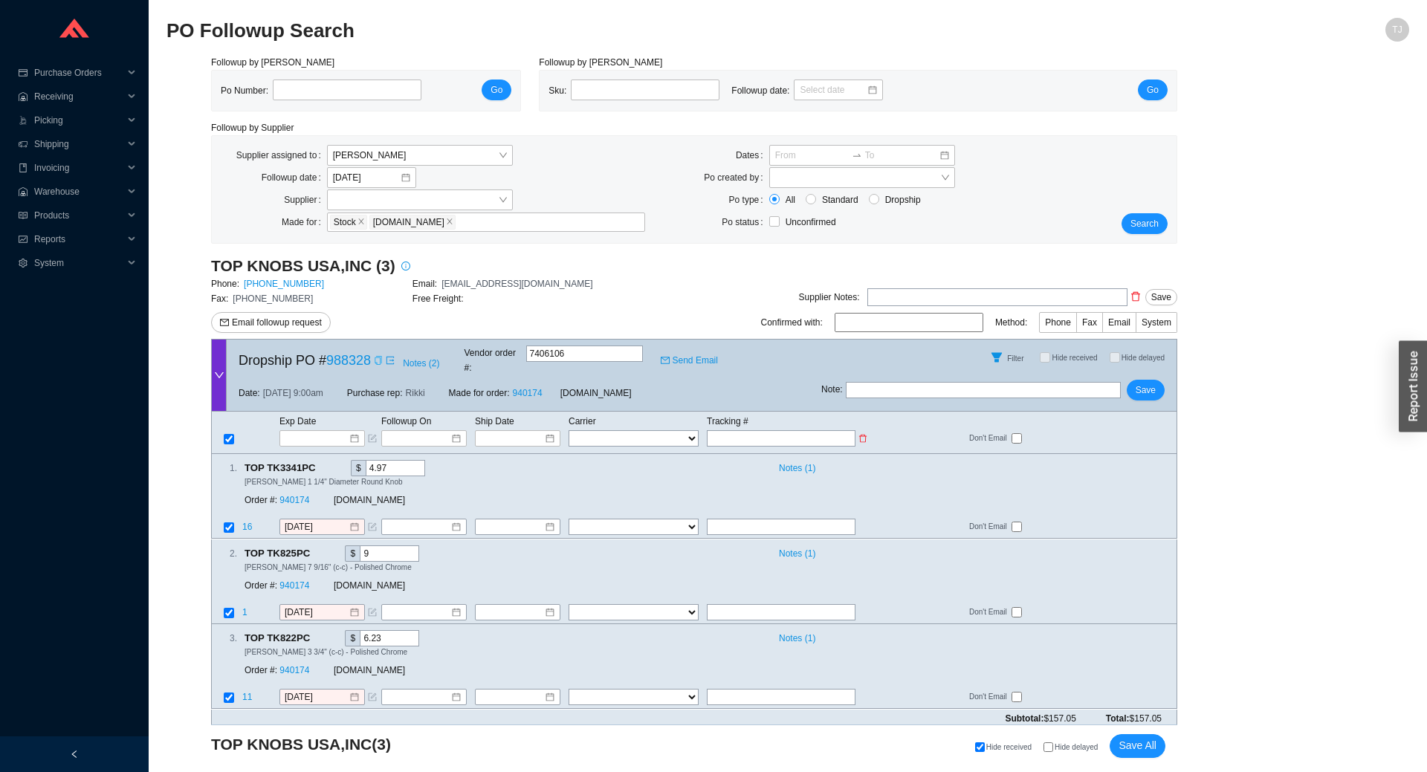
type input "478228951344"
click at [569, 430] on select "FedEx UPS ---------------- 2 Day Transportation INC A&B Freight A. [PERSON_NAME…" at bounding box center [634, 438] width 130 height 16
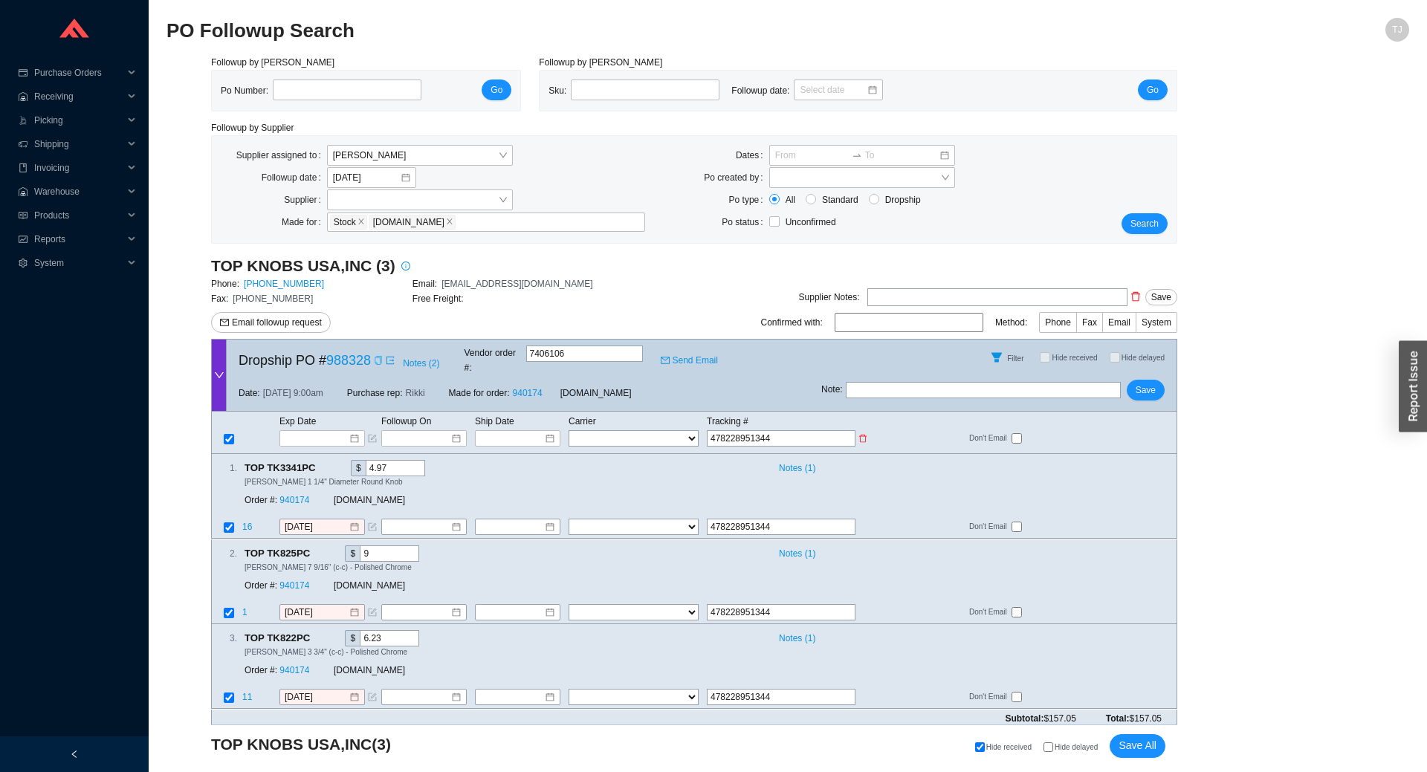
select select "1"
click option "FedEx" at bounding box center [0, 0] width 0 height 0
select select "1"
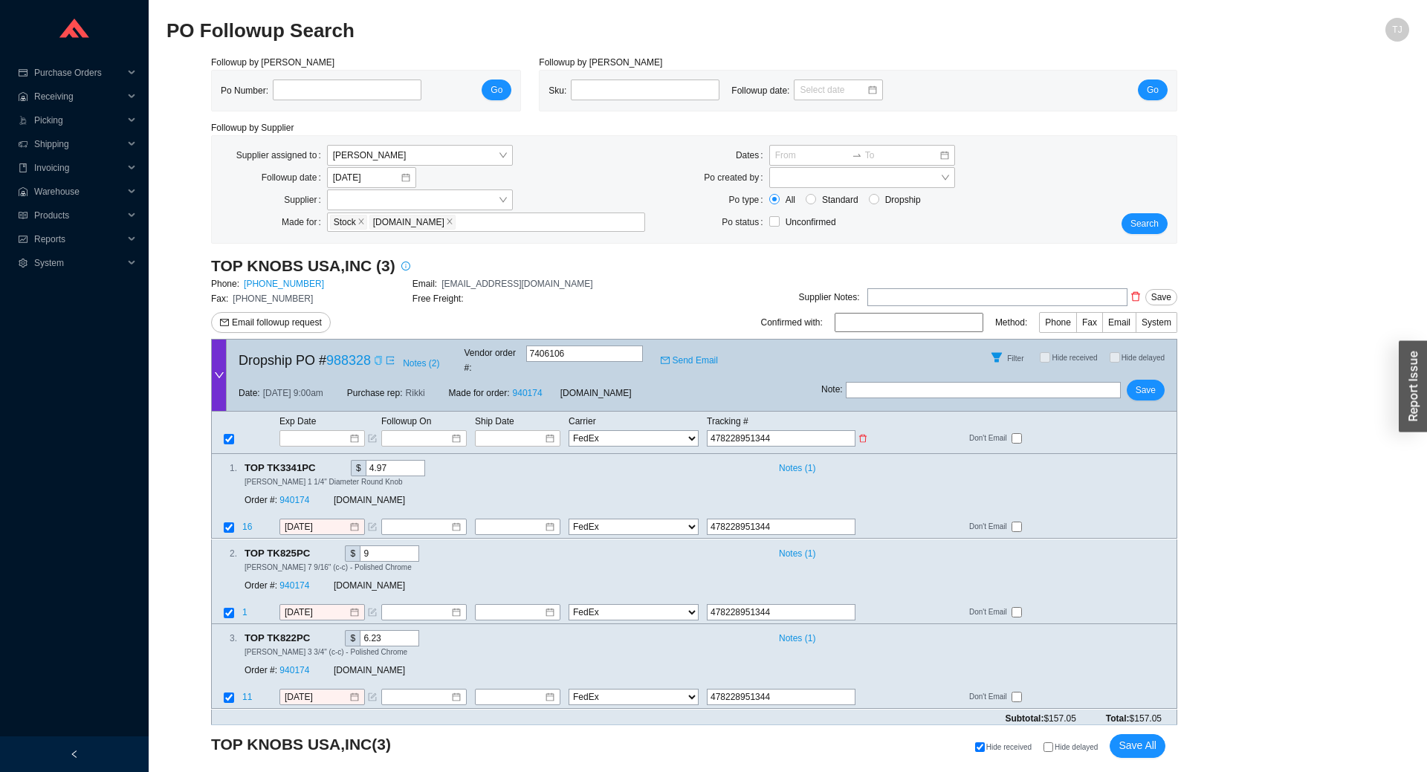
click at [507, 431] on input at bounding box center [512, 438] width 63 height 15
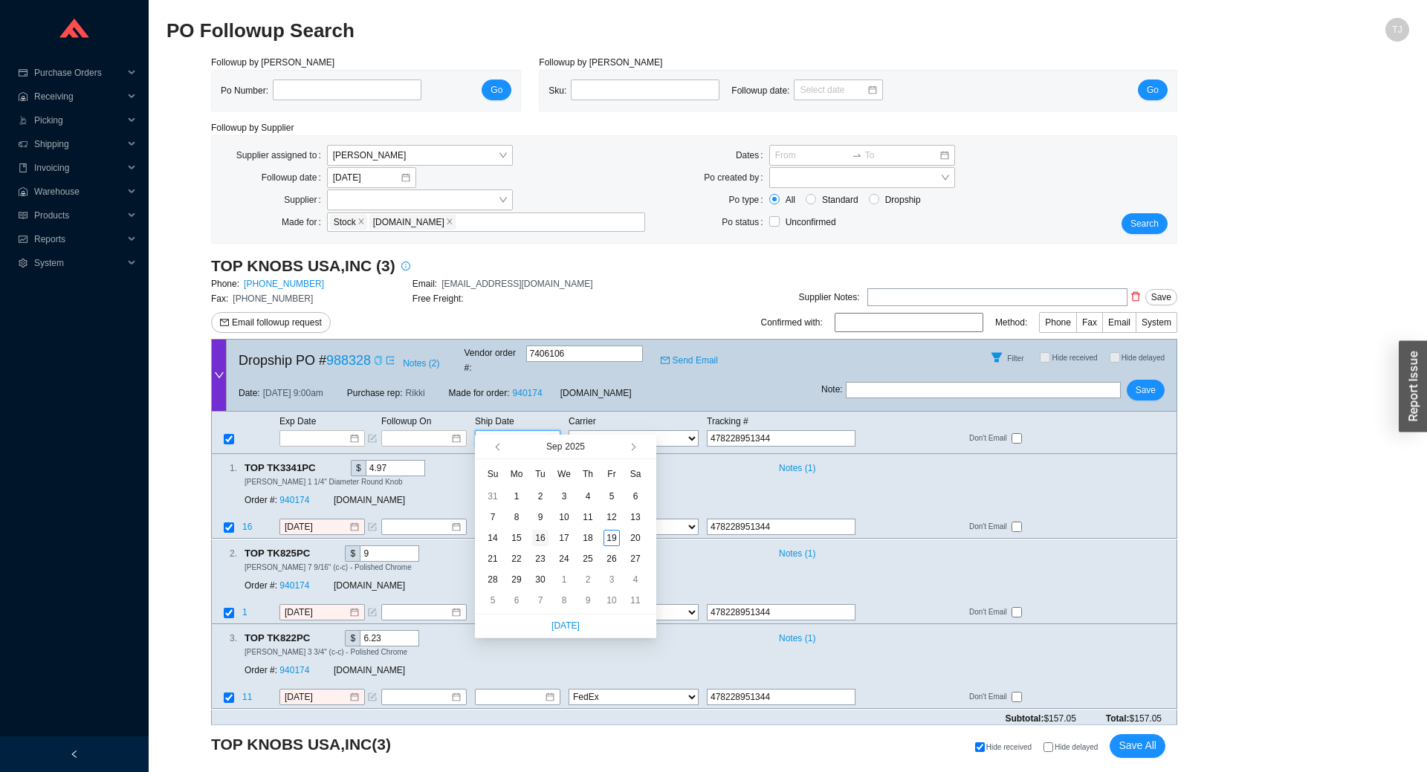
type input "[DATE]"
click at [546, 541] on div "16" at bounding box center [540, 538] width 16 height 16
type input "[DATE]"
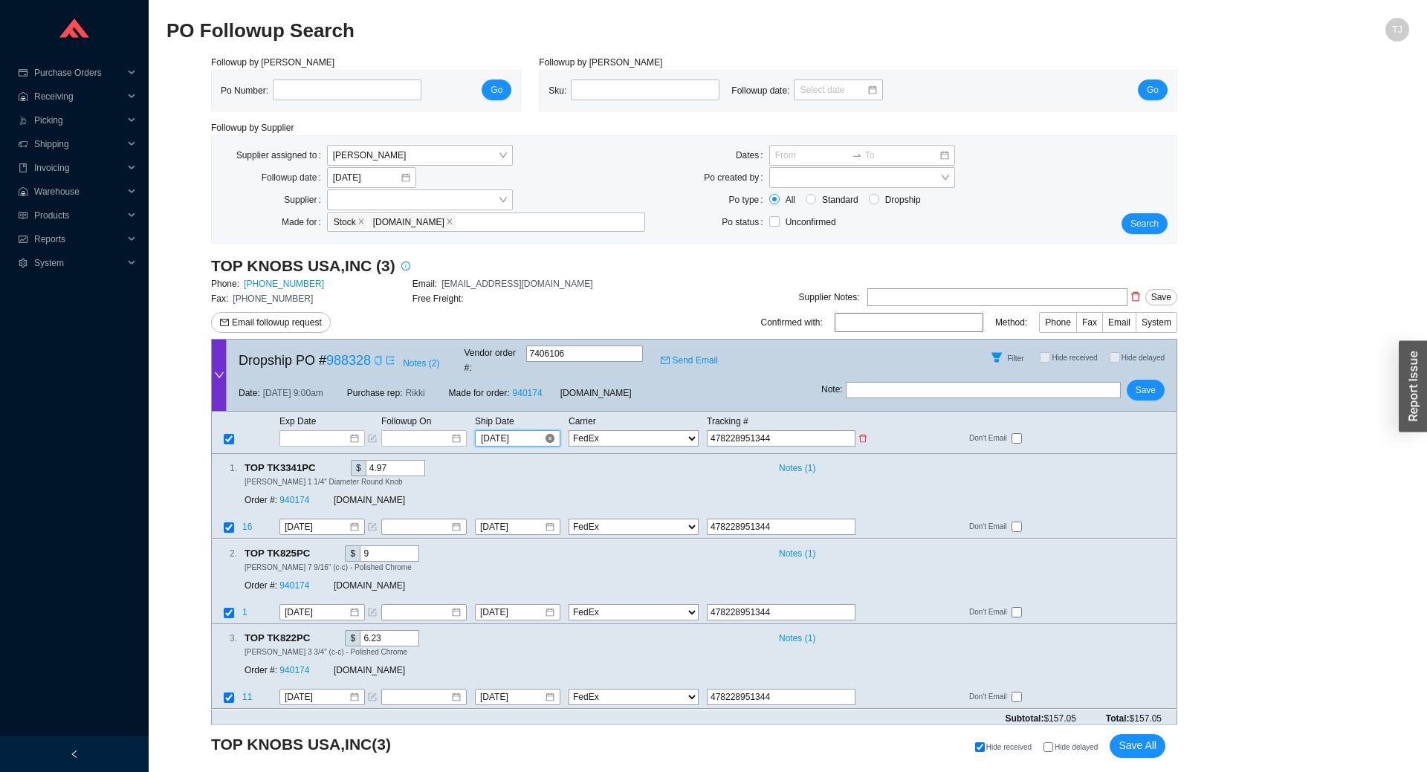
click at [494, 431] on input "[DATE]" at bounding box center [512, 438] width 63 height 15
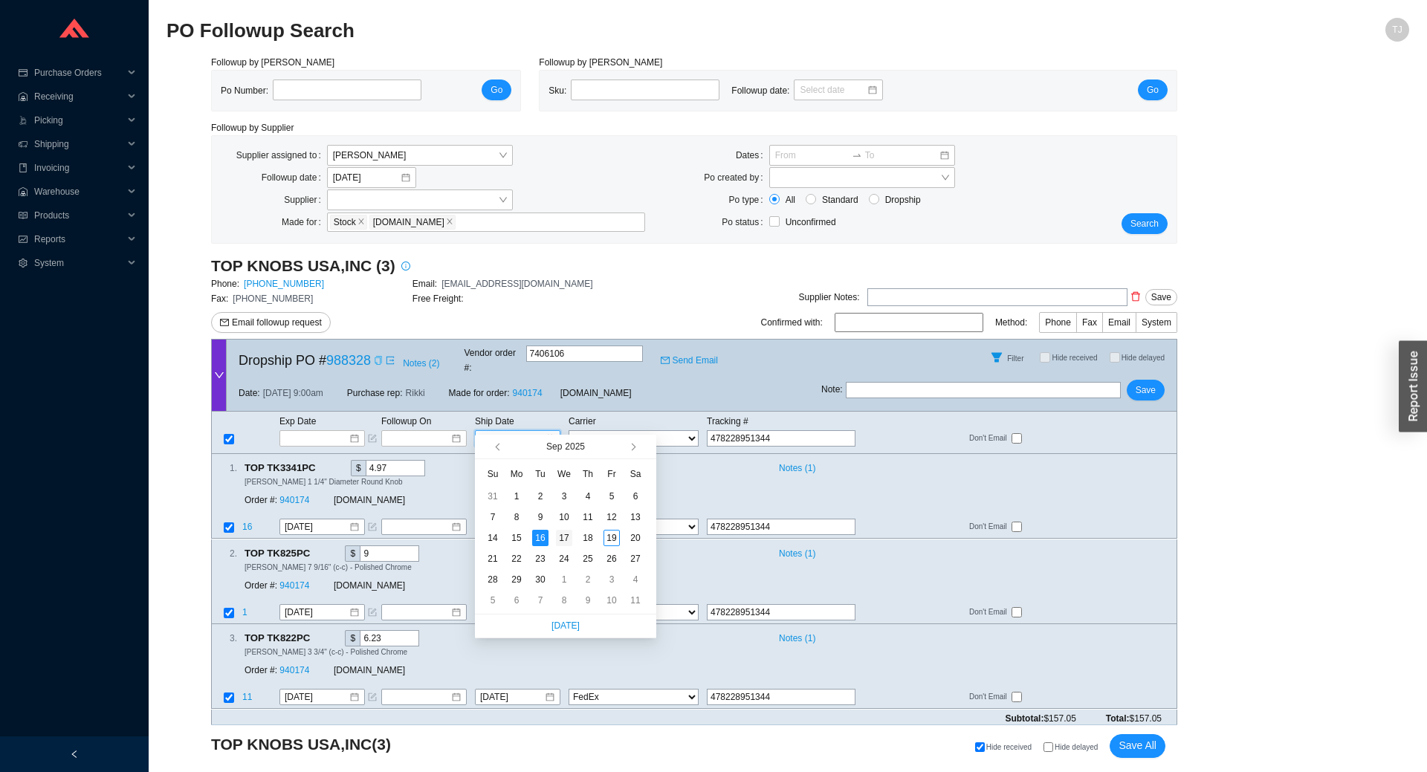
type input "[DATE]"
click at [557, 532] on div "17" at bounding box center [564, 538] width 16 height 16
type input "[DATE]"
type input "9/17/2025"
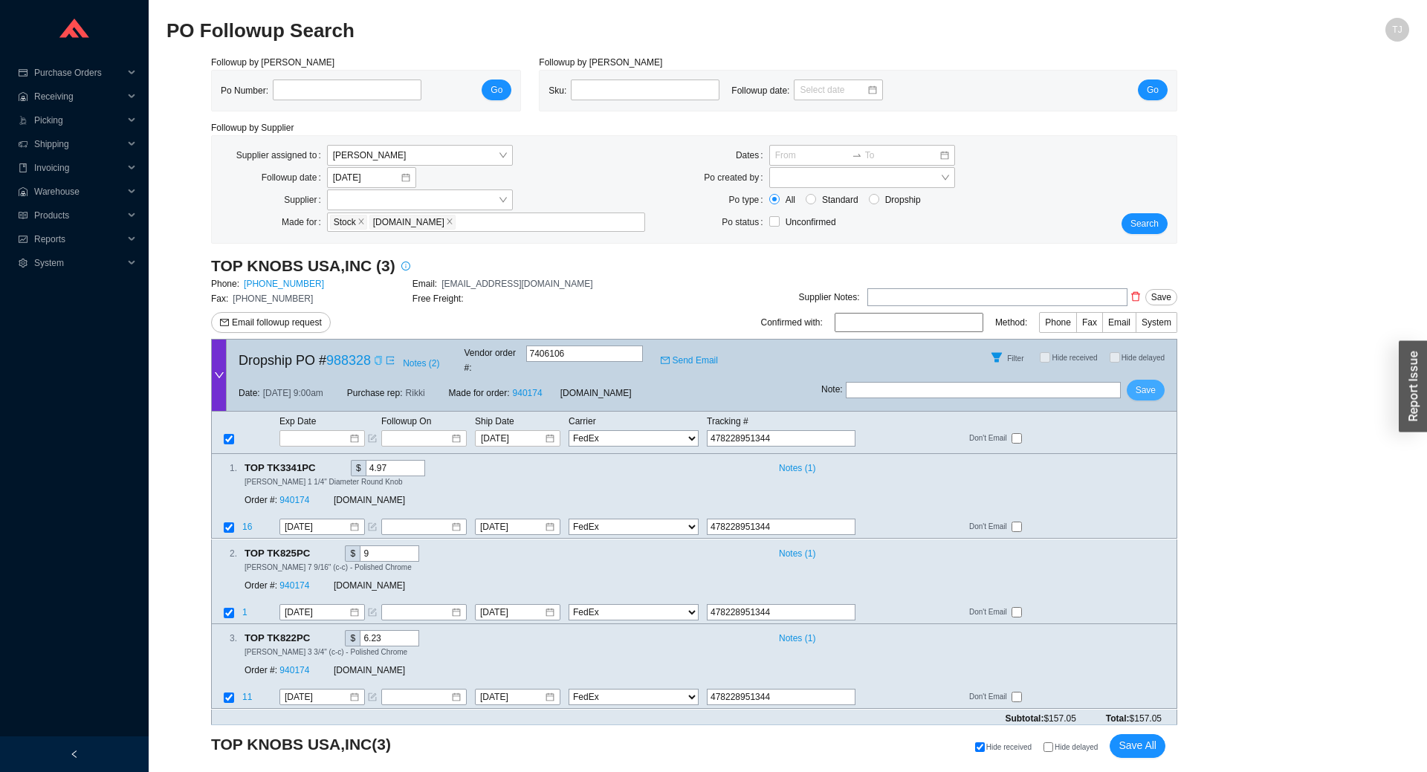
click at [1150, 383] on span "Save" at bounding box center [1146, 390] width 20 height 15
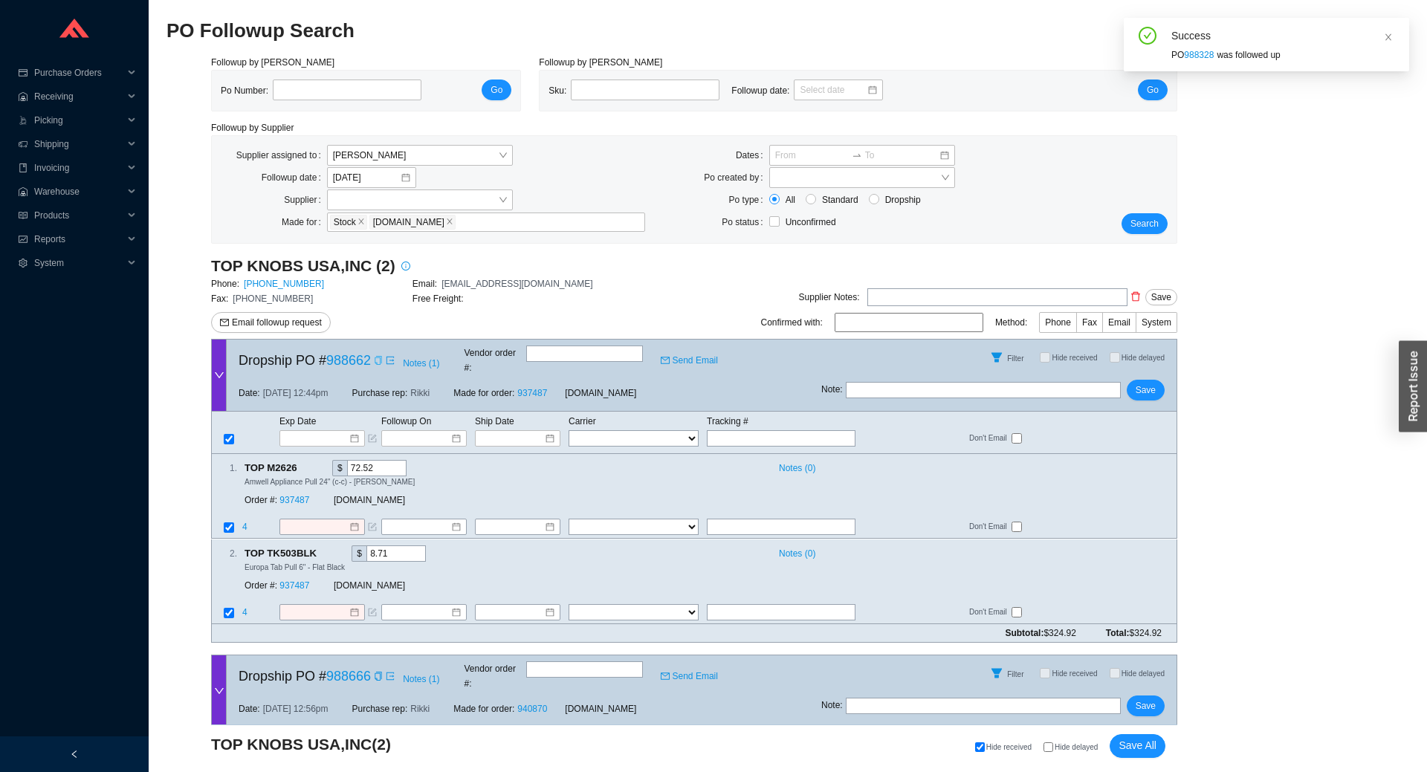
click at [377, 360] on icon "copy" at bounding box center [378, 360] width 9 height 9
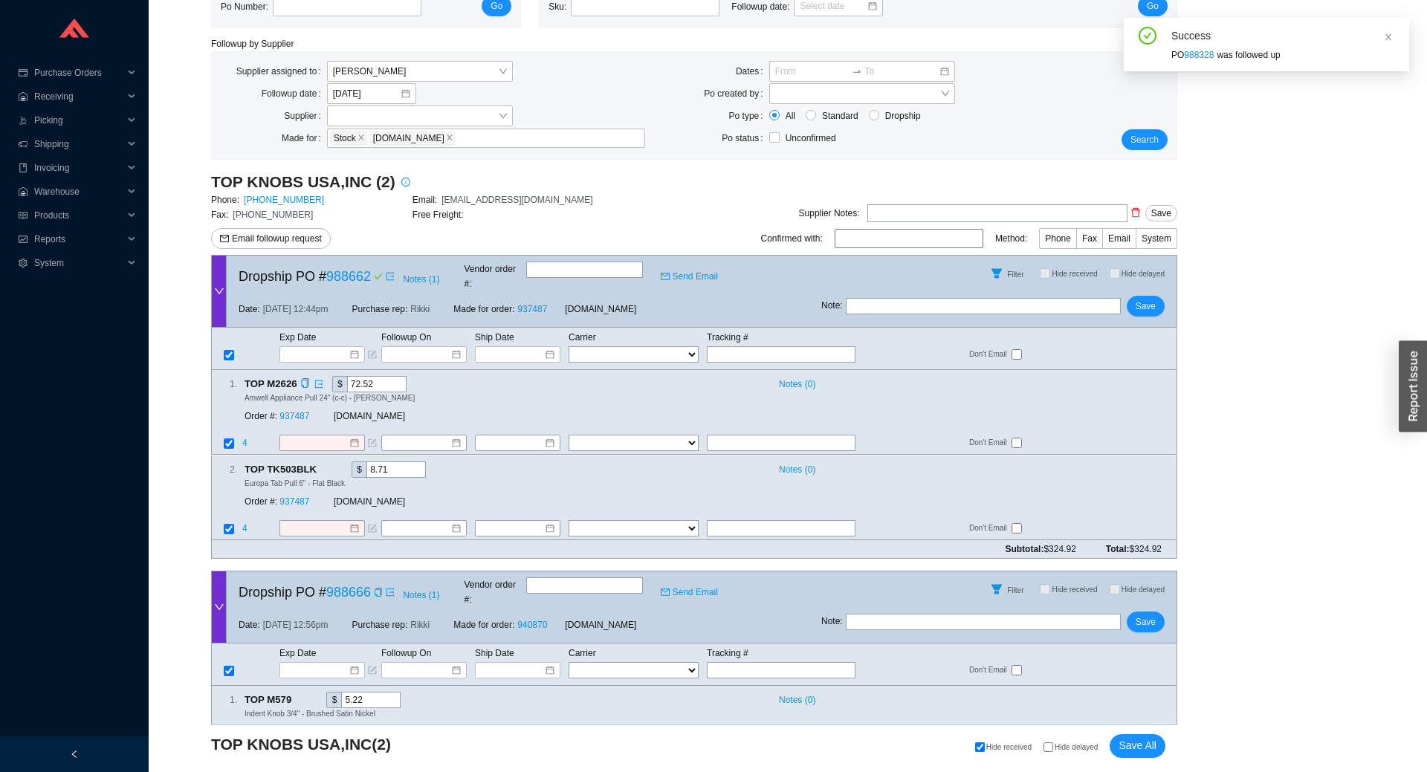
scroll to position [132, 0]
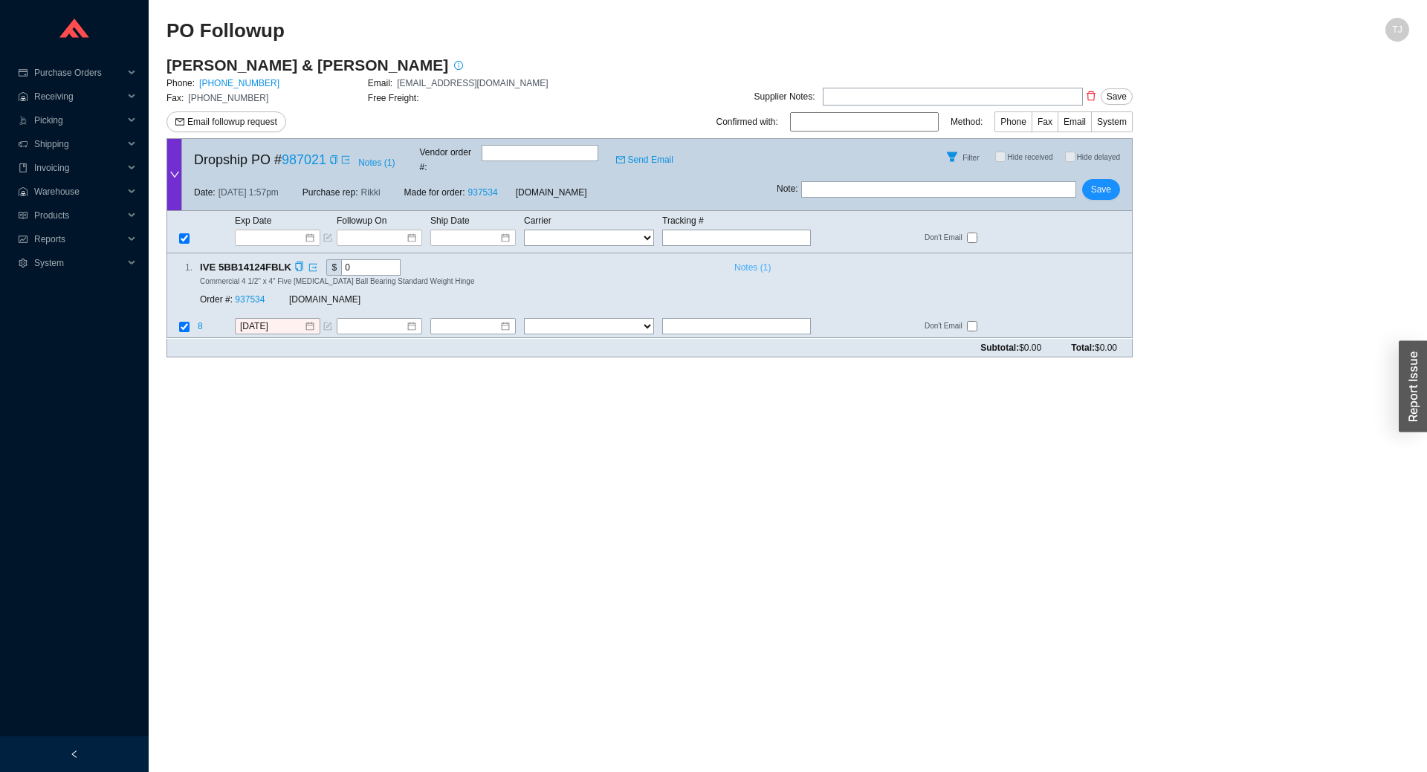
click at [746, 260] on span "Notes ( 1 )" at bounding box center [752, 267] width 36 height 15
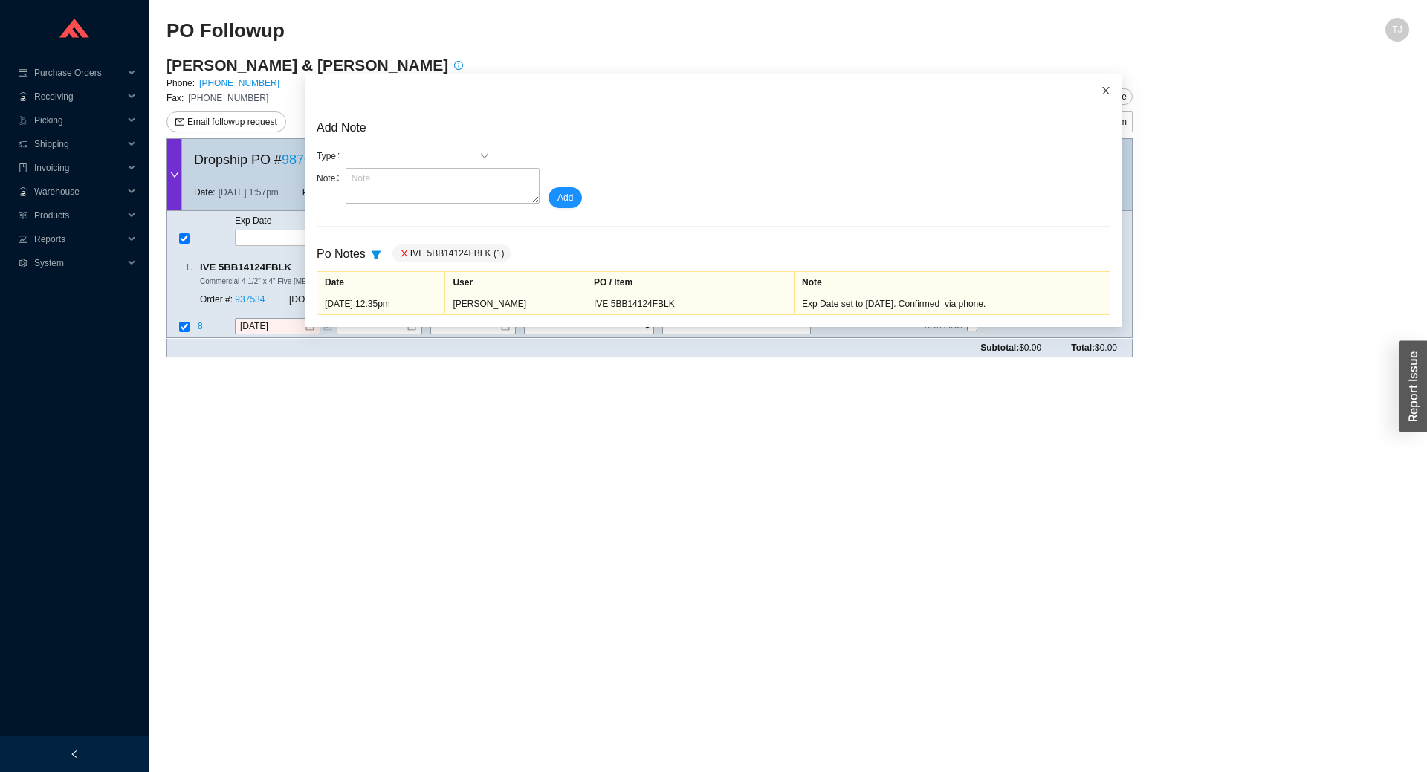
click at [1104, 92] on icon "close" at bounding box center [1106, 90] width 10 height 10
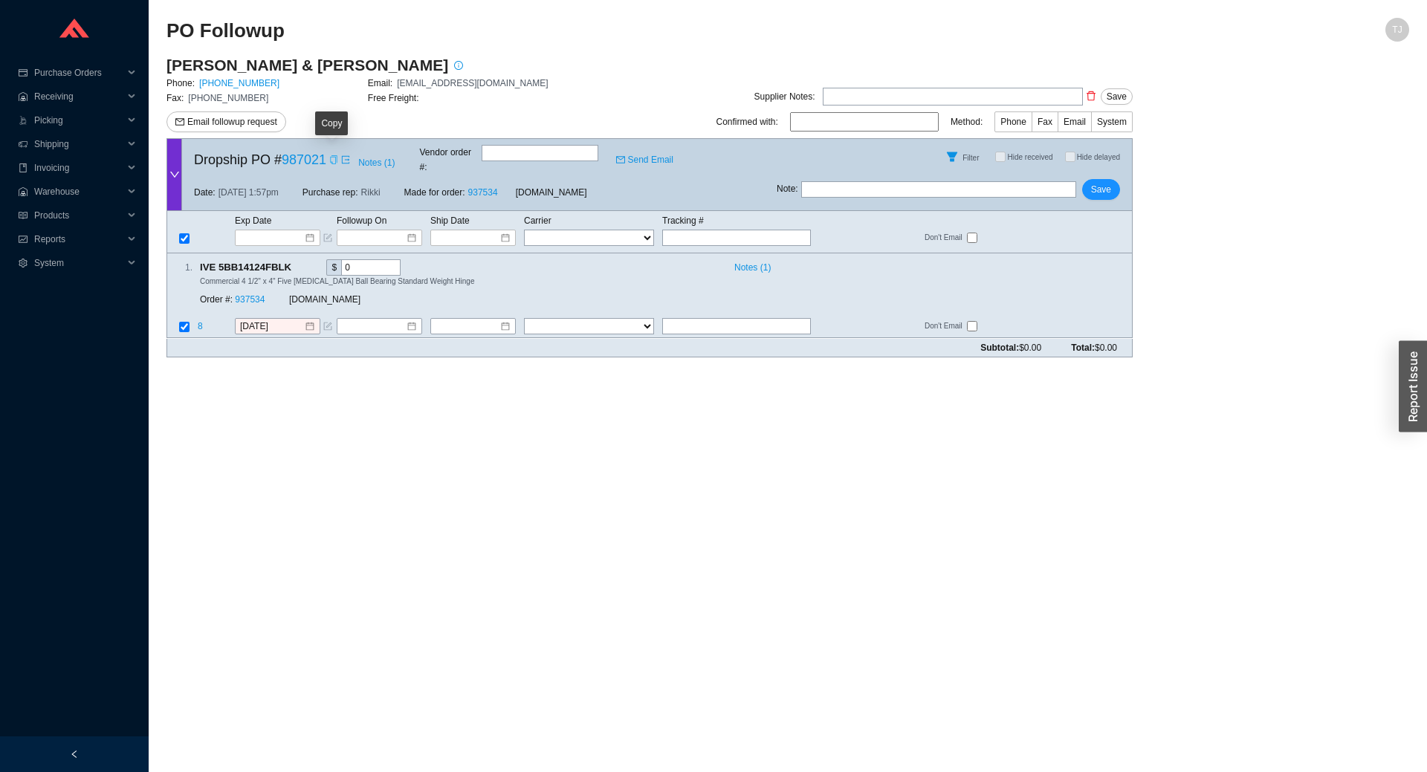
click at [334, 155] on icon "copy" at bounding box center [333, 159] width 7 height 9
